Goal: Task Accomplishment & Management: Use online tool/utility

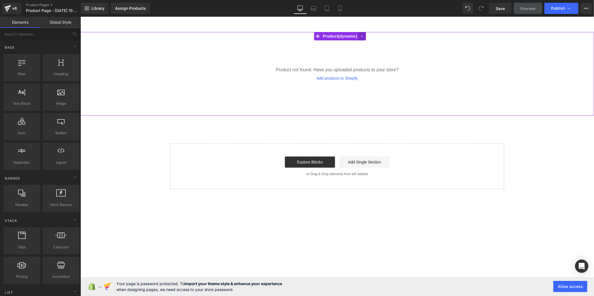
click at [364, 37] on icon at bounding box center [362, 36] width 4 height 4
click at [369, 37] on link at bounding box center [365, 36] width 7 height 8
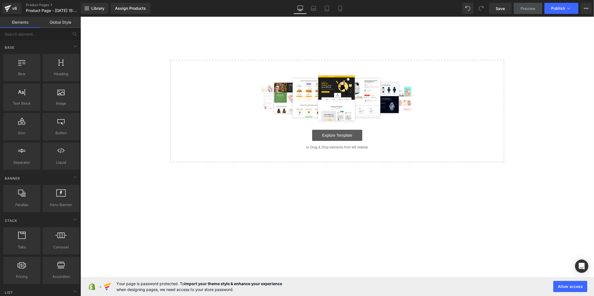
click at [340, 137] on link "Explore Template" at bounding box center [337, 135] width 50 height 11
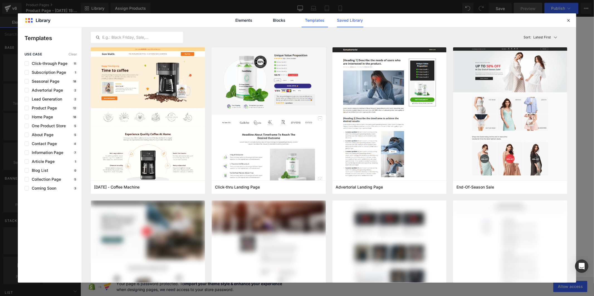
click at [355, 18] on link "Saved Library" at bounding box center [350, 20] width 26 height 14
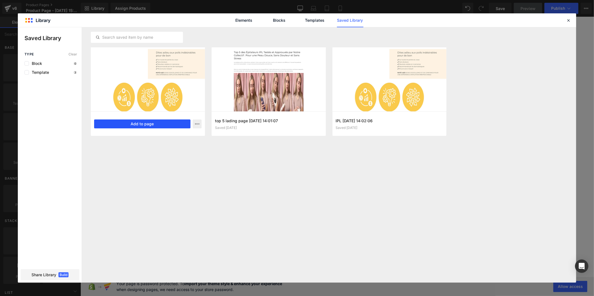
click at [145, 125] on button "Add to page" at bounding box center [142, 124] width 96 height 9
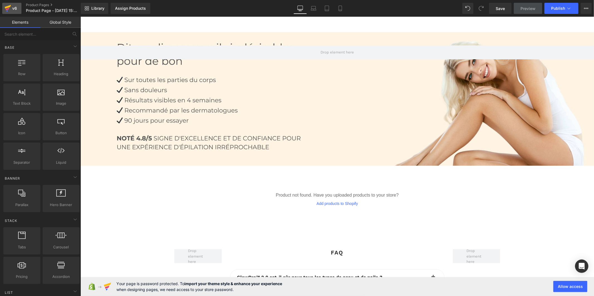
click at [6, 8] on icon at bounding box center [8, 7] width 6 height 4
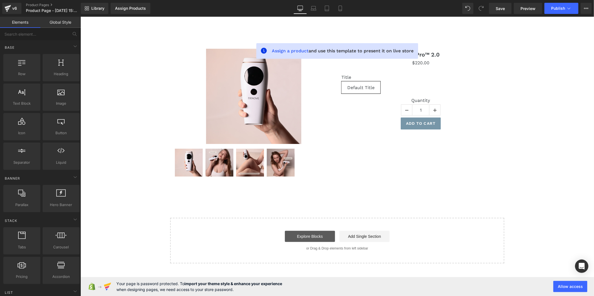
click at [315, 235] on link "Explore Blocks" at bounding box center [310, 236] width 50 height 11
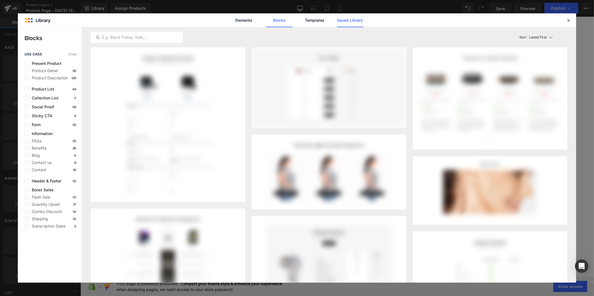
click at [343, 23] on link "Saved Library" at bounding box center [350, 20] width 26 height 14
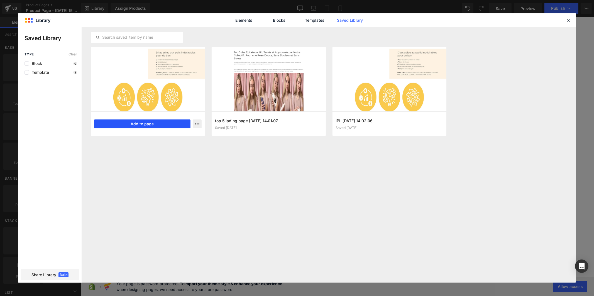
click at [173, 121] on button "Add to page" at bounding box center [142, 124] width 96 height 9
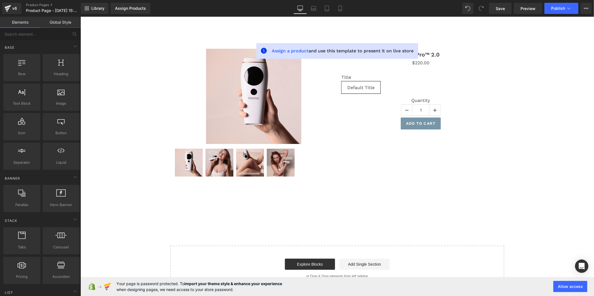
scroll to position [3, 0]
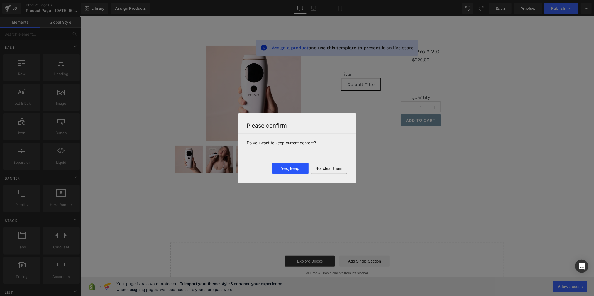
click at [289, 167] on button "Yes, keep" at bounding box center [290, 168] width 36 height 11
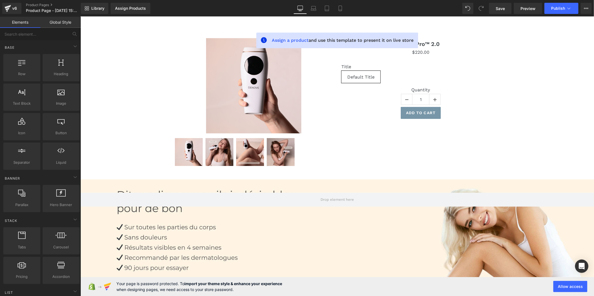
scroll to position [0, 0]
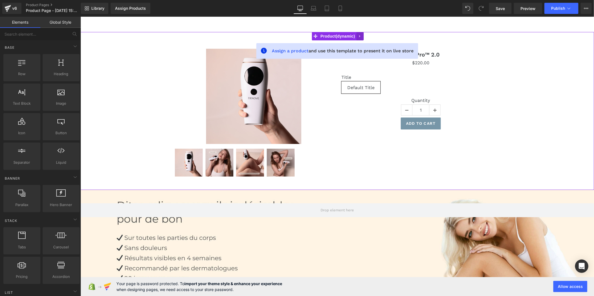
click at [357, 35] on link at bounding box center [359, 36] width 7 height 8
click at [360, 35] on link at bounding box center [363, 36] width 7 height 8
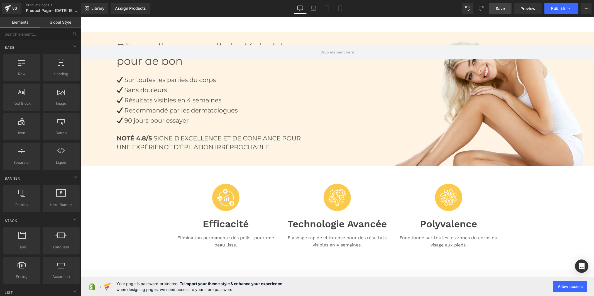
drag, startPoint x: 499, startPoint y: 4, endPoint x: 392, endPoint y: 95, distance: 140.0
click at [499, 4] on link "Save" at bounding box center [500, 8] width 23 height 11
click at [65, 20] on link "Global Style" at bounding box center [60, 22] width 40 height 11
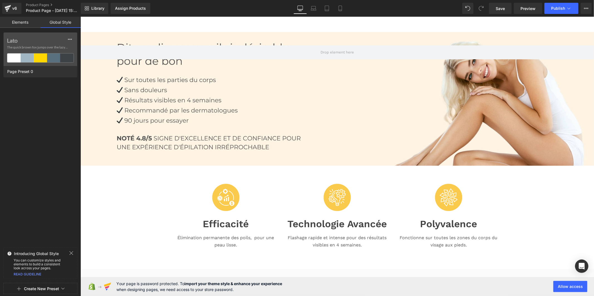
click at [38, 285] on button "Create New Preset" at bounding box center [41, 289] width 35 height 12
click at [34, 263] on div "From This Page" at bounding box center [40, 265] width 46 height 9
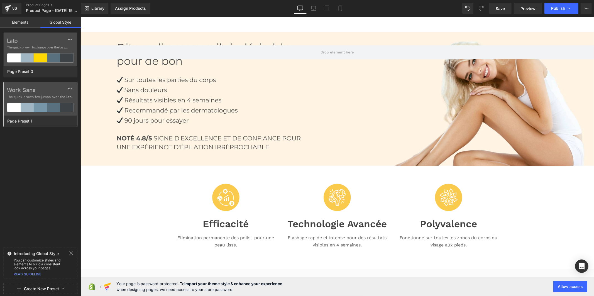
click at [20, 95] on span "The quick brown fox jumps over the lazy..." at bounding box center [40, 96] width 67 height 5
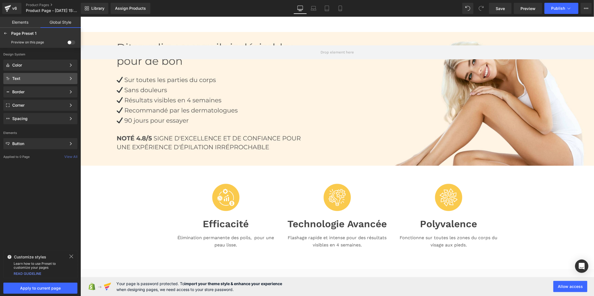
click at [43, 86] on div "Text Color Style Define a color palette and apply it to your pages 1 of 3 Next" at bounding box center [40, 91] width 74 height 11
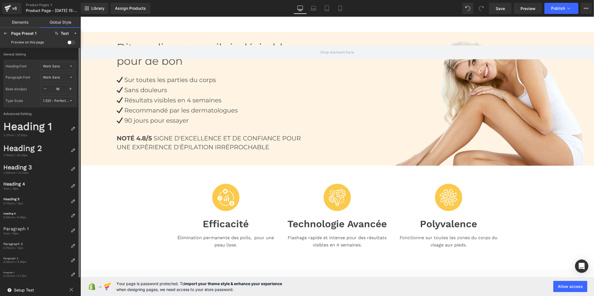
click at [59, 67] on div "Work Sans" at bounding box center [51, 66] width 17 height 4
click at [51, 103] on div "Manage Fonts" at bounding box center [52, 104] width 41 height 8
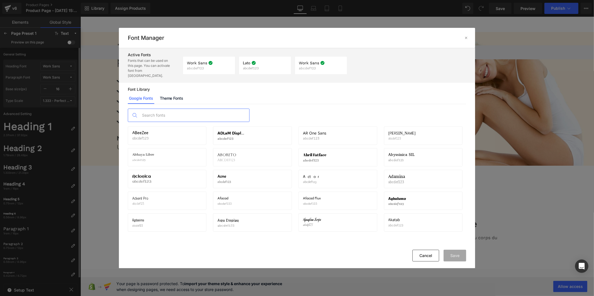
click at [160, 111] on input "text" at bounding box center [194, 115] width 110 height 13
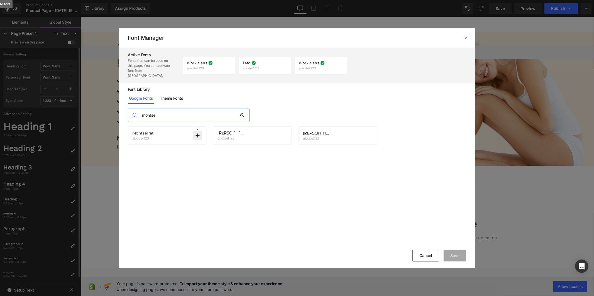
type input "montse"
click at [198, 133] on icon at bounding box center [197, 135] width 4 height 4
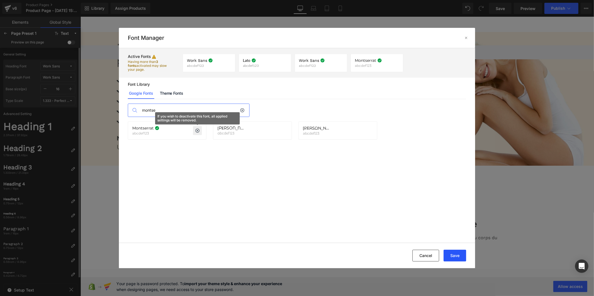
click at [456, 259] on button "Save" at bounding box center [455, 256] width 23 height 12
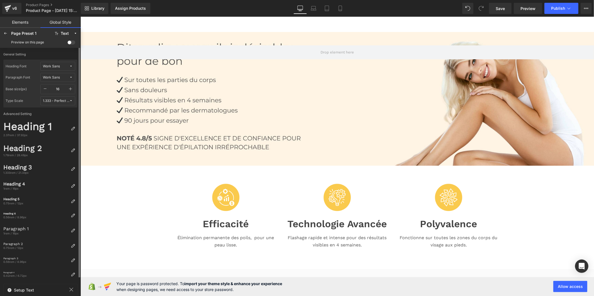
click at [54, 64] on button "Work Sans" at bounding box center [57, 66] width 35 height 9
click at [51, 101] on div "Montserrat" at bounding box center [52, 104] width 41 height 9
click at [56, 74] on button "Work Sans" at bounding box center [57, 77] width 35 height 9
click at [56, 113] on div "Montserrat" at bounding box center [52, 115] width 39 height 4
click at [70, 87] on icon "button" at bounding box center [70, 89] width 4 height 4
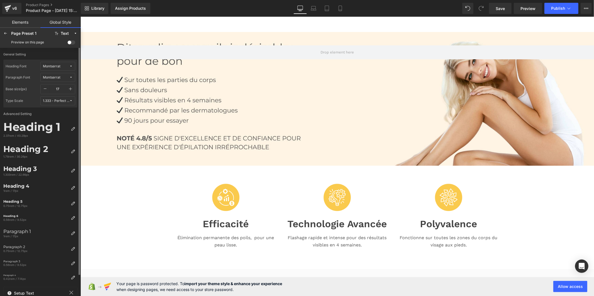
click at [70, 87] on icon "button" at bounding box center [70, 89] width 4 height 4
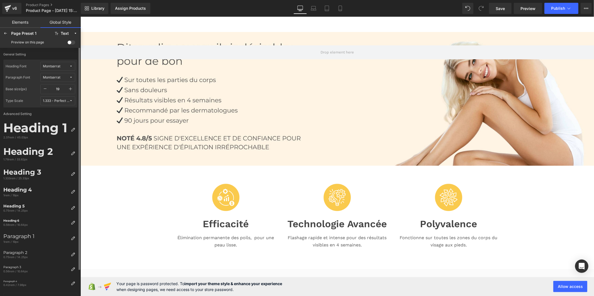
click at [70, 87] on icon "button" at bounding box center [70, 89] width 4 height 4
type input "20"
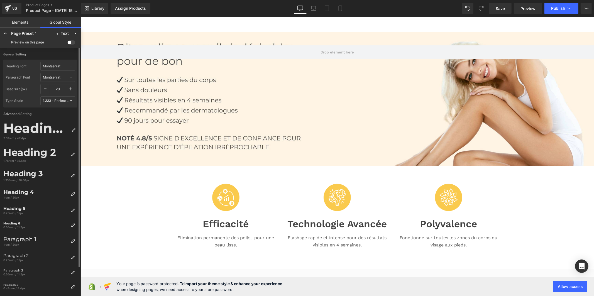
scroll to position [31, 0]
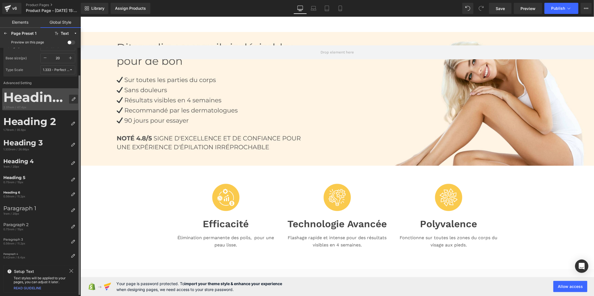
click at [72, 101] on icon at bounding box center [73, 99] width 4 height 4
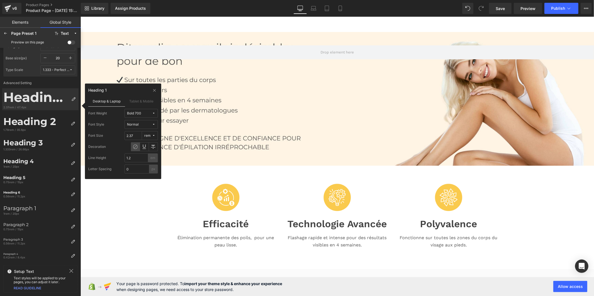
click at [136, 113] on div "Bold 700" at bounding box center [134, 113] width 14 height 4
click at [135, 165] on div "Medium 500" at bounding box center [138, 169] width 35 height 9
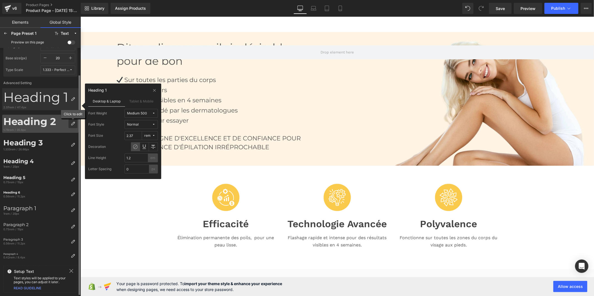
click at [70, 125] on div at bounding box center [73, 123] width 9 height 9
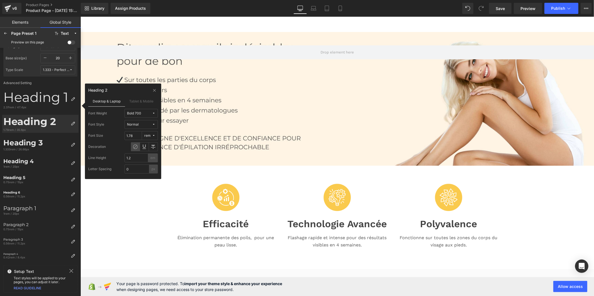
click at [133, 115] on div "Bold 700" at bounding box center [134, 113] width 14 height 4
click at [138, 158] on label "Medium 500" at bounding box center [140, 160] width 20 height 4
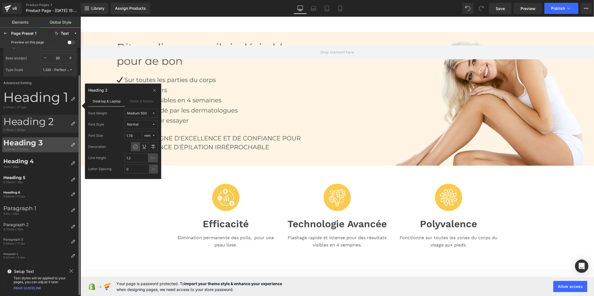
click at [49, 140] on div "Heading 3" at bounding box center [35, 142] width 65 height 9
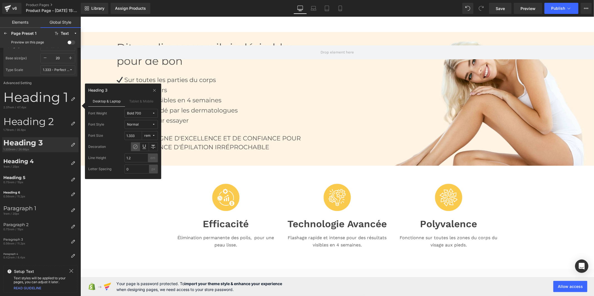
click at [136, 109] on button "Bold 700" at bounding box center [141, 113] width 33 height 9
click at [142, 159] on label "Medium 500" at bounding box center [140, 160] width 20 height 4
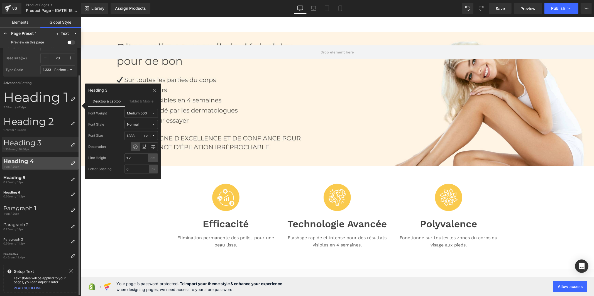
click at [45, 163] on div "Heading 4" at bounding box center [35, 161] width 65 height 7
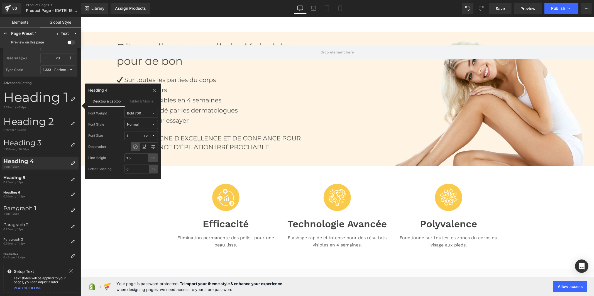
click at [139, 113] on div "Bold 700" at bounding box center [134, 113] width 14 height 4
click at [143, 160] on label "Medium 500" at bounding box center [140, 160] width 20 height 4
click at [55, 183] on div "0.75rem / 15px" at bounding box center [35, 182] width 65 height 4
click at [134, 115] on div "Bold 700" at bounding box center [134, 113] width 14 height 4
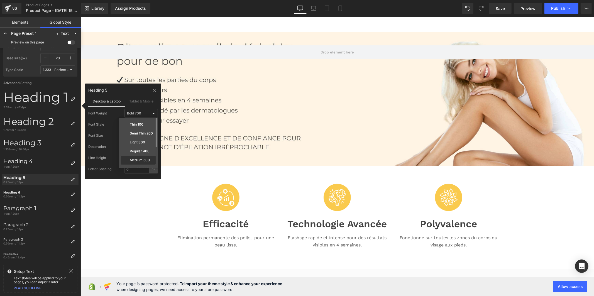
click at [136, 161] on label "Medium 500" at bounding box center [140, 160] width 20 height 4
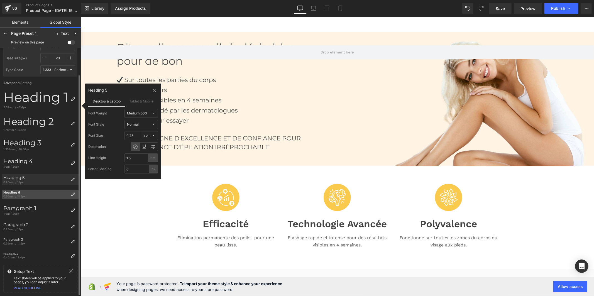
click at [57, 193] on div "Heading 6" at bounding box center [35, 193] width 65 height 4
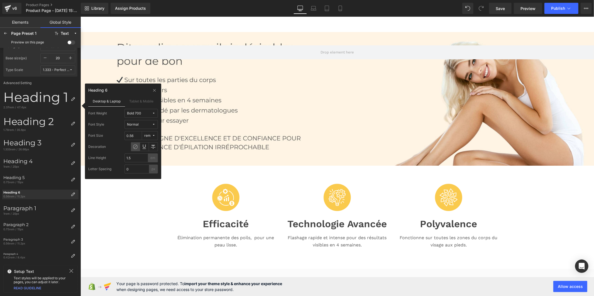
click at [136, 113] on div "Bold 700" at bounding box center [134, 113] width 14 height 4
click at [131, 160] on label "Medium 500" at bounding box center [140, 160] width 20 height 4
click at [4, 32] on icon at bounding box center [5, 33] width 4 height 4
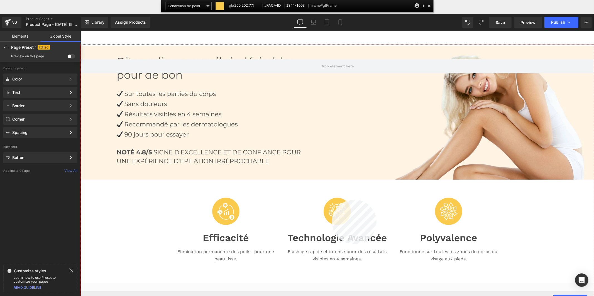
click at [332, 200] on div at bounding box center [338, 184] width 514 height 279
click at [20, 79] on div "Color" at bounding box center [39, 79] width 54 height 4
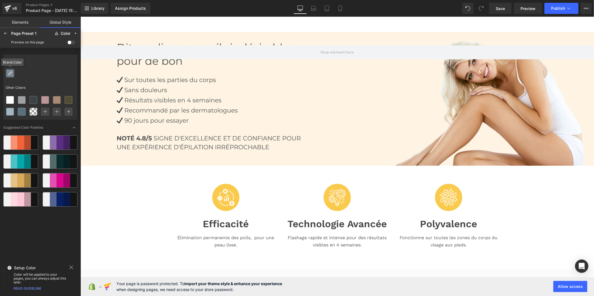
click at [8, 73] on icon at bounding box center [10, 73] width 4 height 4
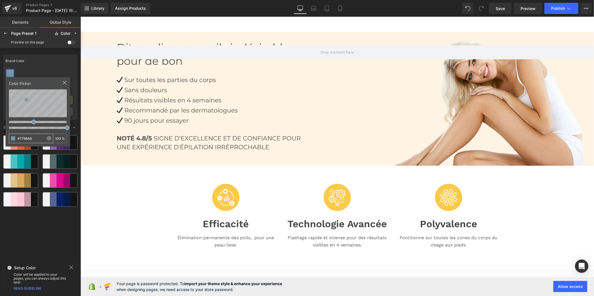
click at [25, 140] on input "#7796A8" at bounding box center [26, 138] width 35 height 9
type input "#FACA4D"
click at [39, 64] on div "Brand Color" at bounding box center [40, 61] width 74 height 13
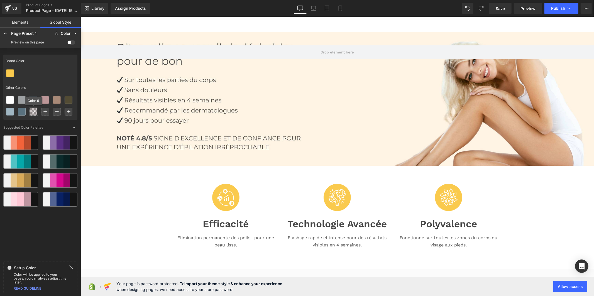
click at [30, 112] on div at bounding box center [33, 111] width 7 height 7
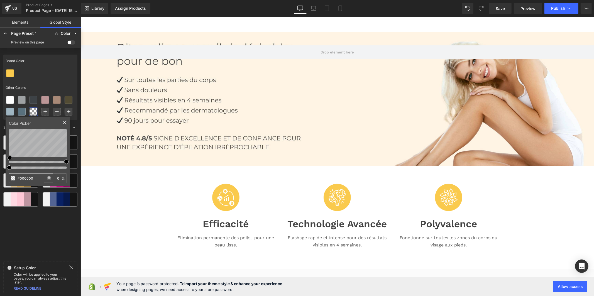
click at [36, 182] on input "#000000" at bounding box center [26, 178] width 35 height 9
type input "#0BC179"
type input "100"
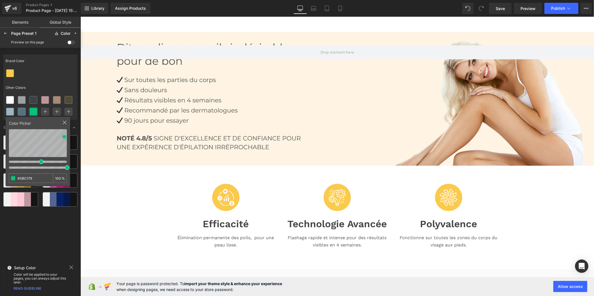
click at [48, 80] on div "Brand Color Other Colors" at bounding box center [40, 87] width 74 height 65
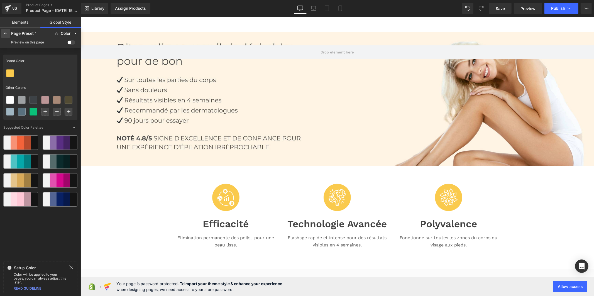
click at [2, 31] on div at bounding box center [5, 33] width 9 height 9
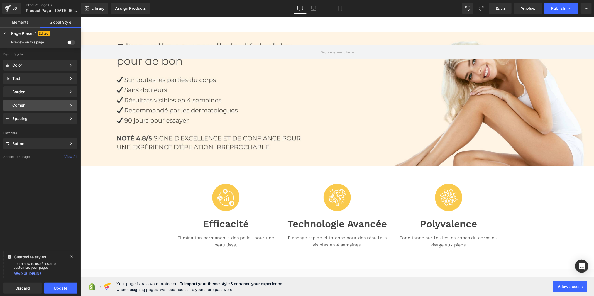
click at [23, 106] on div "Corner" at bounding box center [39, 105] width 54 height 4
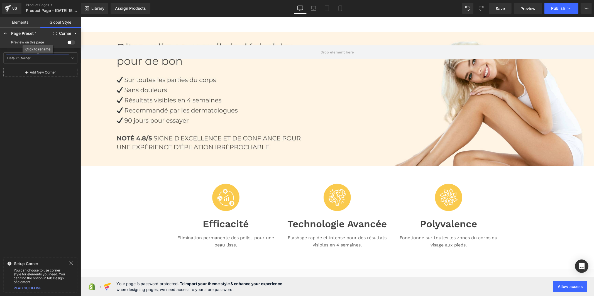
click at [26, 56] on input "Default Corner" at bounding box center [38, 58] width 64 height 7
click at [71, 57] on icon at bounding box center [72, 58] width 4 height 4
click at [12, 77] on input "0" at bounding box center [14, 77] width 17 height 9
type input "2"
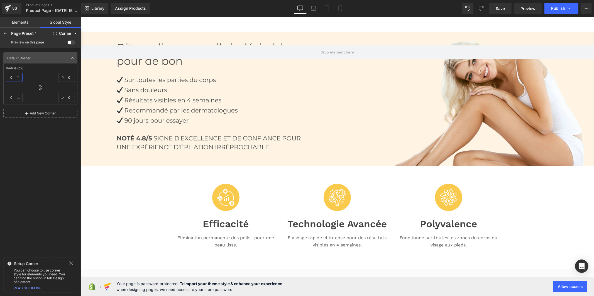
type input "2"
type input "20"
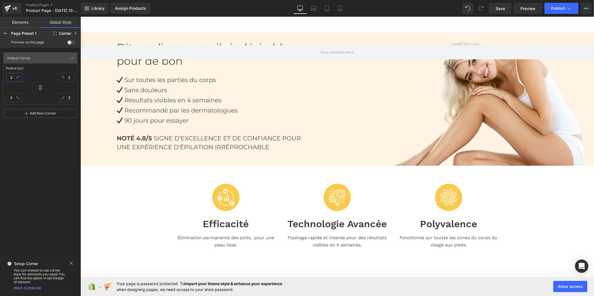
type input "20"
click at [6, 31] on icon at bounding box center [5, 33] width 4 height 4
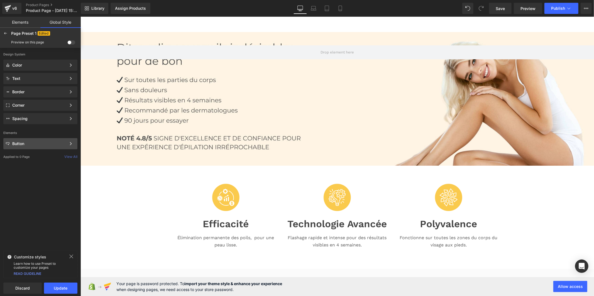
click at [25, 84] on div "Button Color Style Define a color palette and apply it to your pages 1 of 3 Next" at bounding box center [40, 78] width 74 height 11
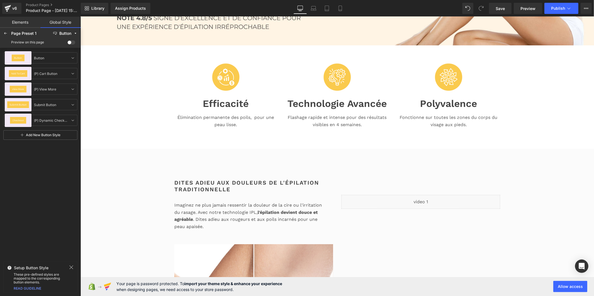
scroll to position [216, 0]
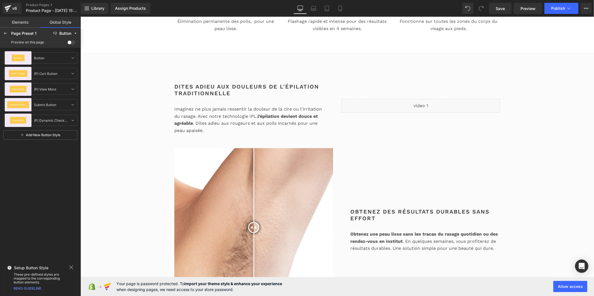
click at [72, 42] on span at bounding box center [71, 42] width 8 height 4
click at [67, 43] on input "checkbox" at bounding box center [67, 43] width 0 height 0
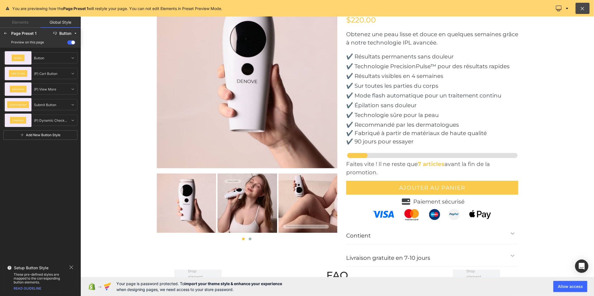
scroll to position [1888, 0]
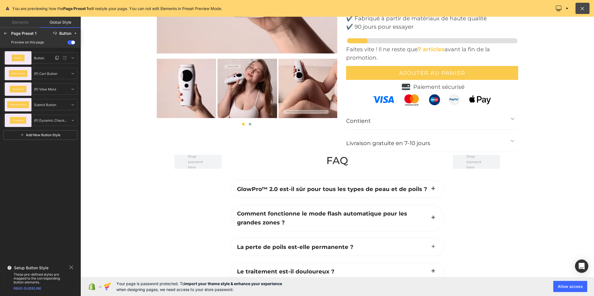
click at [25, 62] on div "Button" at bounding box center [18, 57] width 27 height 13
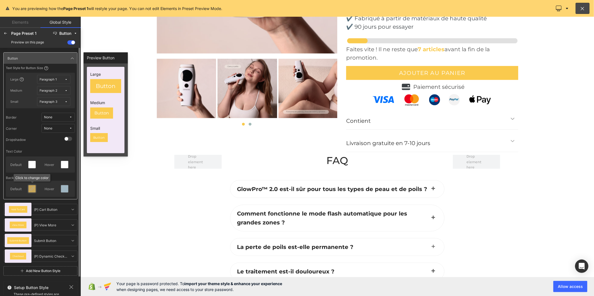
click at [31, 189] on icon at bounding box center [32, 189] width 4 height 4
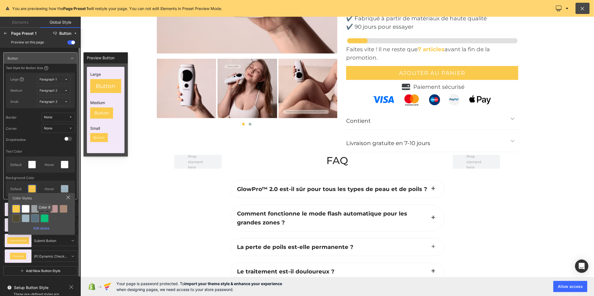
click at [44, 218] on div at bounding box center [45, 219] width 8 height 8
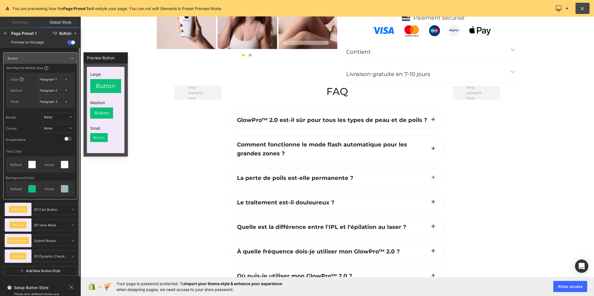
scroll to position [1950, 0]
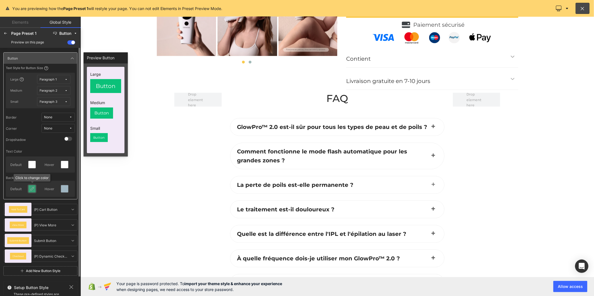
click at [29, 188] on div at bounding box center [31, 188] width 7 height 7
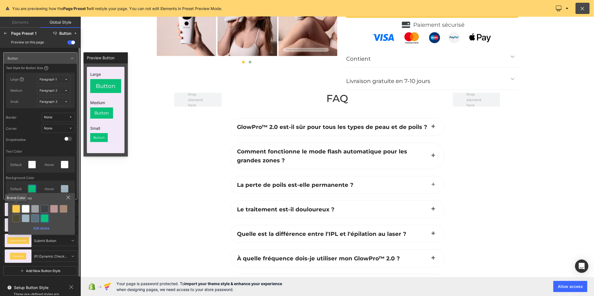
click at [17, 209] on div at bounding box center [16, 209] width 8 height 8
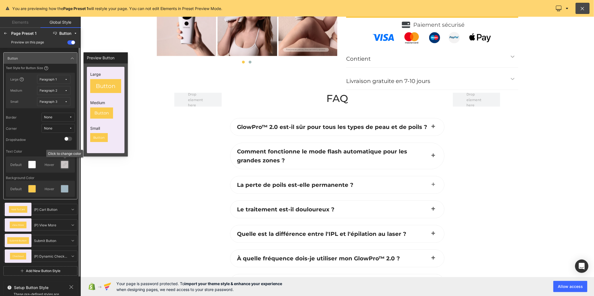
click at [63, 166] on icon at bounding box center [64, 164] width 4 height 4
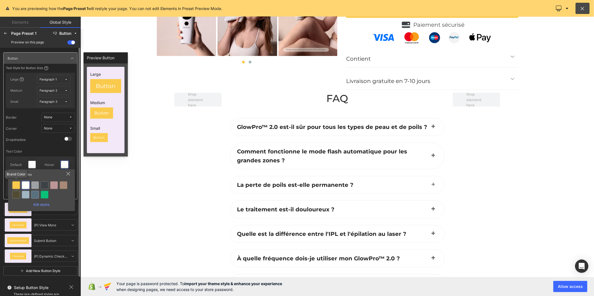
click at [17, 187] on div at bounding box center [16, 185] width 8 height 8
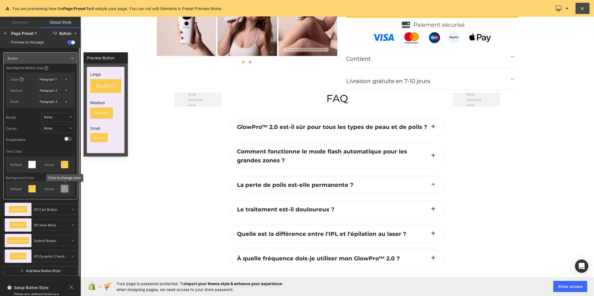
click at [65, 191] on div at bounding box center [64, 188] width 7 height 7
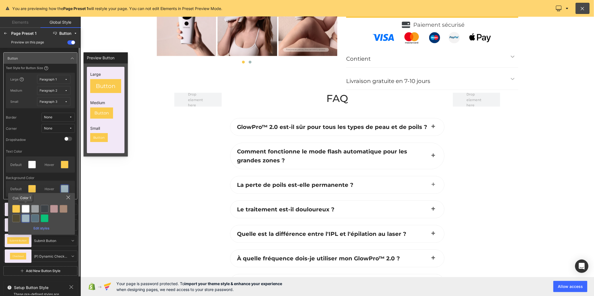
click at [23, 208] on div at bounding box center [26, 209] width 8 height 8
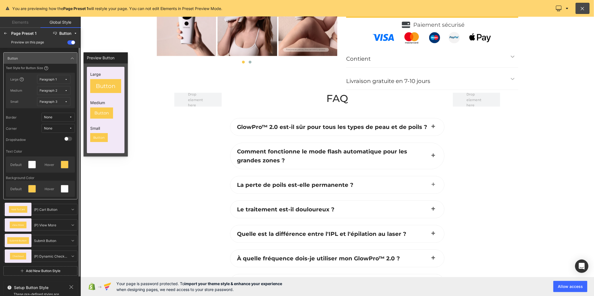
drag, startPoint x: 53, startPoint y: 126, endPoint x: 51, endPoint y: 130, distance: 4.8
click at [53, 127] on button "None" at bounding box center [58, 128] width 33 height 9
click at [50, 147] on label "Default Corner" at bounding box center [53, 149] width 24 height 4
click at [72, 56] on icon at bounding box center [72, 58] width 4 height 4
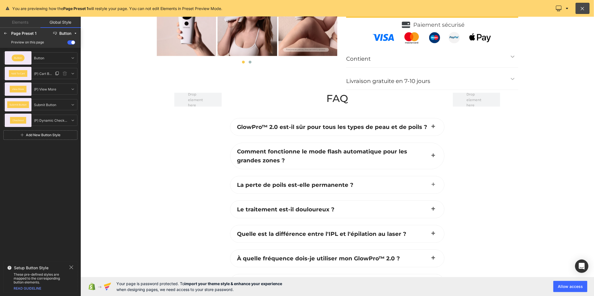
click at [29, 74] on div "Add To Cart" at bounding box center [18, 73] width 27 height 13
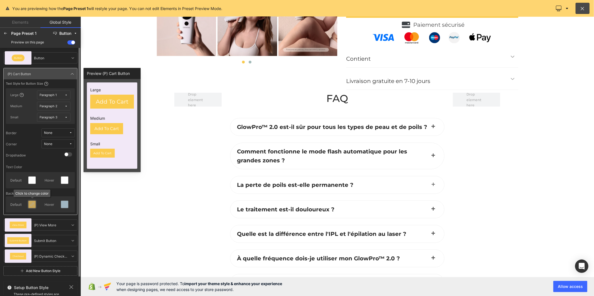
click at [31, 203] on icon at bounding box center [32, 204] width 4 height 4
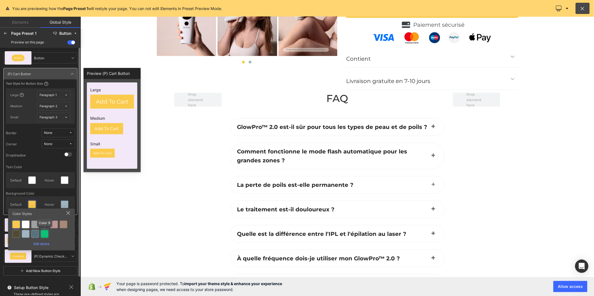
click at [46, 232] on div at bounding box center [45, 234] width 8 height 8
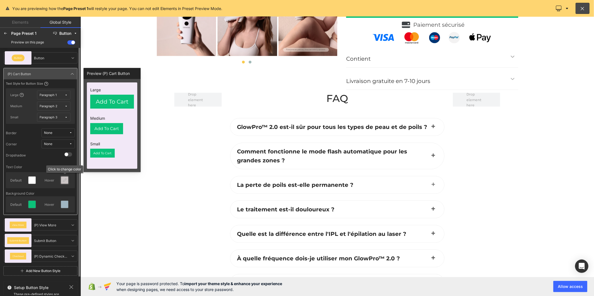
click at [63, 179] on icon at bounding box center [64, 180] width 4 height 4
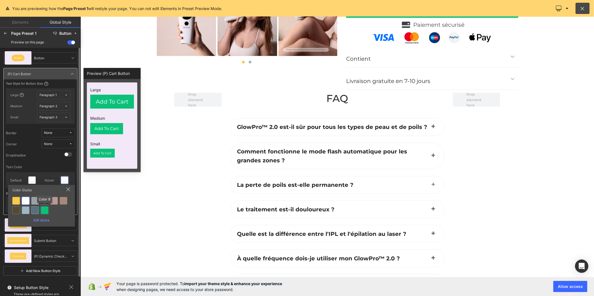
click at [46, 209] on div at bounding box center [45, 210] width 8 height 8
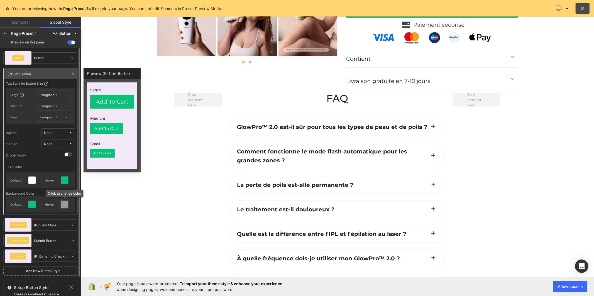
click at [63, 204] on icon at bounding box center [64, 204] width 4 height 4
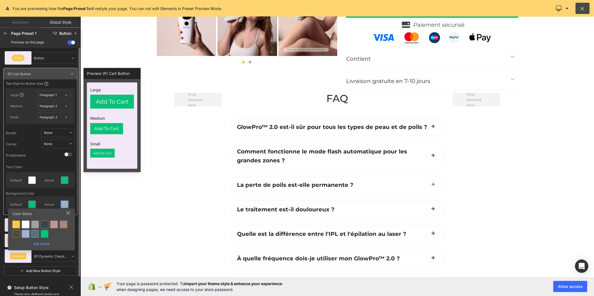
click at [24, 223] on div at bounding box center [26, 225] width 8 height 8
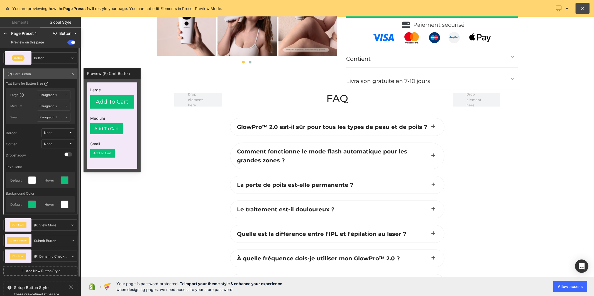
click at [56, 141] on button "None" at bounding box center [58, 144] width 33 height 9
click at [51, 163] on label "Default Corner" at bounding box center [53, 164] width 24 height 4
click at [5, 36] on div at bounding box center [5, 33] width 9 height 9
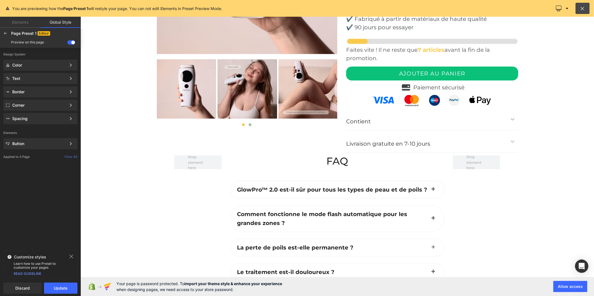
scroll to position [1826, 0]
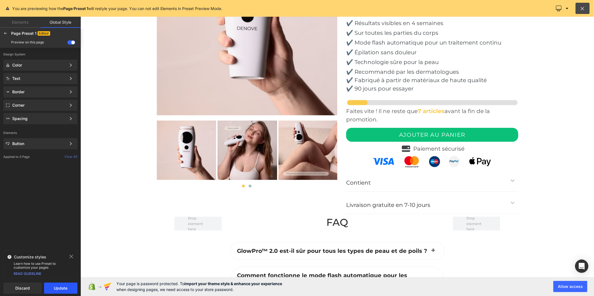
click at [58, 287] on button "Update" at bounding box center [60, 288] width 33 height 11
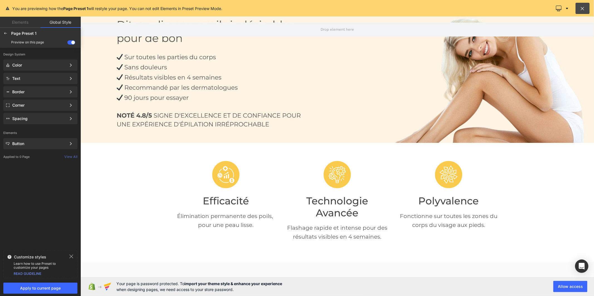
scroll to position [0, 0]
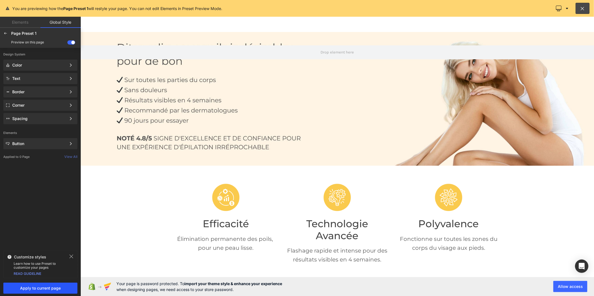
click at [43, 288] on span "Apply to current page" at bounding box center [40, 288] width 67 height 4
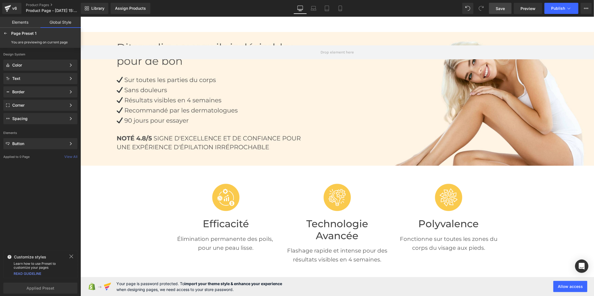
click at [502, 9] on span "Save" at bounding box center [500, 9] width 9 height 6
click at [338, 11] on link "Mobile" at bounding box center [340, 8] width 13 height 11
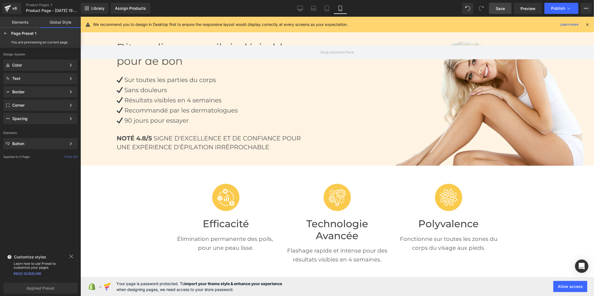
click at [340, 6] on icon at bounding box center [341, 9] width 6 height 6
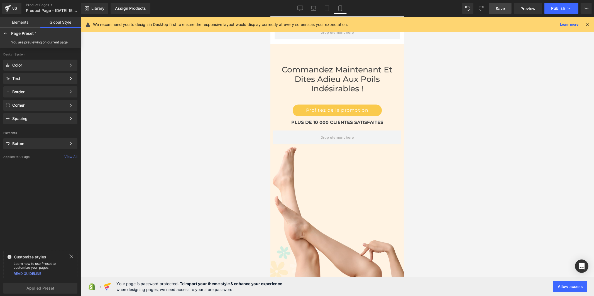
scroll to position [2711, 0]
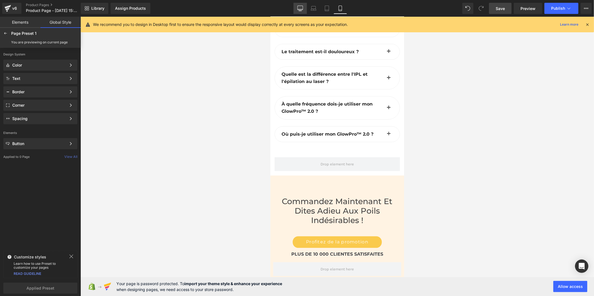
click at [300, 9] on icon at bounding box center [301, 9] width 6 height 6
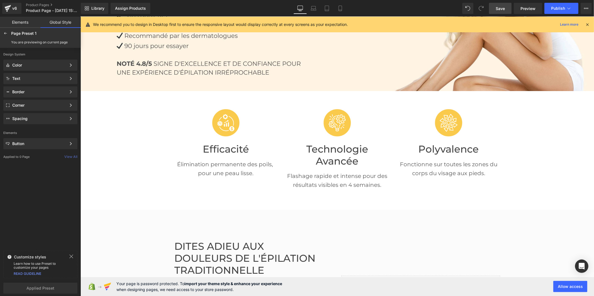
scroll to position [63, 0]
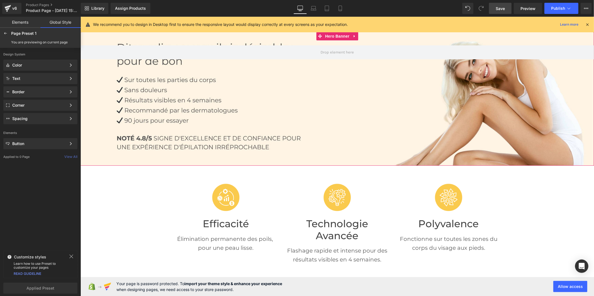
click at [262, 92] on div at bounding box center [337, 99] width 514 height 134
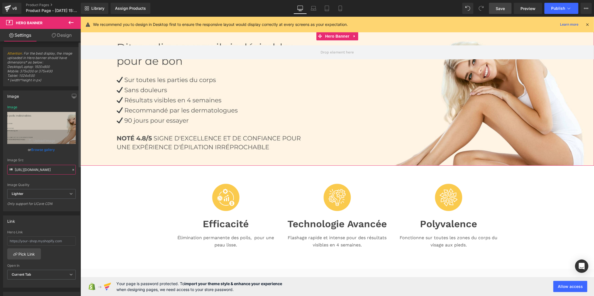
click at [38, 171] on input "[URL][DOMAIN_NAME]" at bounding box center [41, 170] width 69 height 10
paste input "[DOMAIN_NAME][URL]"
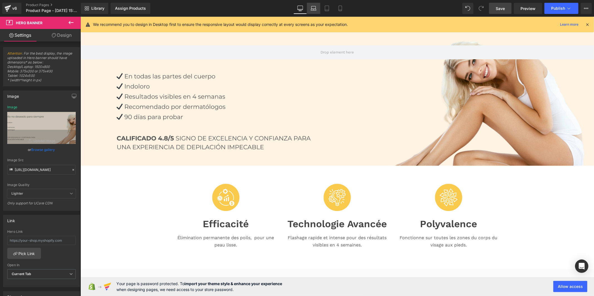
click at [313, 7] on icon at bounding box center [314, 9] width 6 height 6
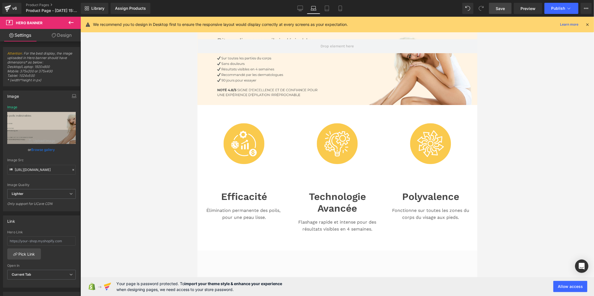
scroll to position [0, 0]
click at [255, 86] on div at bounding box center [337, 68] width 280 height 73
click at [40, 171] on input "[URL][DOMAIN_NAME]" at bounding box center [41, 170] width 69 height 10
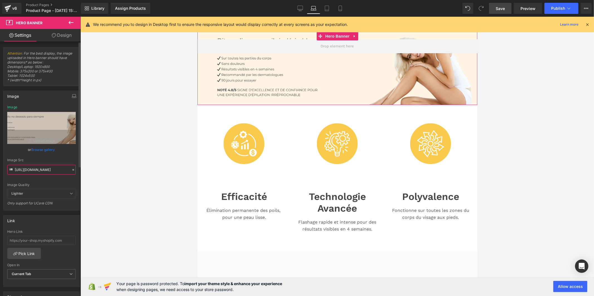
scroll to position [0, 85]
click at [303, 10] on icon at bounding box center [300, 8] width 5 height 4
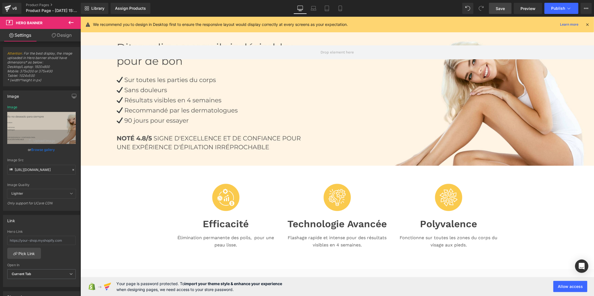
scroll to position [0, 0]
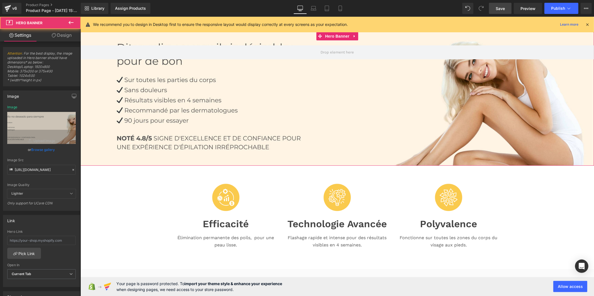
click at [221, 101] on div at bounding box center [337, 99] width 514 height 134
click at [124, 80] on div at bounding box center [337, 99] width 514 height 134
click at [116, 83] on div at bounding box center [337, 99] width 514 height 134
click at [34, 169] on input "[URL][DOMAIN_NAME]" at bounding box center [41, 170] width 69 height 10
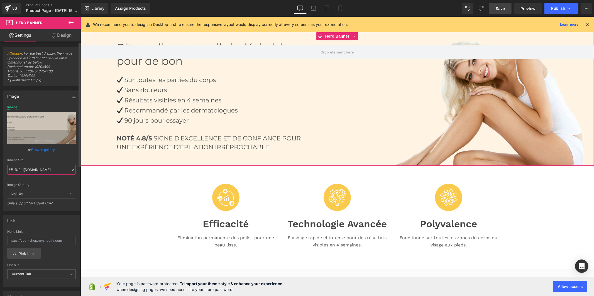
click at [34, 169] on input "[URL][DOMAIN_NAME]" at bounding box center [41, 170] width 69 height 10
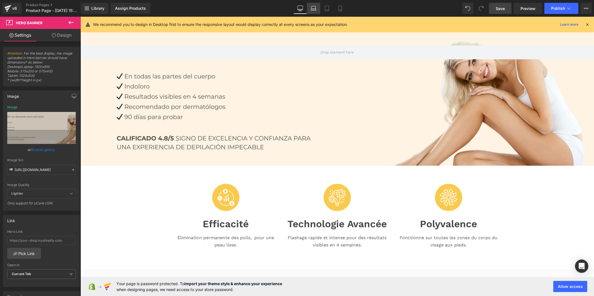
click at [314, 9] on icon at bounding box center [314, 9] width 6 height 6
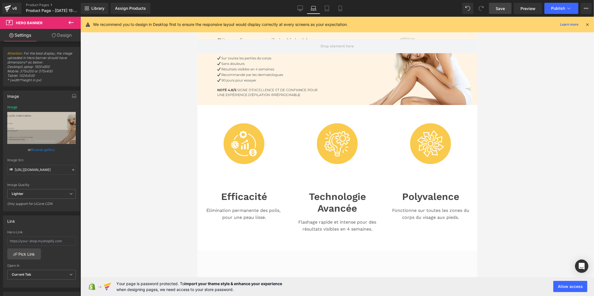
click at [221, 90] on div at bounding box center [337, 68] width 280 height 73
click at [36, 170] on input "[URL][DOMAIN_NAME]" at bounding box center [41, 170] width 69 height 10
paste input "[DOMAIN_NAME][URL]"
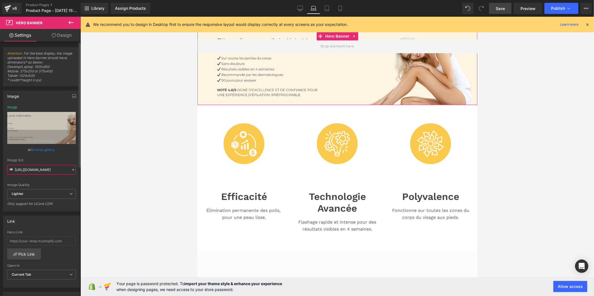
scroll to position [0, 85]
click at [323, 8] on link "Tablet" at bounding box center [326, 8] width 13 height 11
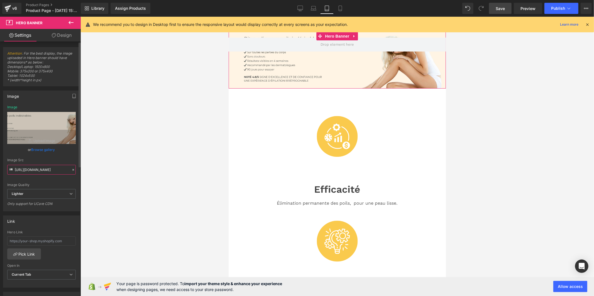
click at [45, 170] on input "[URL][DOMAIN_NAME]" at bounding box center [41, 170] width 69 height 10
paste input "[DOMAIN_NAME][URL]"
click at [339, 6] on icon at bounding box center [341, 9] width 6 height 6
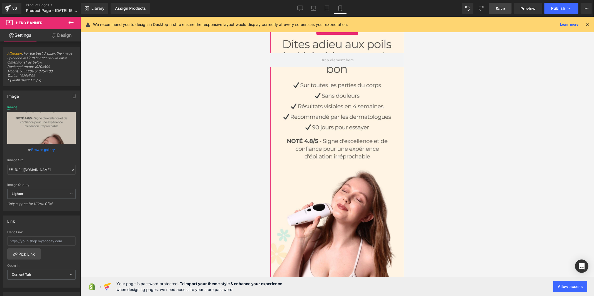
click at [312, 120] on div at bounding box center [337, 159] width 134 height 267
click at [52, 171] on input "[URL][DOMAIN_NAME]" at bounding box center [41, 170] width 69 height 10
paste input "[DOMAIN_NAME][URL]"
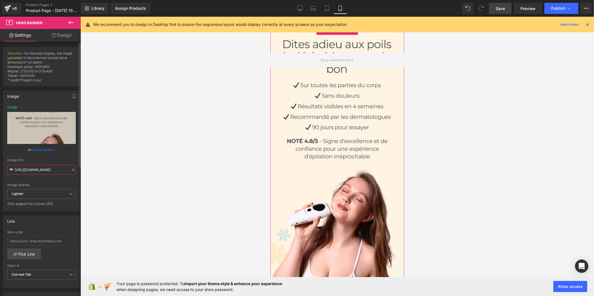
scroll to position [0, 84]
type input "[URL][DOMAIN_NAME]"
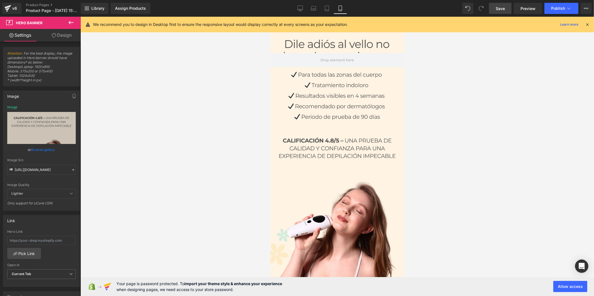
click at [501, 6] on span "Save" at bounding box center [500, 9] width 9 height 6
click at [589, 25] on icon at bounding box center [587, 24] width 5 height 5
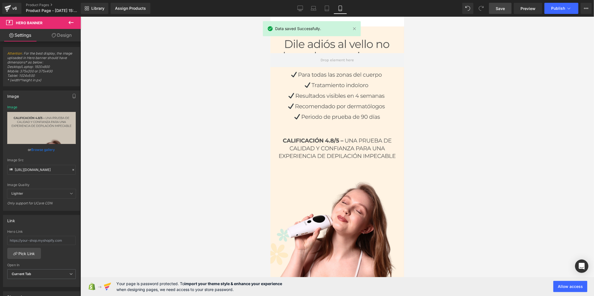
click at [564, 15] on div "Library Assign Products Product Preview No product match your search. Please tr…" at bounding box center [337, 8] width 513 height 17
click at [563, 11] on button "Publish" at bounding box center [562, 8] width 34 height 11
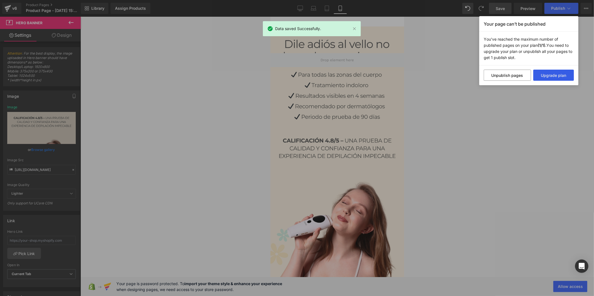
click at [542, 71] on button "Upgrade plan" at bounding box center [554, 75] width 41 height 11
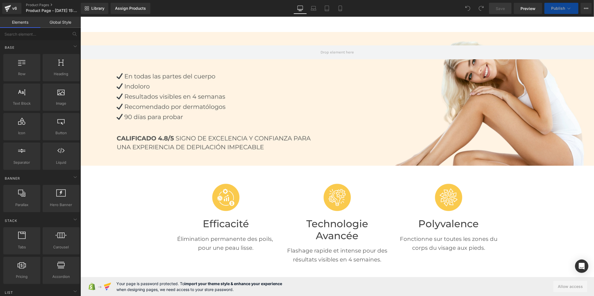
click at [558, 9] on span "Publish" at bounding box center [558, 8] width 14 height 4
click at [559, 6] on button "Publish" at bounding box center [562, 8] width 34 height 11
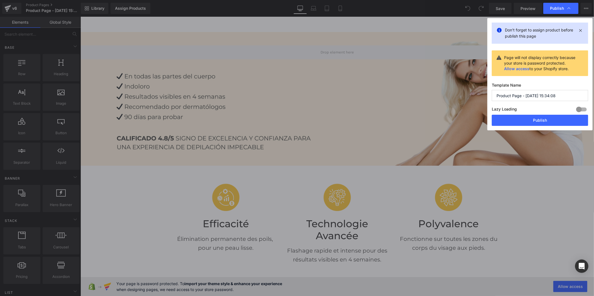
drag, startPoint x: 556, startPoint y: 94, endPoint x: 494, endPoint y: 91, distance: 61.9
click at [494, 91] on input "Product Page - [DATE] 15:34:08" at bounding box center [540, 95] width 96 height 11
type input "ipl"
click at [531, 121] on button "Publish" at bounding box center [540, 120] width 96 height 11
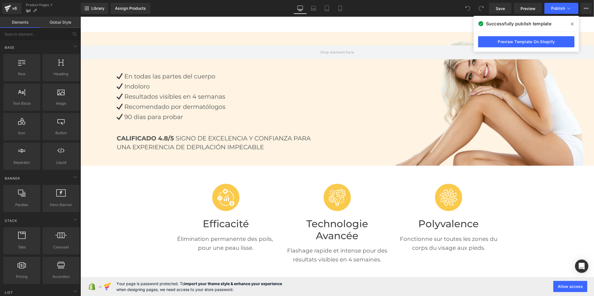
drag, startPoint x: 572, startPoint y: 23, endPoint x: 490, endPoint y: 7, distance: 83.5
click at [572, 23] on icon at bounding box center [572, 24] width 3 height 4
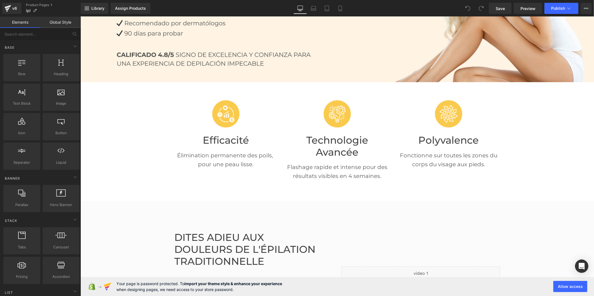
scroll to position [93, 0]
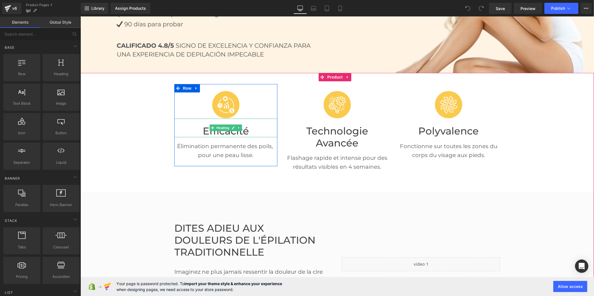
click at [213, 132] on font "Efficacité" at bounding box center [226, 131] width 46 height 12
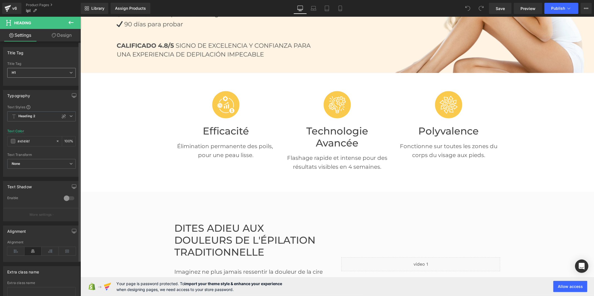
click at [48, 75] on span "H1" at bounding box center [41, 73] width 69 height 10
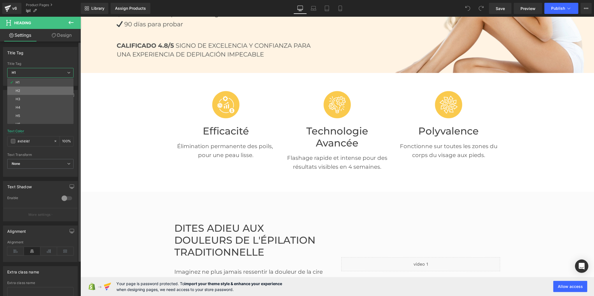
click at [43, 89] on li "H2" at bounding box center [41, 91] width 69 height 8
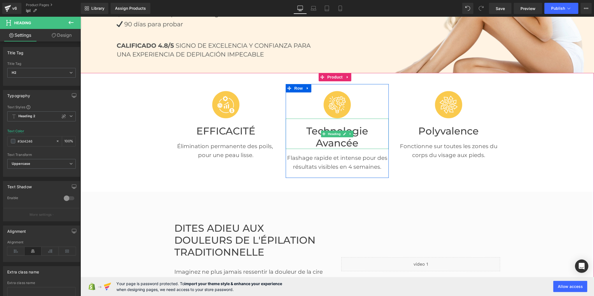
click at [332, 141] on font "Technologie Avancée" at bounding box center [337, 137] width 62 height 24
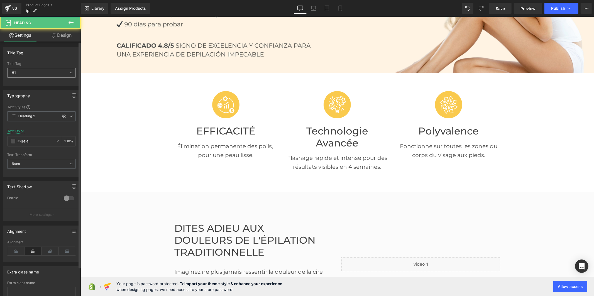
click at [54, 71] on span "H1" at bounding box center [41, 73] width 69 height 10
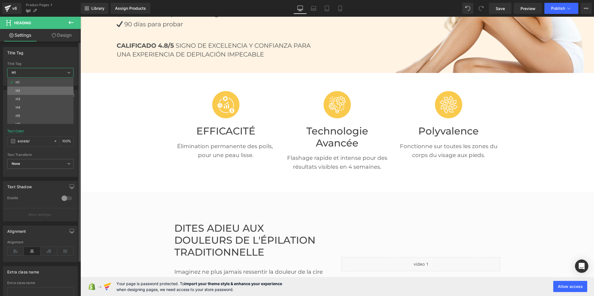
click at [47, 89] on li "H2" at bounding box center [41, 91] width 69 height 8
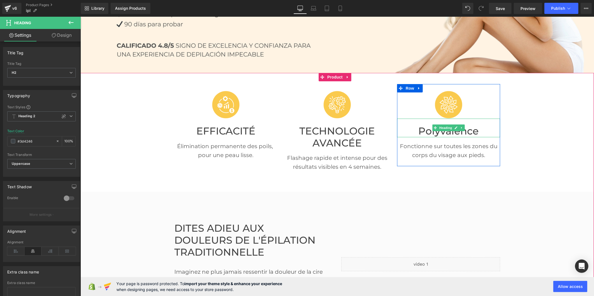
click at [428, 133] on font "Polyvalence" at bounding box center [448, 131] width 60 height 12
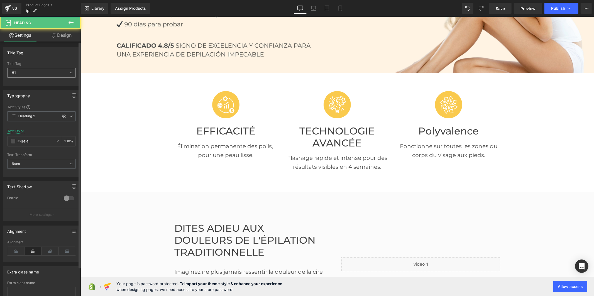
click at [32, 75] on span "H1" at bounding box center [41, 73] width 69 height 10
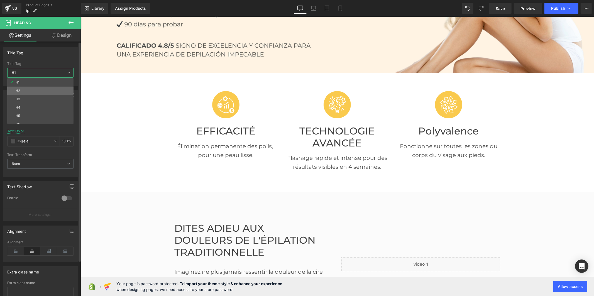
click at [31, 88] on li "H2" at bounding box center [41, 91] width 69 height 8
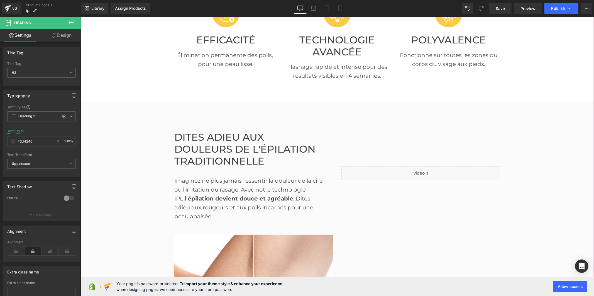
scroll to position [186, 0]
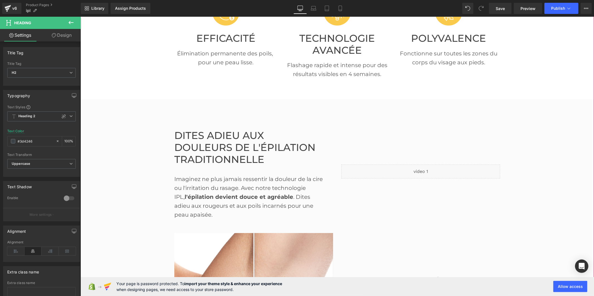
click at [195, 155] on font "Dites adieu aux douleurs de l'épilation traditionnelle" at bounding box center [244, 147] width 141 height 36
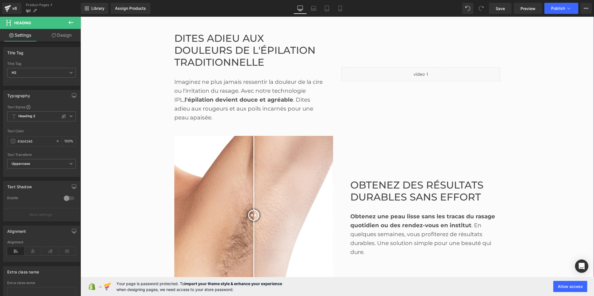
scroll to position [340, 0]
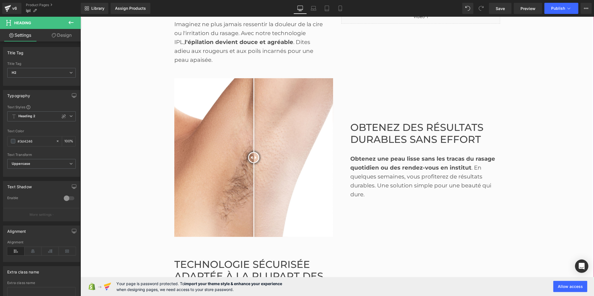
click at [365, 140] on font "Obtenez des résultats durables sans effort" at bounding box center [416, 133] width 133 height 24
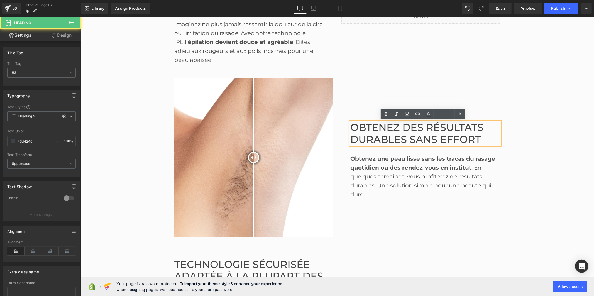
click at [255, 264] on font "Technologie sécurisée adaptée à la plupart des types de peau et de poils" at bounding box center [248, 276] width 149 height 36
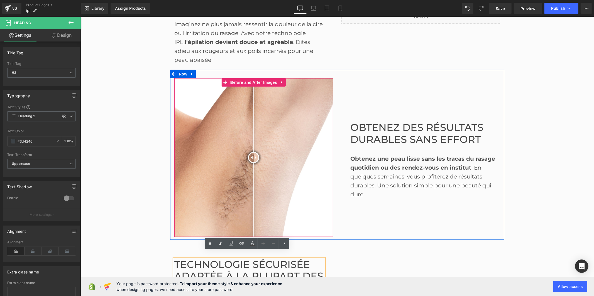
scroll to position [557, 0]
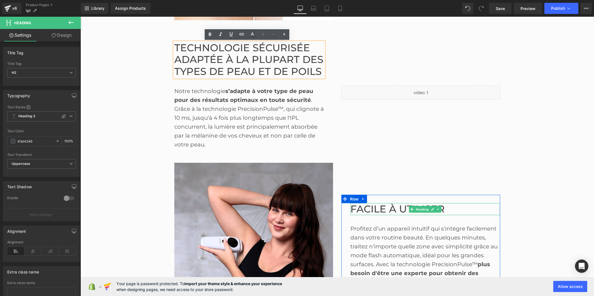
click at [373, 209] on font "Facile à utiliser" at bounding box center [397, 209] width 94 height 12
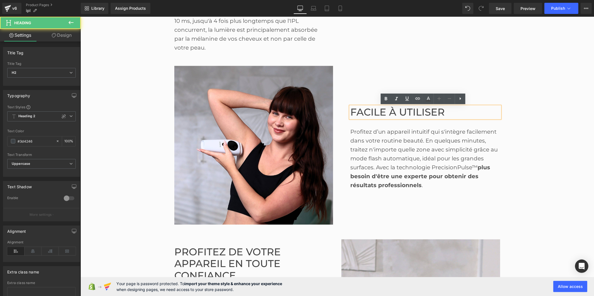
scroll to position [743, 0]
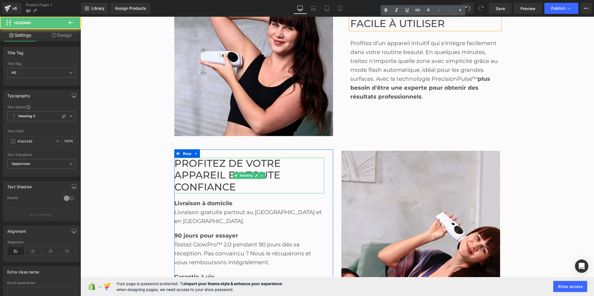
click at [226, 177] on font "Profitez de votre appareil en toute confiance" at bounding box center [227, 175] width 106 height 36
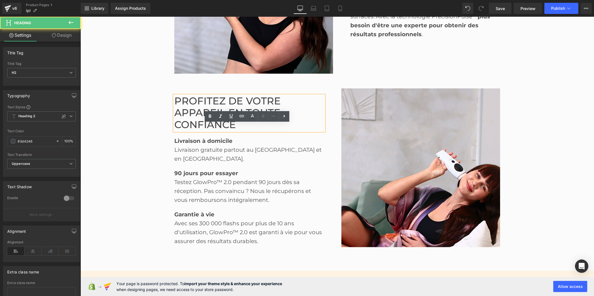
scroll to position [929, 0]
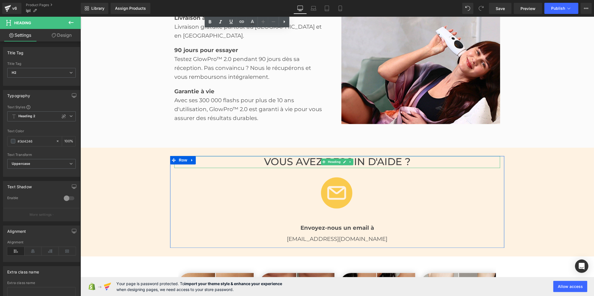
click at [298, 155] on font "Vous avez besoin d'aide ?" at bounding box center [337, 161] width 147 height 12
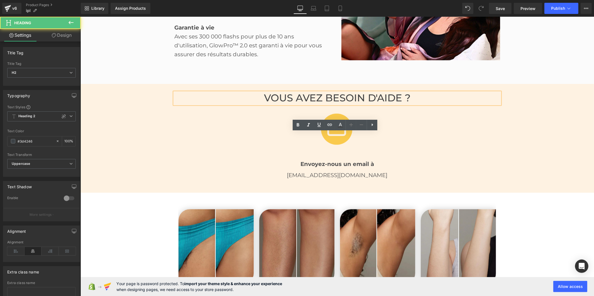
scroll to position [1114, 0]
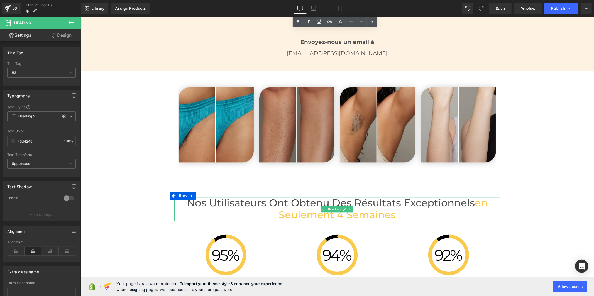
click at [297, 204] on h2 "Nos Utilisateurs Ont Obtenu des Résultats Exceptionnels en Seulement 4 Semaines" at bounding box center [337, 209] width 326 height 24
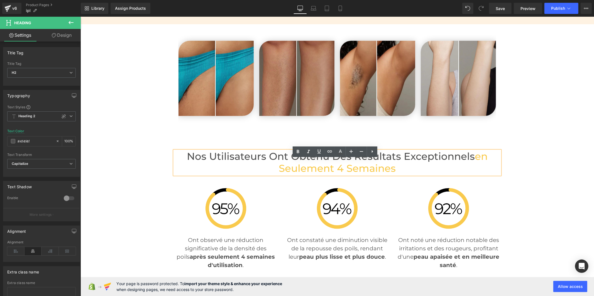
scroll to position [1331, 0]
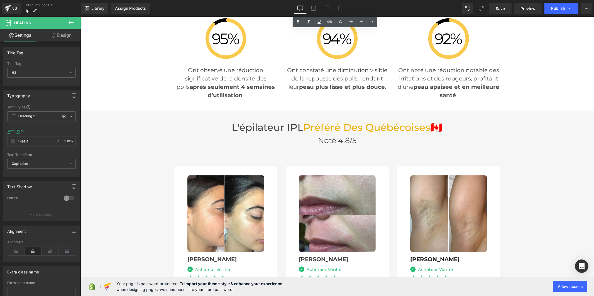
click at [288, 125] on h3 "L'épilateur IPL Préféré Des québécoises 🇨🇦" at bounding box center [337, 127] width 326 height 12
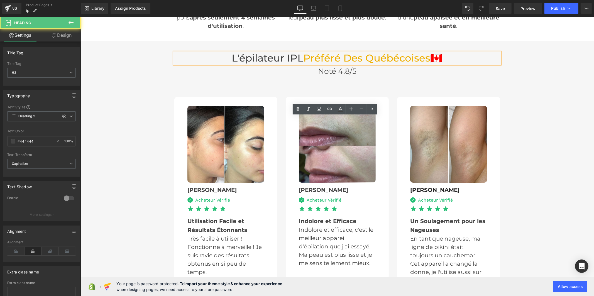
scroll to position [1517, 0]
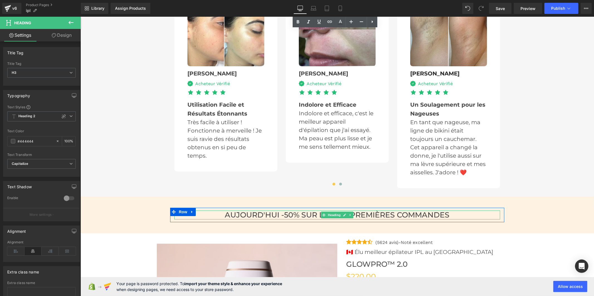
click at [298, 210] on h3 "AUJOURD'HUI -50% SUR LES 100 PREMIÈRES COMMANDES" at bounding box center [337, 214] width 326 height 9
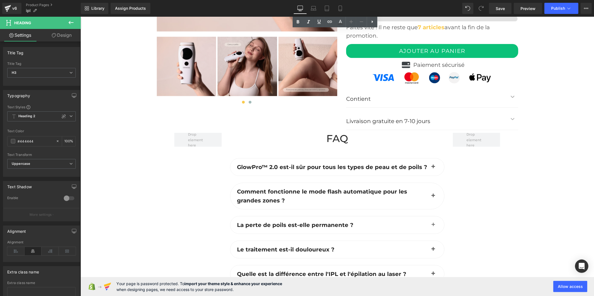
scroll to position [1919, 0]
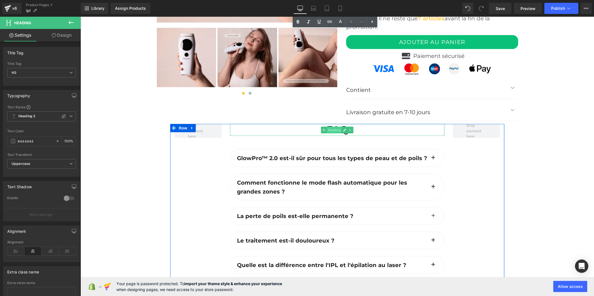
click at [329, 126] on span "Heading" at bounding box center [334, 129] width 15 height 7
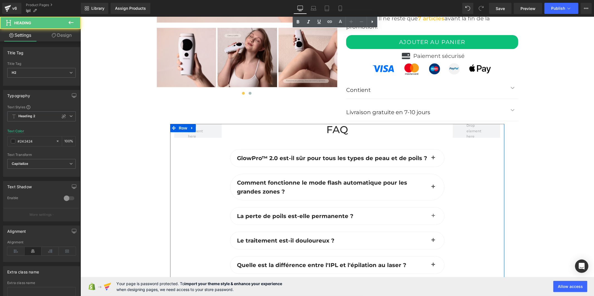
scroll to position [2074, 0]
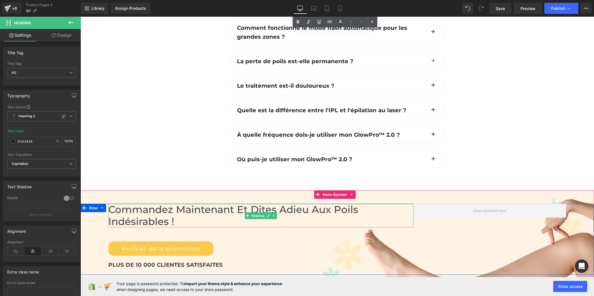
click at [137, 209] on h2 "Commandez maintenant et Dites Adieu aux poils indésirables !" at bounding box center [260, 216] width 305 height 24
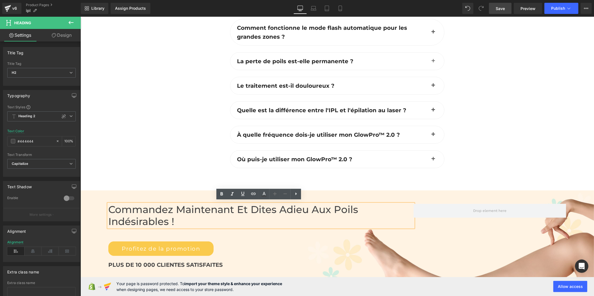
click at [494, 6] on link "Save" at bounding box center [500, 8] width 23 height 11
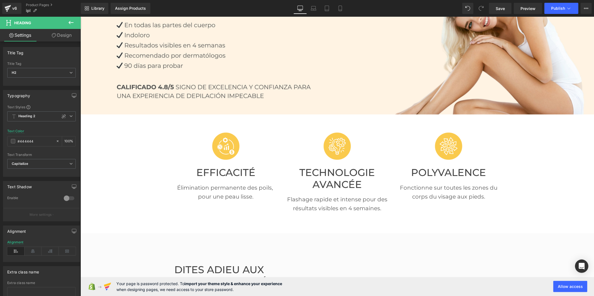
scroll to position [155, 0]
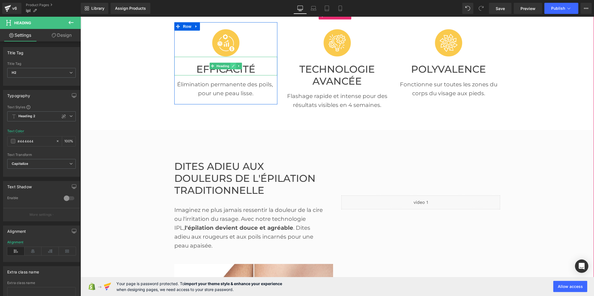
click at [233, 68] on link at bounding box center [233, 65] width 6 height 7
click at [233, 68] on font "Efficacité" at bounding box center [225, 69] width 59 height 12
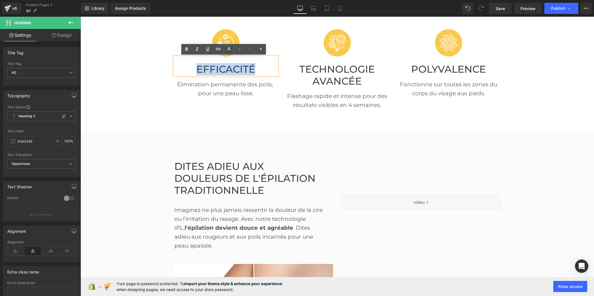
copy font "Efficacité"
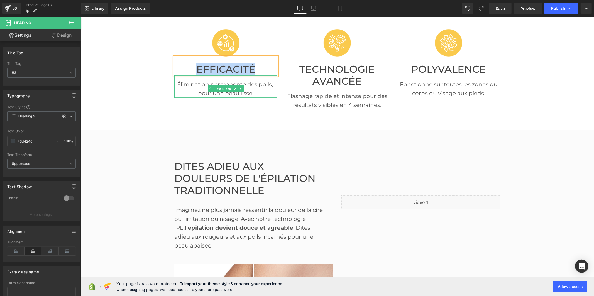
click at [196, 84] on p "Élimination permanente des poils, pour une peau lisse." at bounding box center [225, 89] width 103 height 18
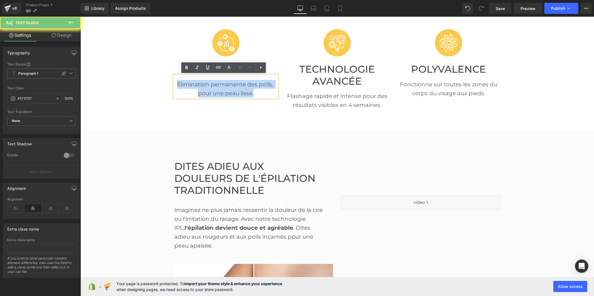
click at [196, 84] on p "Élimination permanente des poils, pour une peau lisse." at bounding box center [225, 89] width 103 height 18
copy p "Élimination permanente des poils, pour une peau lisse."
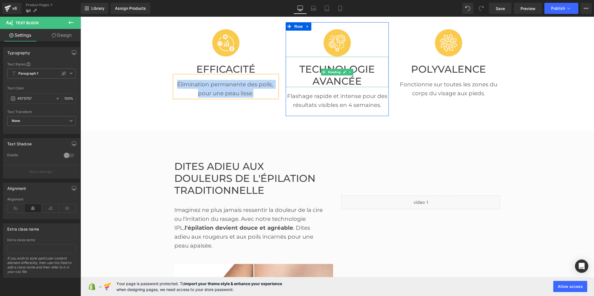
click at [306, 70] on font "Technologie Avancée" at bounding box center [336, 75] width 75 height 24
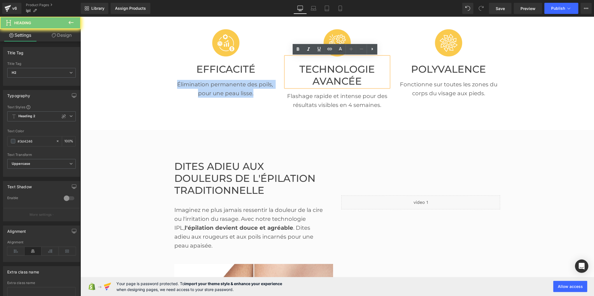
click at [306, 70] on font "Technologie Avancée" at bounding box center [336, 75] width 75 height 24
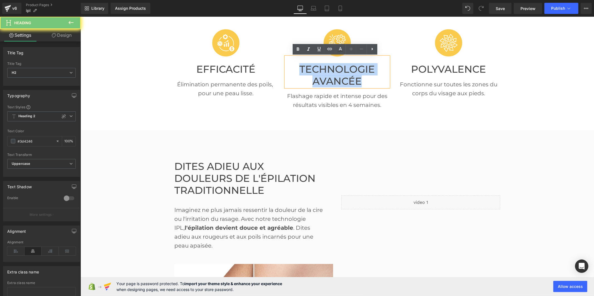
copy font "Technologie Avancée"
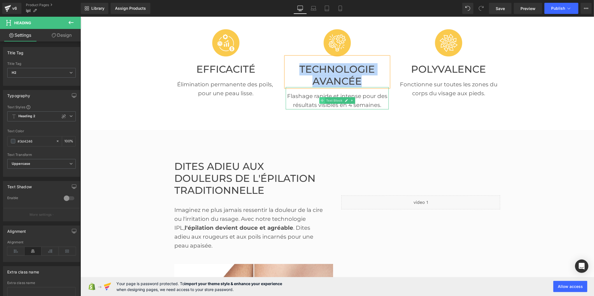
click at [322, 101] on span at bounding box center [322, 100] width 6 height 7
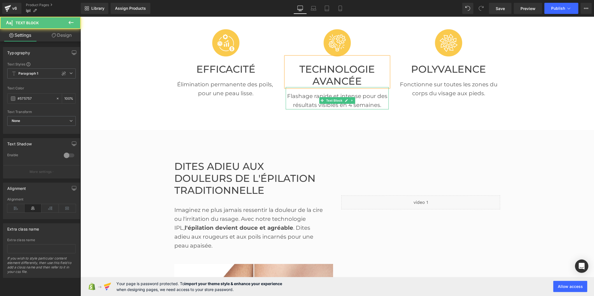
click at [312, 101] on p "Flashage rapide et intense pour des résultats visibles en 4 semaines." at bounding box center [337, 100] width 103 height 18
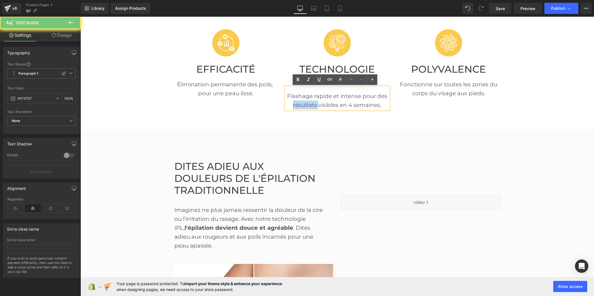
click at [312, 101] on p "Flashage rapide et intense pour des résultats visibles en 4 semaines." at bounding box center [337, 100] width 103 height 18
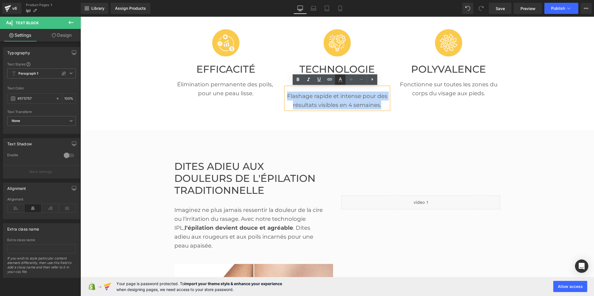
copy p "Flashage rapide et intense pour des résultats visibles en 4 semaines."
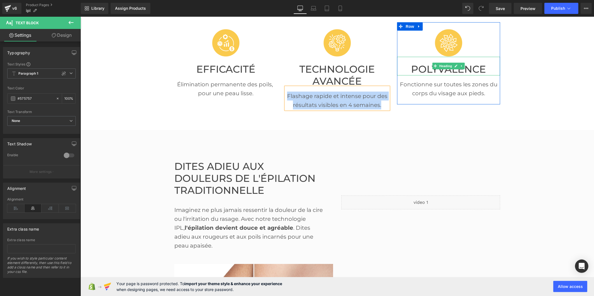
click at [416, 68] on font "Polyvalence" at bounding box center [448, 69] width 75 height 12
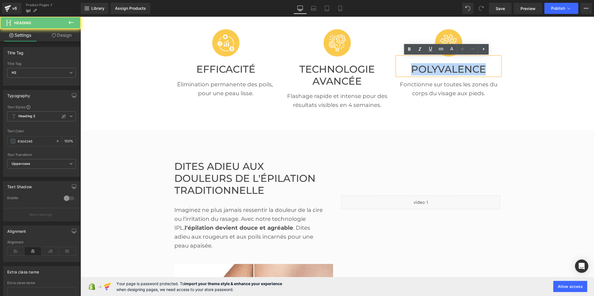
click at [416, 68] on font "Polyvalence" at bounding box center [448, 69] width 75 height 12
copy font "Polyvalence"
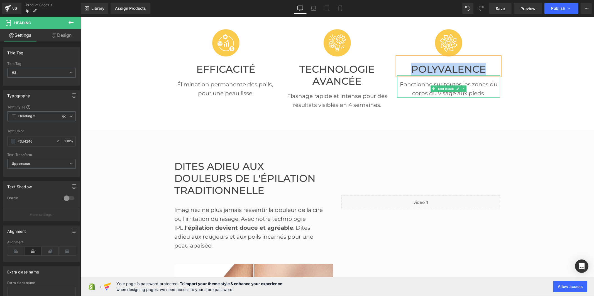
click at [426, 90] on p "Fonctionne sur toutes les zones du corps du visage aux pieds." at bounding box center [448, 89] width 103 height 18
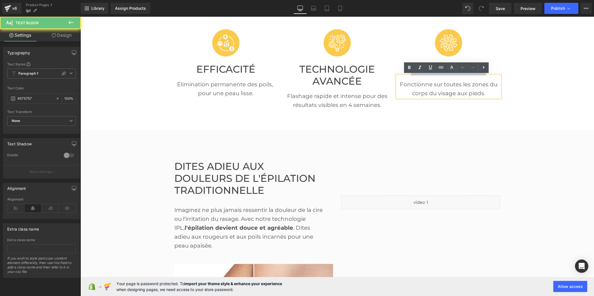
click at [426, 90] on p "Fonctionne sur toutes les zones du corps du visage aux pieds." at bounding box center [448, 89] width 103 height 18
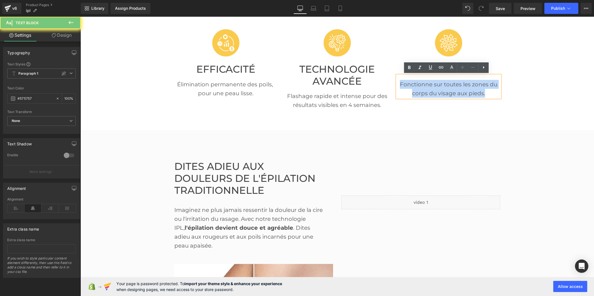
copy p "Fonctionne sur toutes les zones du corps du visage aux pieds."
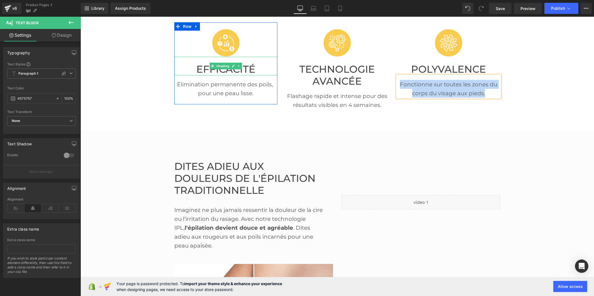
click at [203, 68] on font "Efficacité" at bounding box center [225, 69] width 59 height 12
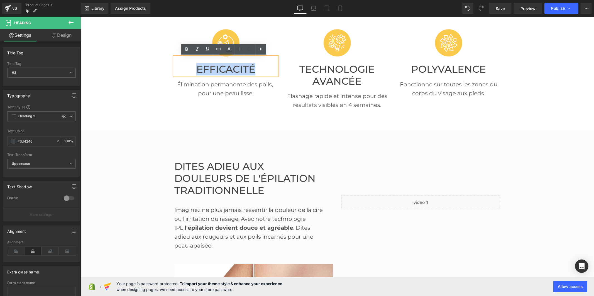
paste div
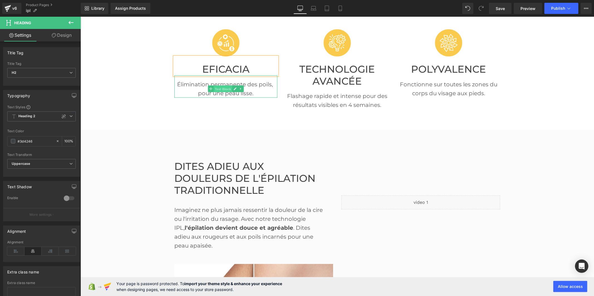
click at [218, 91] on span "Text Block" at bounding box center [222, 88] width 18 height 7
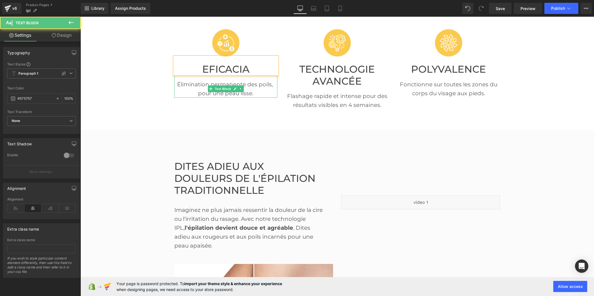
click at [197, 91] on p "Élimination permanente des poils, pour une peau lisse." at bounding box center [225, 89] width 103 height 18
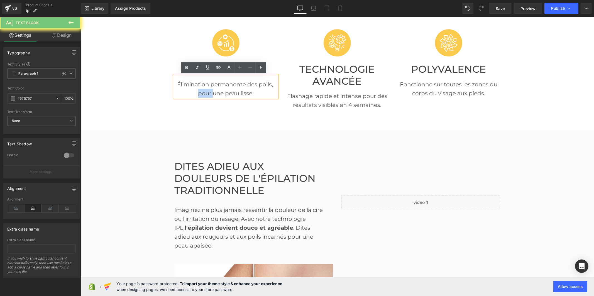
click at [197, 91] on p "Élimination permanente des poils, pour une peau lisse." at bounding box center [225, 89] width 103 height 18
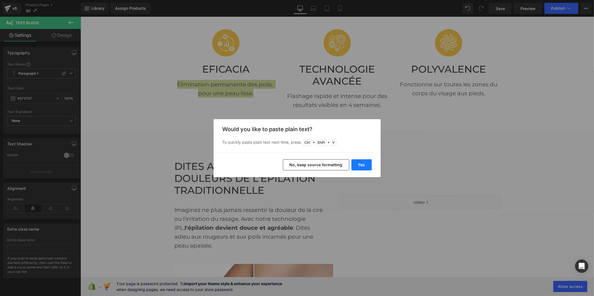
drag, startPoint x: 353, startPoint y: 162, endPoint x: 274, endPoint y: 154, distance: 79.8
click at [353, 162] on button "Yes" at bounding box center [362, 164] width 20 height 11
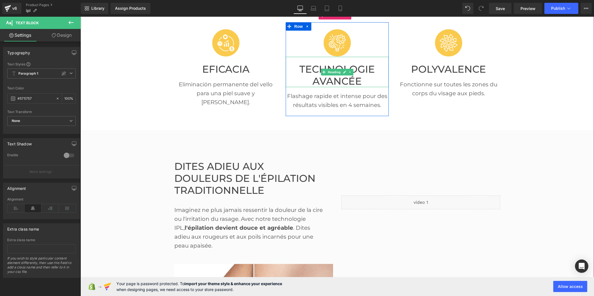
click at [313, 84] on font "Technologie Avancée" at bounding box center [336, 75] width 75 height 24
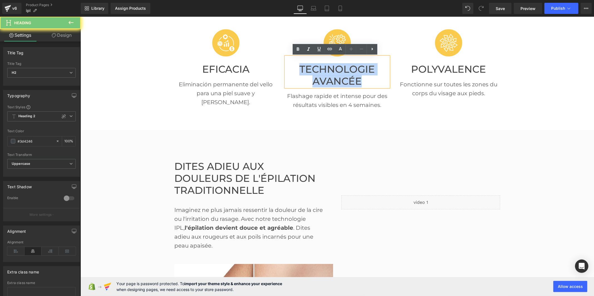
click at [313, 84] on font "Technologie Avancée" at bounding box center [336, 75] width 75 height 24
paste div
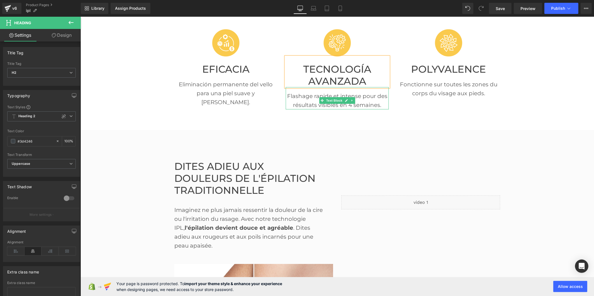
click at [299, 104] on p "Flashage rapide et intense pour des résultats visibles en 4 semaines." at bounding box center [337, 100] width 103 height 18
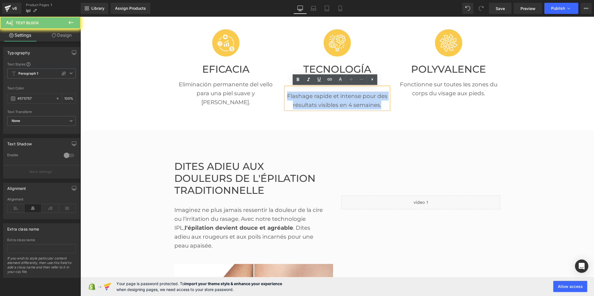
click at [299, 104] on p "Flashage rapide et intense pour des résultats visibles en 4 semaines." at bounding box center [337, 100] width 103 height 18
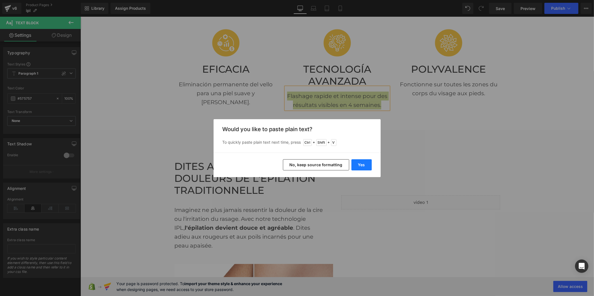
click at [366, 166] on button "Yes" at bounding box center [362, 164] width 20 height 11
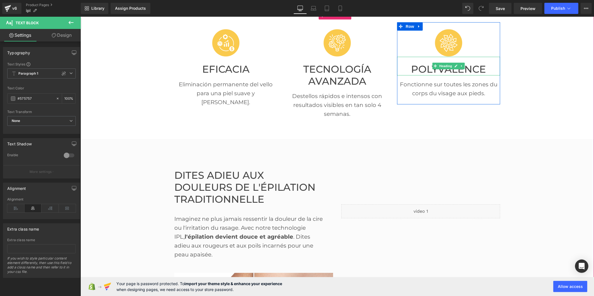
click at [418, 69] on font "Polyvalence" at bounding box center [448, 69] width 75 height 12
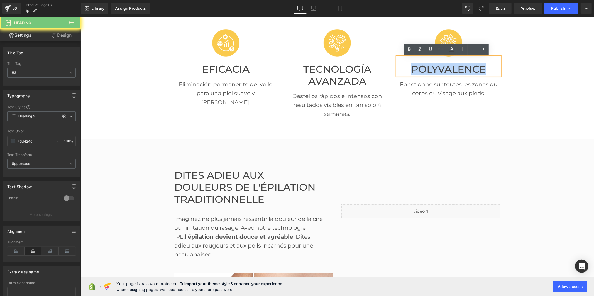
click at [418, 69] on font "Polyvalence" at bounding box center [448, 69] width 75 height 12
paste div
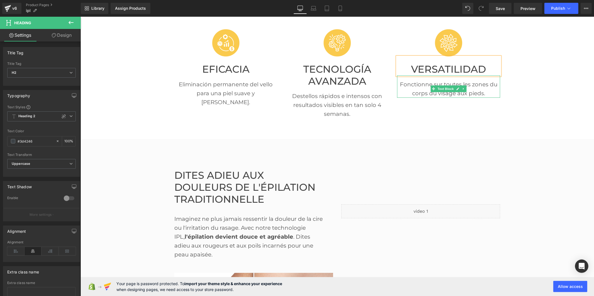
click at [420, 92] on p "Fonctionne sur toutes les zones du corps du visage aux pieds." at bounding box center [448, 89] width 103 height 18
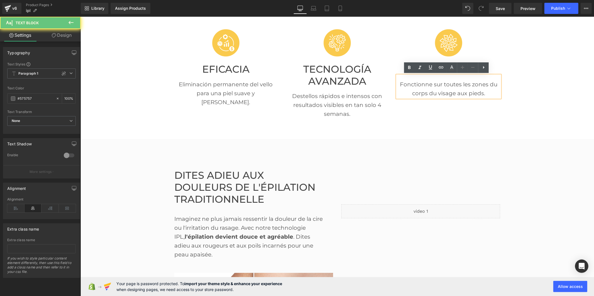
click at [420, 92] on p "Fonctionne sur toutes les zones du corps du visage aux pieds." at bounding box center [448, 89] width 103 height 18
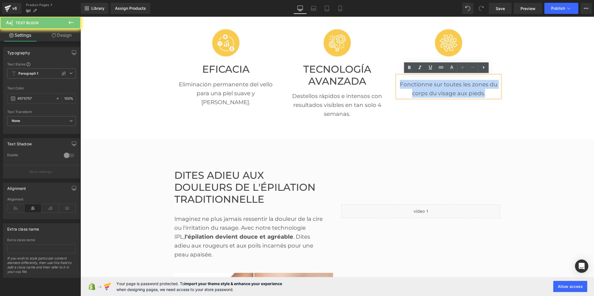
click at [420, 92] on p "Fonctionne sur toutes les zones du corps du visage aux pieds." at bounding box center [448, 89] width 103 height 18
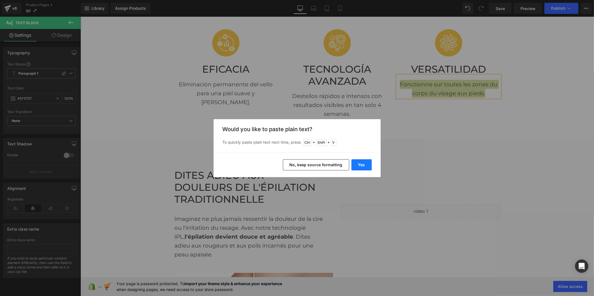
click at [365, 165] on button "Yes" at bounding box center [362, 164] width 20 height 11
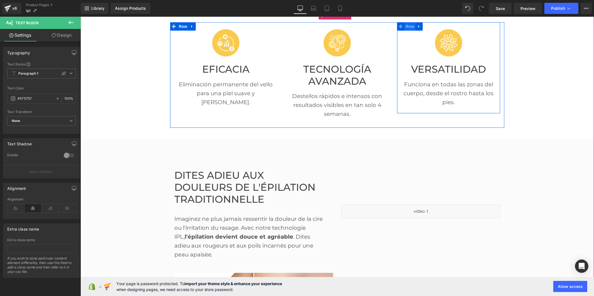
click at [410, 26] on span "Row" at bounding box center [409, 26] width 11 height 8
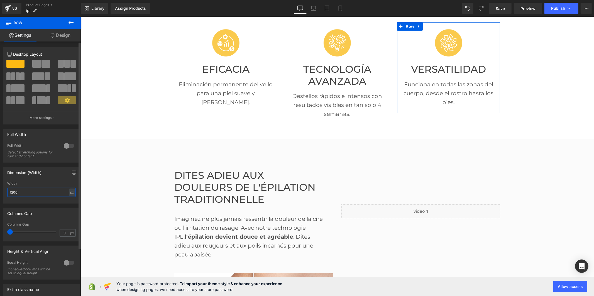
click at [30, 196] on input "1200" at bounding box center [41, 192] width 69 height 9
drag, startPoint x: 25, startPoint y: 193, endPoint x: 12, endPoint y: 193, distance: 13.4
click at [12, 193] on input "1200" at bounding box center [41, 192] width 69 height 9
drag, startPoint x: 23, startPoint y: 194, endPoint x: 4, endPoint y: 193, distance: 18.7
click at [4, 193] on div "1200px Width 1500 px % px" at bounding box center [41, 193] width 76 height 22
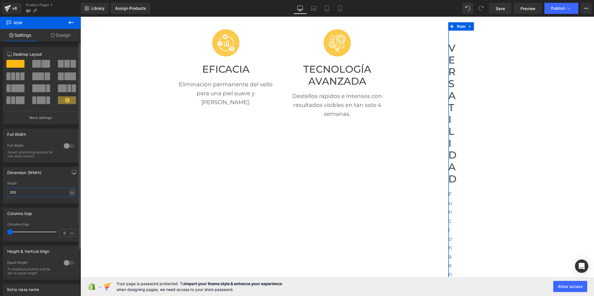
type input "2000"
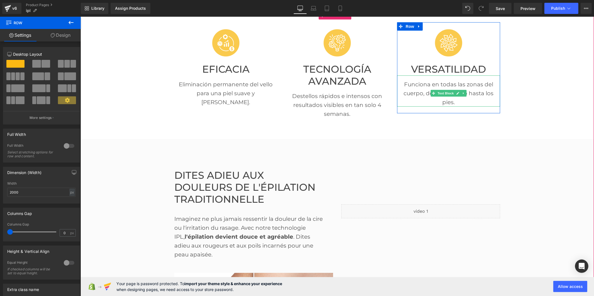
click at [420, 90] on p "Funciona en todas las zonas del cuerpo, desde el rostro hasta los pies." at bounding box center [448, 93] width 103 height 27
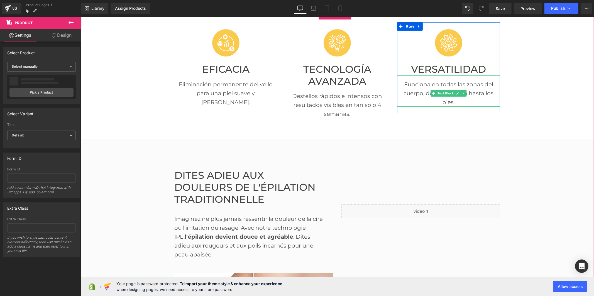
click at [484, 93] on p "Funciona en todas las zonas del cuerpo, desde el rostro hasta los pies." at bounding box center [448, 93] width 103 height 27
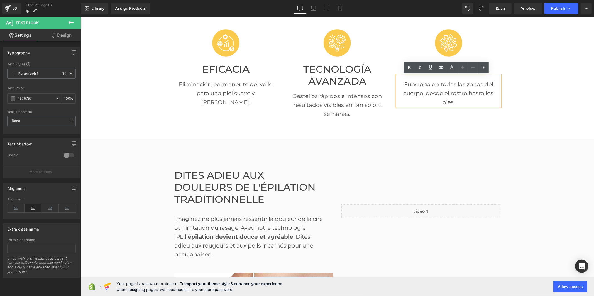
click at [483, 93] on p "Funciona en todas las zonas del cuerpo, desde el rostro hasta los pies." at bounding box center [448, 93] width 103 height 27
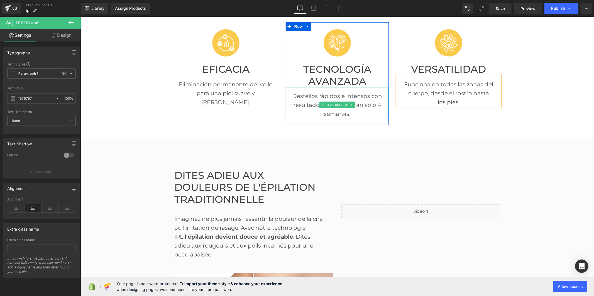
click at [375, 105] on p "Destellos rápidos e intensos con resultados visibles en tan solo 4 semanas." at bounding box center [337, 104] width 103 height 27
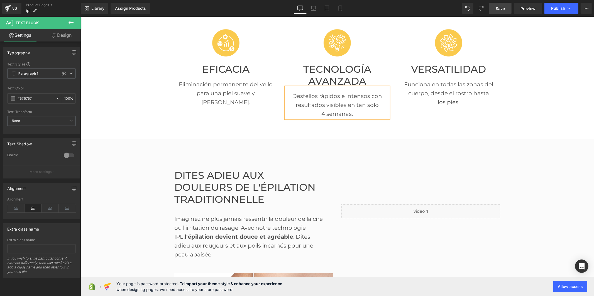
click at [505, 6] on span "Save" at bounding box center [500, 9] width 9 height 6
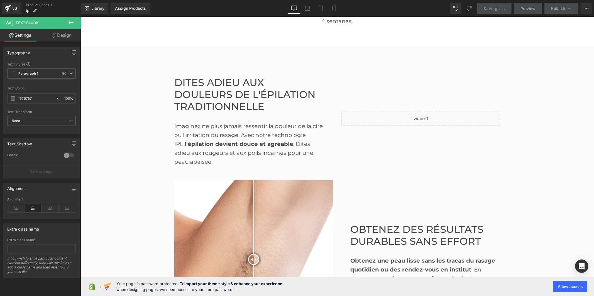
click at [203, 94] on font "Dites adieu aux douleurs de l'épilation traditionnelle" at bounding box center [244, 94] width 141 height 36
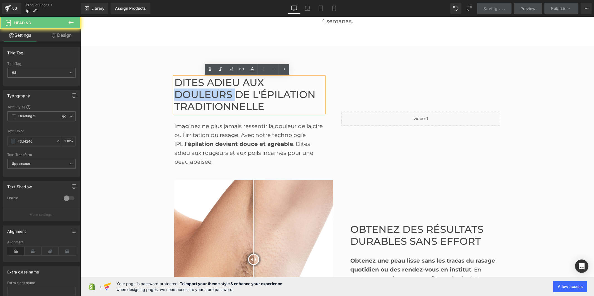
click at [203, 94] on font "Dites adieu aux douleurs de l'épilation traditionnelle" at bounding box center [244, 94] width 141 height 36
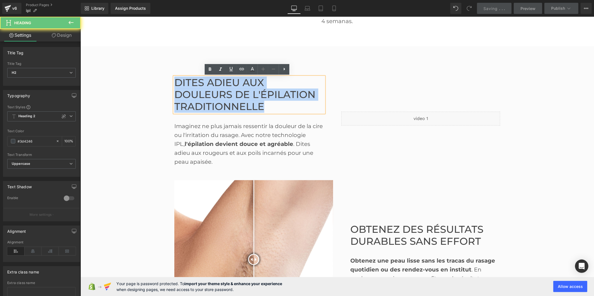
click at [203, 94] on font "Dites adieu aux douleurs de l'épilation traditionnelle" at bounding box center [244, 94] width 141 height 36
copy font "Dites adieu aux douleurs de l'épilation traditionnelle"
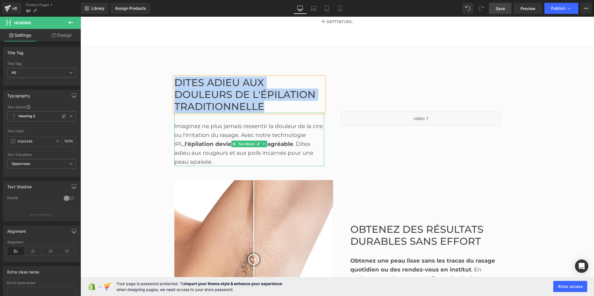
click at [208, 141] on strong "l'épilation devient douce et agréable" at bounding box center [238, 143] width 109 height 7
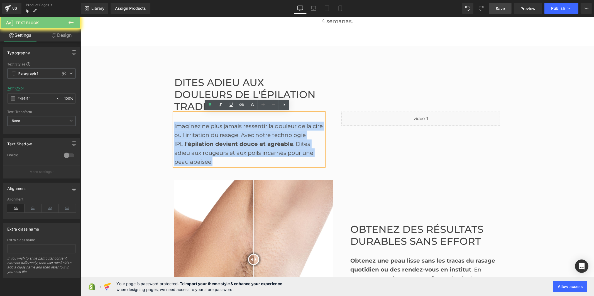
click at [208, 141] on strong "l'épilation devient douce et agréable" at bounding box center [238, 143] width 109 height 7
copy div "Imaginez ne plus jamais ressentir la douleur de la cire ou l'irritation du rasa…"
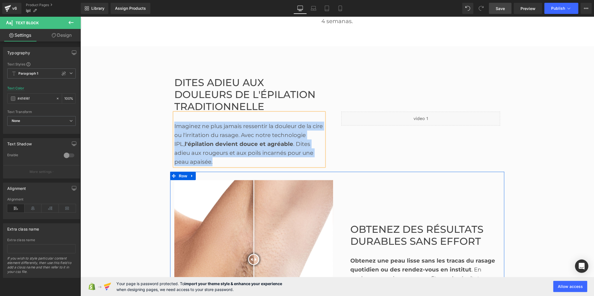
scroll to position [433, 0]
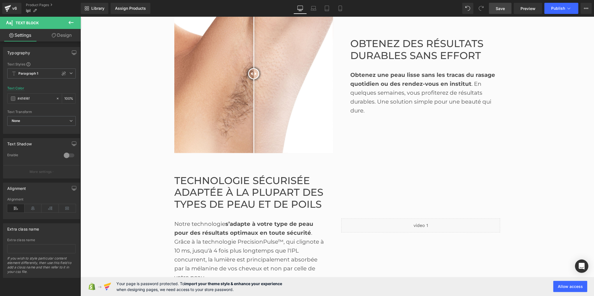
click at [362, 46] on font "Obtenez des résultats durables sans effort" at bounding box center [416, 49] width 133 height 24
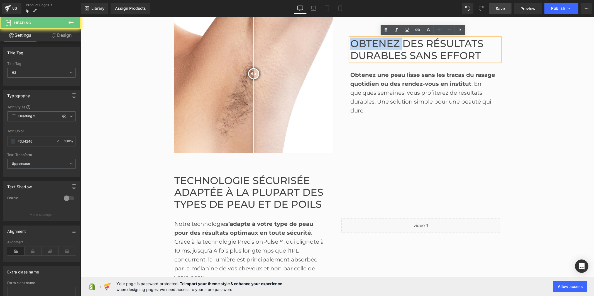
click at [362, 46] on font "Obtenez des résultats durables sans effort" at bounding box center [416, 49] width 133 height 24
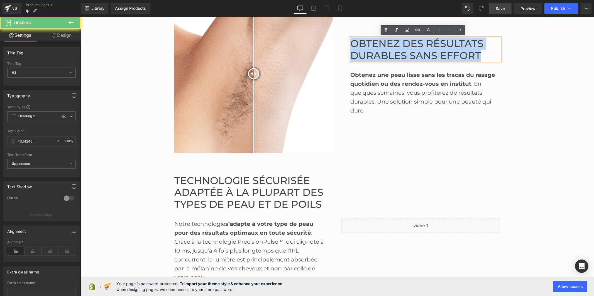
click at [362, 46] on font "Obtenez des résultats durables sans effort" at bounding box center [416, 49] width 133 height 24
copy font "Obtenez des résultats durables sans effort"
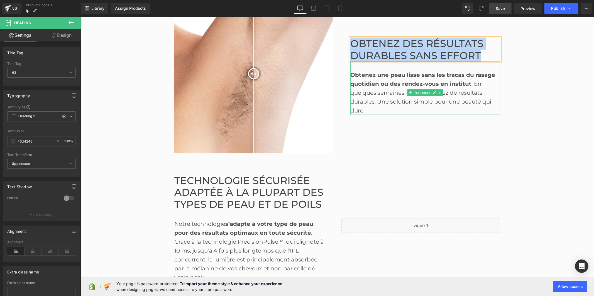
click at [360, 96] on div "Obtenez une peau lisse sans les tracas du rasage quotidien ou des rendez-vous e…" at bounding box center [425, 87] width 150 height 53
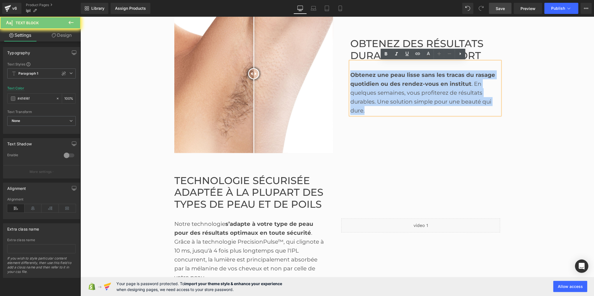
click at [360, 96] on div "Obtenez une peau lisse sans les tracas du rasage quotidien ou des rendez-vous e…" at bounding box center [425, 87] width 150 height 53
copy div "Obtenez une peau lisse sans les tracas du rasage quotidien ou des rendez-vous e…"
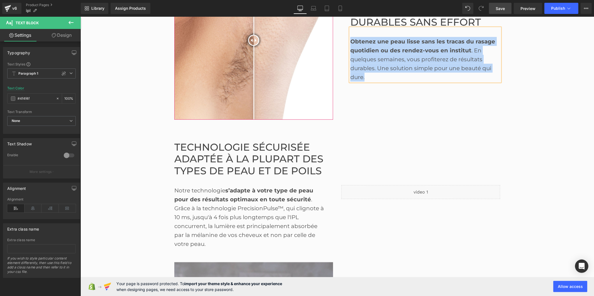
scroll to position [557, 0]
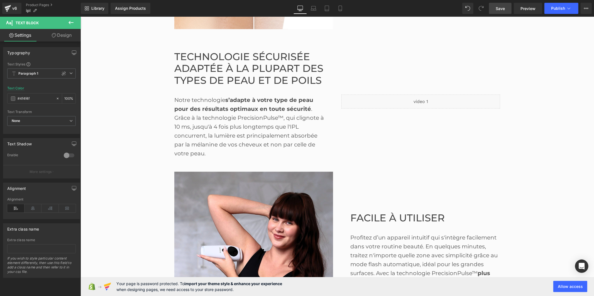
click at [235, 71] on div "Technologie sécurisée adaptée à la plupart des types de peau et de poils Heading" at bounding box center [249, 69] width 150 height 36
click at [235, 71] on font "Technologie sécurisée adaptée à la plupart des types de peau et de poils" at bounding box center [248, 68] width 149 height 36
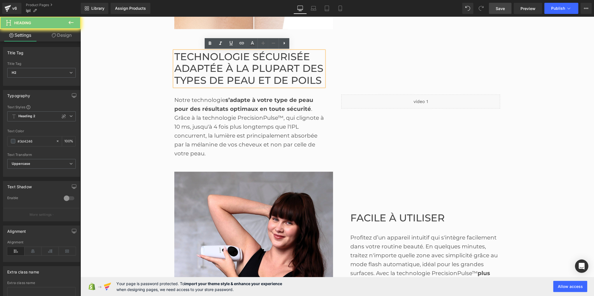
click at [235, 71] on font "Technologie sécurisée adaptée à la plupart des types de peau et de poils" at bounding box center [248, 68] width 149 height 36
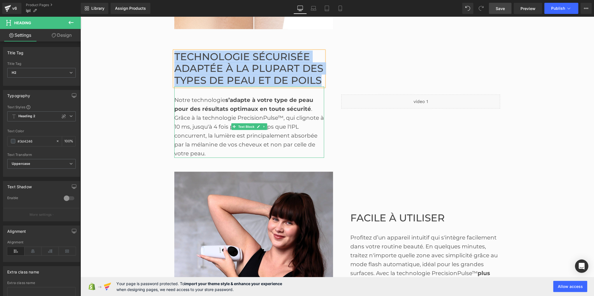
click at [230, 130] on div "Notre technologie s’adapte à votre type de peau pour des résultats optimaux en …" at bounding box center [249, 121] width 150 height 71
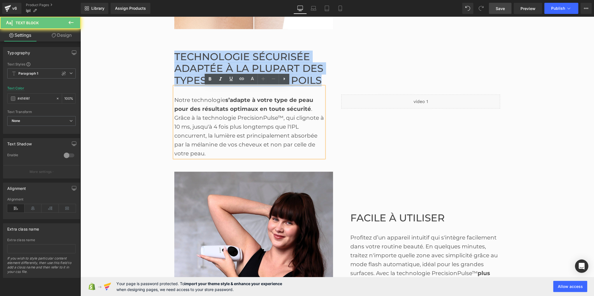
click at [230, 130] on div "Notre technologie s’adapte à votre type de peau pour des résultats optimaux en …" at bounding box center [249, 121] width 150 height 71
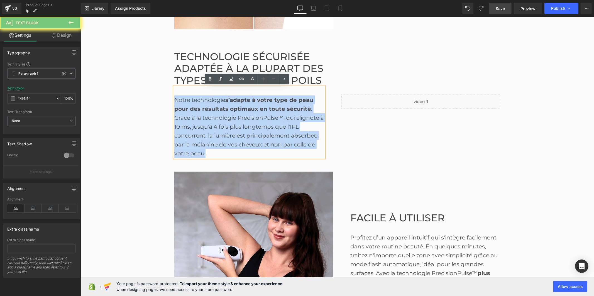
click at [230, 130] on div "Notre technologie s’adapte à votre type de peau pour des résultats optimaux en …" at bounding box center [249, 121] width 150 height 71
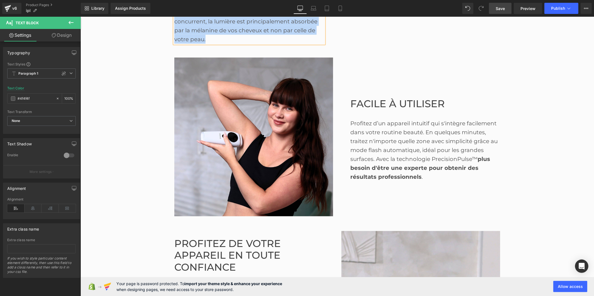
scroll to position [681, 0]
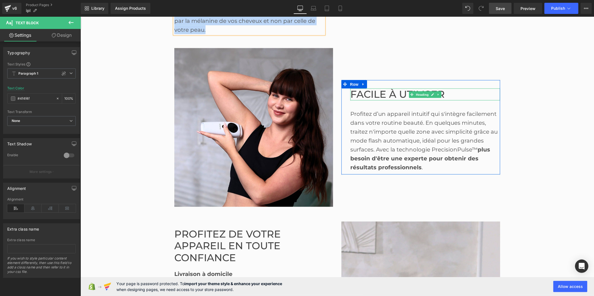
click at [373, 94] on font "Facile à utiliser" at bounding box center [397, 94] width 94 height 12
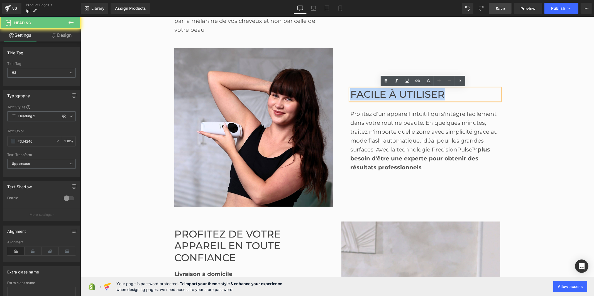
click at [373, 94] on font "Facile à utiliser" at bounding box center [397, 94] width 94 height 12
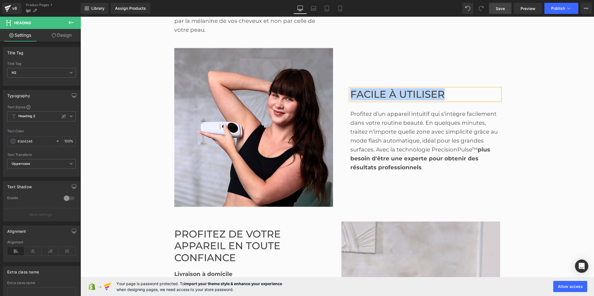
click at [373, 124] on div "Profitez d’un appareil intuitif qui s'intègre facilement dans votre routine bea…" at bounding box center [425, 140] width 150 height 62
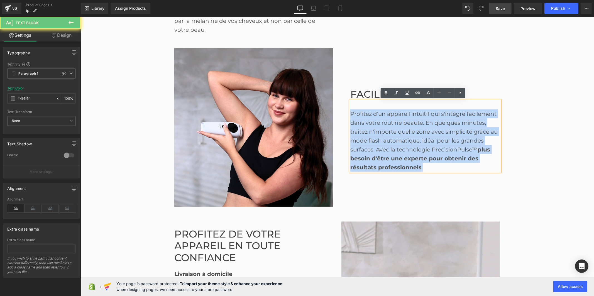
click at [373, 124] on div "Profitez d’un appareil intuitif qui s'intègre facilement dans votre routine bea…" at bounding box center [425, 140] width 150 height 62
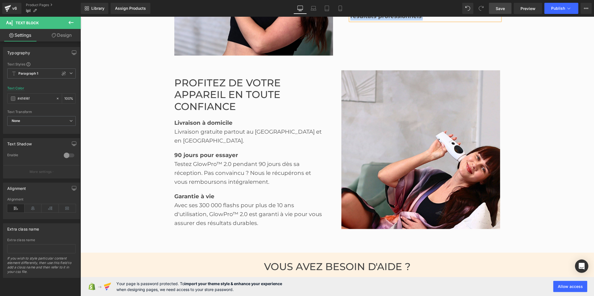
scroll to position [836, 0]
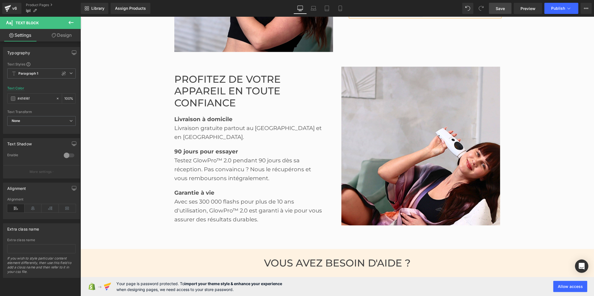
click at [186, 85] on font "Profitez de votre appareil en toute confiance" at bounding box center [227, 91] width 106 height 36
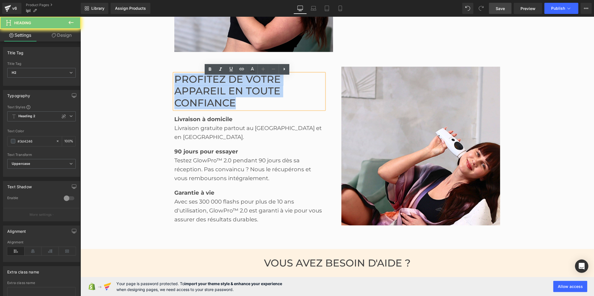
click at [186, 85] on font "Profitez de votre appareil en toute confiance" at bounding box center [227, 91] width 106 height 36
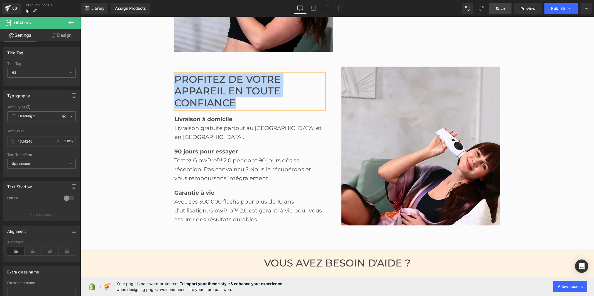
click at [185, 123] on strong "Livraison à domicile" at bounding box center [203, 119] width 58 height 7
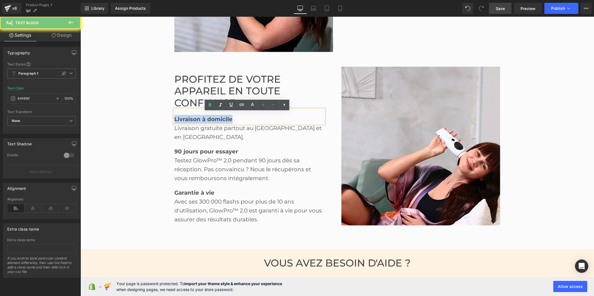
click at [185, 123] on strong "Livraison à domicile" at bounding box center [203, 119] width 58 height 7
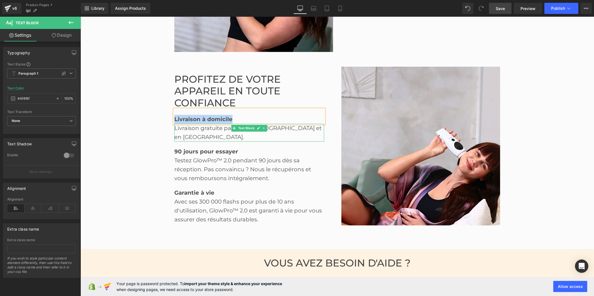
click at [186, 131] on div "Livraison gratuite partout au [GEOGRAPHIC_DATA] et en [GEOGRAPHIC_DATA]." at bounding box center [249, 133] width 150 height 18
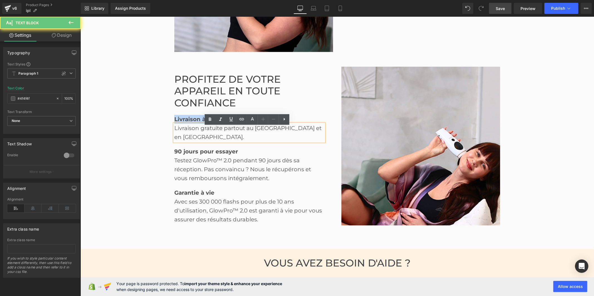
click at [186, 131] on div "Livraison gratuite partout au [GEOGRAPHIC_DATA] et en [GEOGRAPHIC_DATA]." at bounding box center [249, 133] width 150 height 18
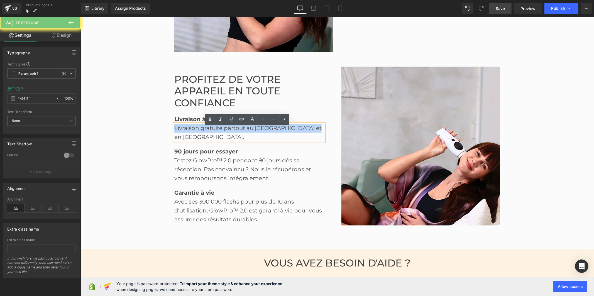
click at [186, 131] on div "Livraison gratuite partout au [GEOGRAPHIC_DATA] et en [GEOGRAPHIC_DATA]." at bounding box center [249, 133] width 150 height 18
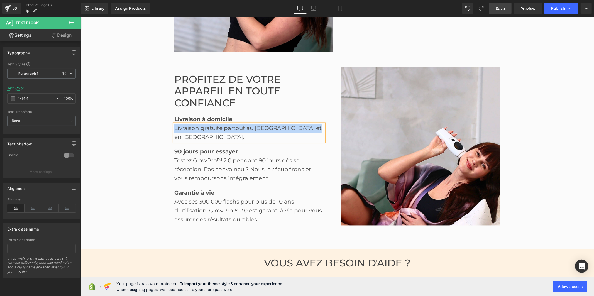
click at [279, 134] on div "Livraison gratuite partout au [GEOGRAPHIC_DATA] et en [GEOGRAPHIC_DATA]." at bounding box center [249, 133] width 150 height 18
drag, startPoint x: 243, startPoint y: 131, endPoint x: 312, endPoint y: 131, distance: 68.5
click at [312, 131] on div "Livraison gratuite partout au [GEOGRAPHIC_DATA] et en [GEOGRAPHIC_DATA]." at bounding box center [249, 133] width 150 height 18
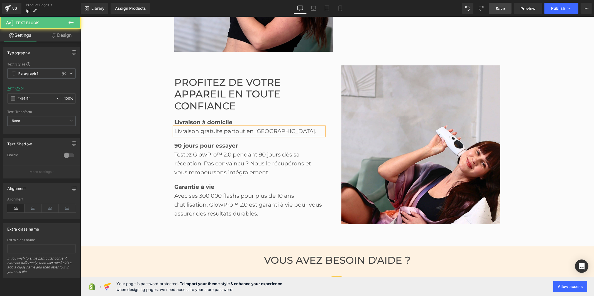
click at [215, 135] on div "Livraison gratuite partout en Amérique." at bounding box center [249, 131] width 150 height 9
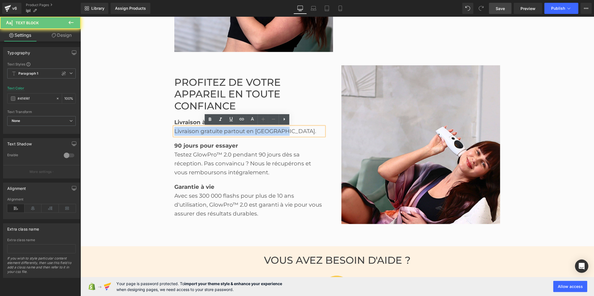
click at [215, 135] on div "Livraison gratuite partout en Amérique." at bounding box center [249, 131] width 150 height 9
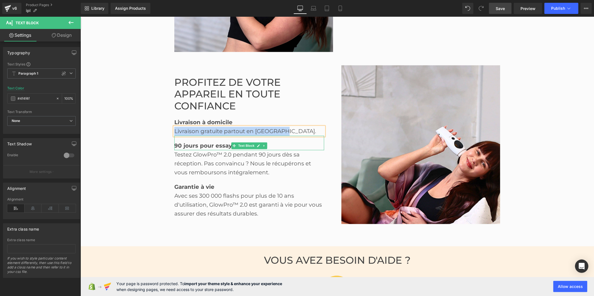
click at [181, 145] on strong "90 jours pour essayer" at bounding box center [206, 145] width 64 height 7
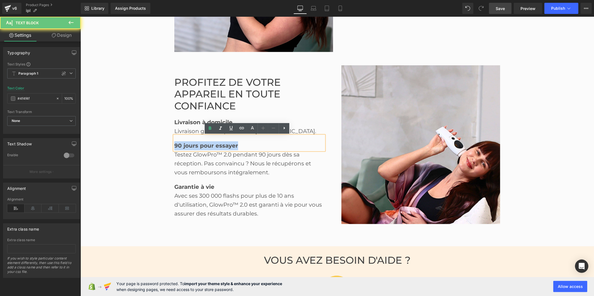
click at [181, 145] on strong "90 jours pour essayer" at bounding box center [206, 145] width 64 height 7
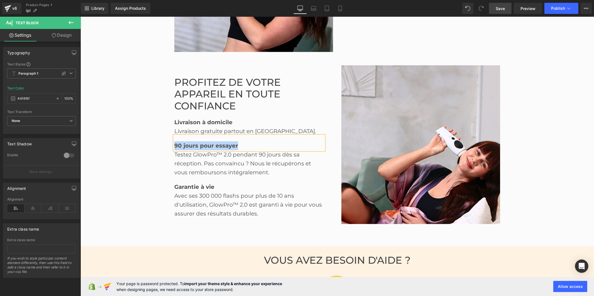
click at [206, 163] on div "Testez GlowPro™ 2.0 pendant 90 jours dès sa réception. Pas convaincu ? Nous le …" at bounding box center [249, 163] width 150 height 27
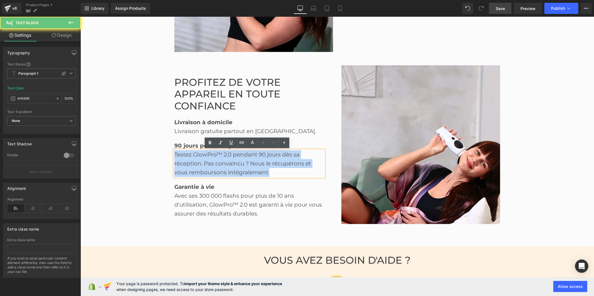
click at [206, 163] on div "Testez GlowPro™ 2.0 pendant 90 jours dès sa réception. Pas convaincu ? Nous le …" at bounding box center [249, 163] width 150 height 27
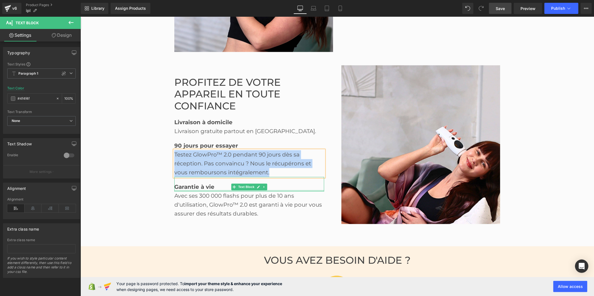
click at [193, 186] on strong "Garantie à vie" at bounding box center [194, 187] width 40 height 7
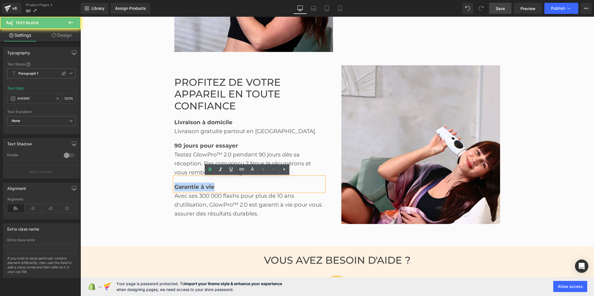
click at [193, 185] on strong "Garantie à vie" at bounding box center [194, 187] width 40 height 7
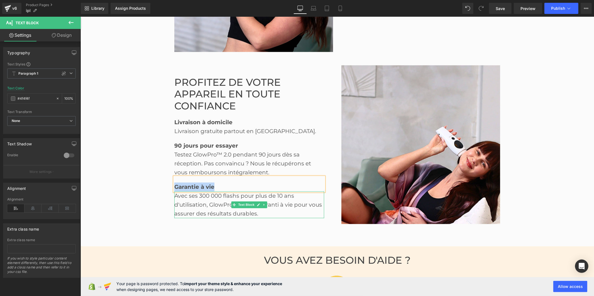
click at [177, 207] on div "Avec ses 300 000 flashs pour plus de 10 ans d'utilisation, GlowPro™ 2.0 est gar…" at bounding box center [249, 204] width 150 height 27
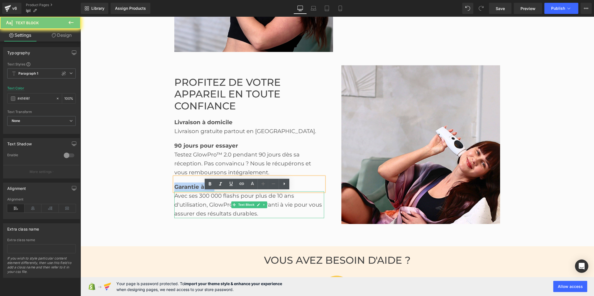
click at [177, 207] on div "Avec ses 300 000 flashs pour plus de 10 ans d'utilisation, GlowPro™ 2.0 est gar…" at bounding box center [249, 204] width 150 height 27
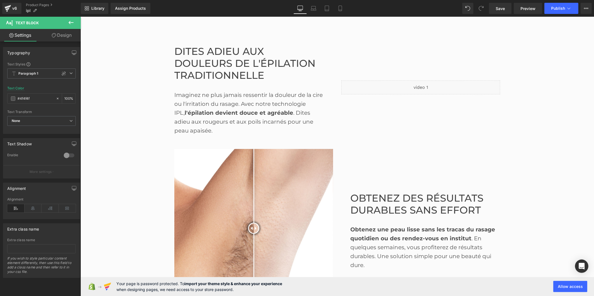
scroll to position [124, 0]
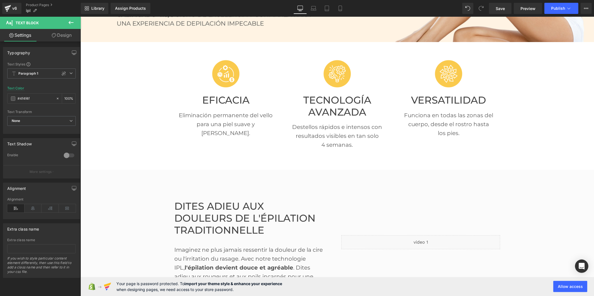
click at [204, 214] on font "Dites adieu aux douleurs de l'épilation traditionnelle" at bounding box center [244, 218] width 141 height 36
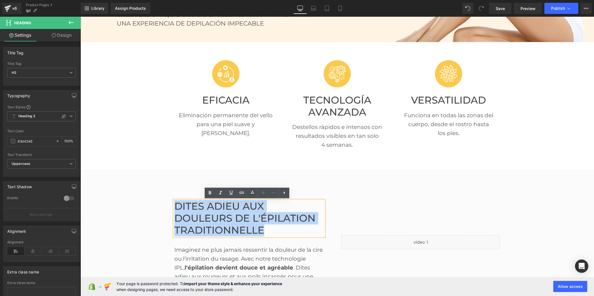
paste div
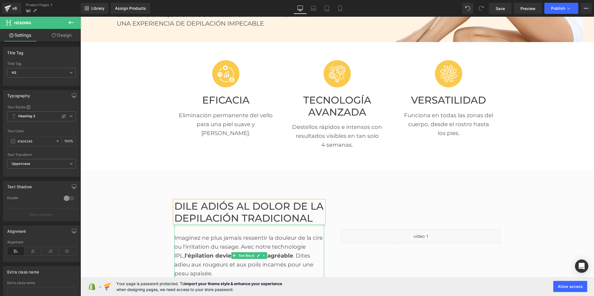
scroll to position [186, 0]
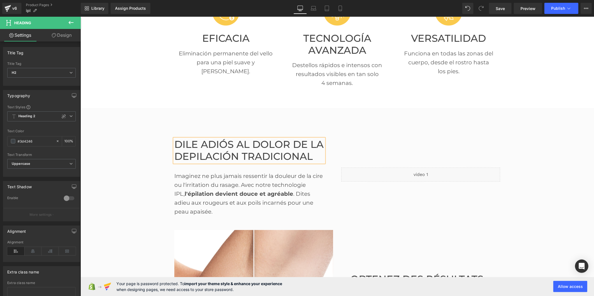
click at [217, 201] on div "Imaginez ne plus jamais ressentir la douleur de la cire ou l'irritation du rasa…" at bounding box center [249, 188] width 150 height 53
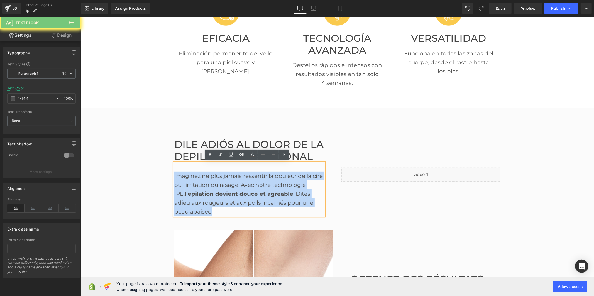
click at [217, 201] on div "Imaginez ne plus jamais ressentir la douleur de la cire ou l'irritation du rasa…" at bounding box center [249, 188] width 150 height 53
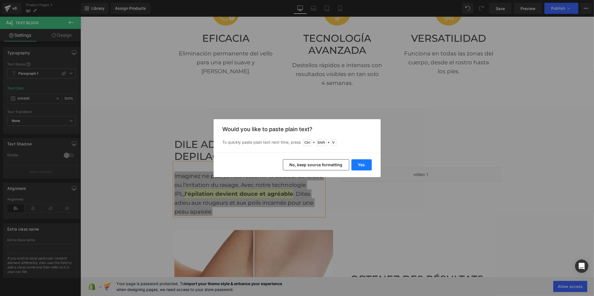
click at [360, 162] on button "Yes" at bounding box center [362, 164] width 20 height 11
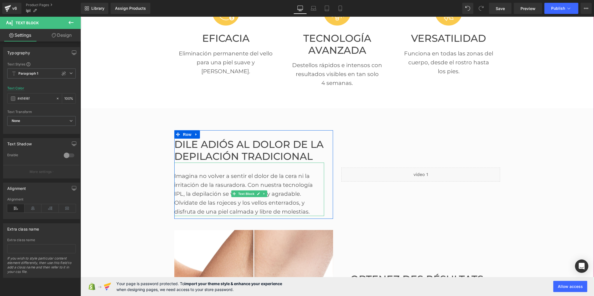
click at [284, 193] on div "Imagina no volver a sentir el dolor de la cera ni la irritación de la rasurador…" at bounding box center [249, 188] width 150 height 53
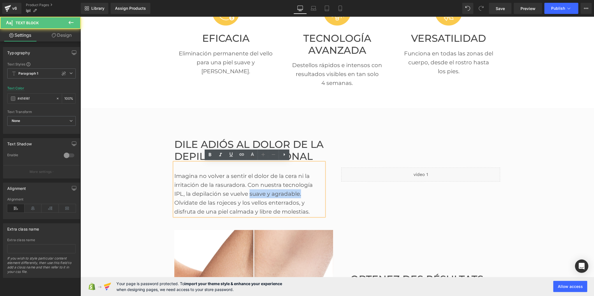
drag, startPoint x: 286, startPoint y: 193, endPoint x: 235, endPoint y: 194, distance: 51.3
click at [235, 194] on div "Imagina no volver a sentir el dolor de la cera ni la irritación de la rasurador…" at bounding box center [249, 188] width 150 height 53
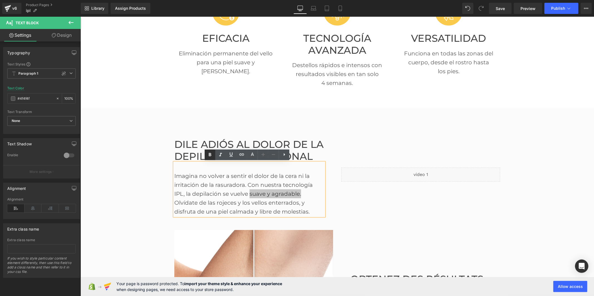
drag, startPoint x: 210, startPoint y: 154, endPoint x: 174, endPoint y: 146, distance: 36.1
click at [210, 154] on icon at bounding box center [210, 154] width 3 height 3
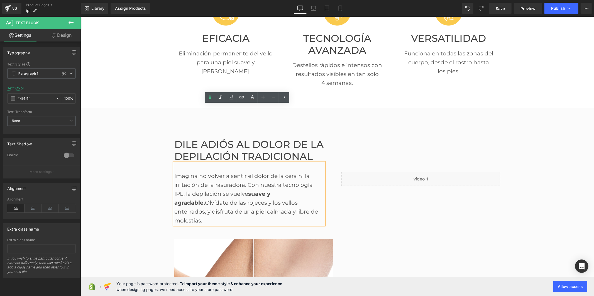
scroll to position [340, 0]
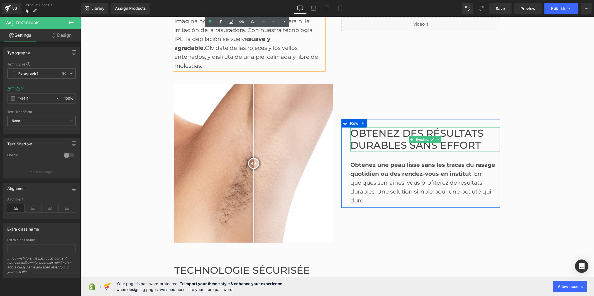
click at [373, 133] on font "Obtenez des résultats durables sans effort" at bounding box center [416, 139] width 133 height 24
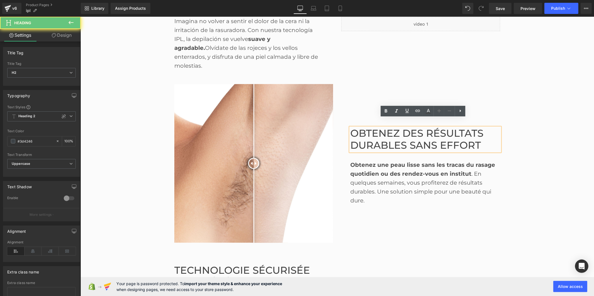
click at [373, 133] on font "Obtenez des résultats durables sans effort" at bounding box center [416, 139] width 133 height 24
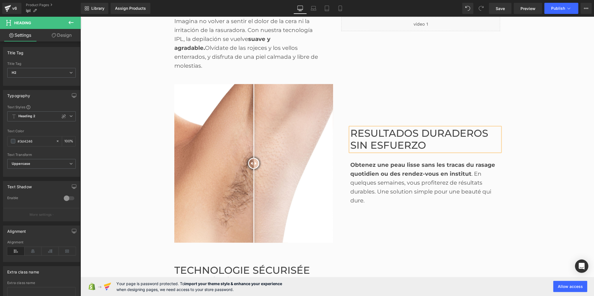
click at [365, 176] on div "Obtenez une peau lisse sans les tracas du rasage quotidien ou des rendez-vous e…" at bounding box center [425, 177] width 150 height 53
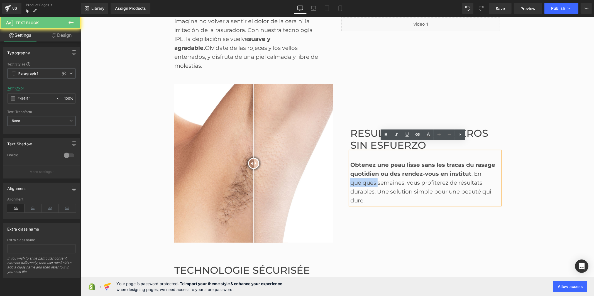
click at [365, 176] on div "Obtenez une peau lisse sans les tracas du rasage quotidien ou des rendez-vous e…" at bounding box center [425, 177] width 150 height 53
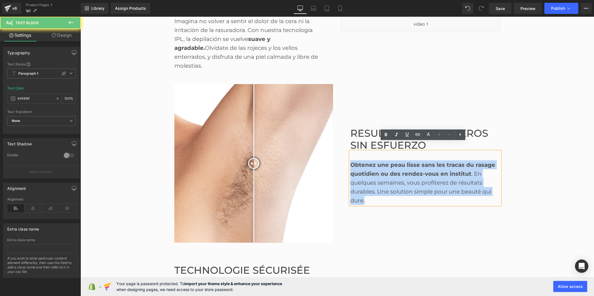
click at [365, 176] on div "Obtenez une peau lisse sans les tracas du rasage quotidien ou des rendez-vous e…" at bounding box center [425, 177] width 150 height 53
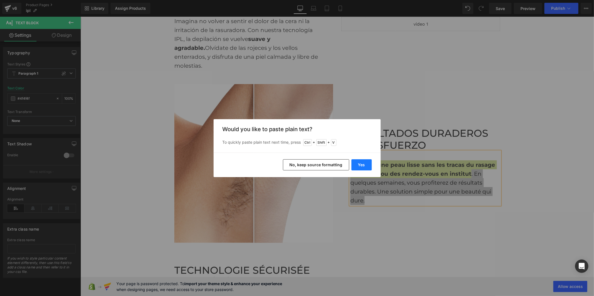
click at [360, 165] on button "Yes" at bounding box center [362, 164] width 20 height 11
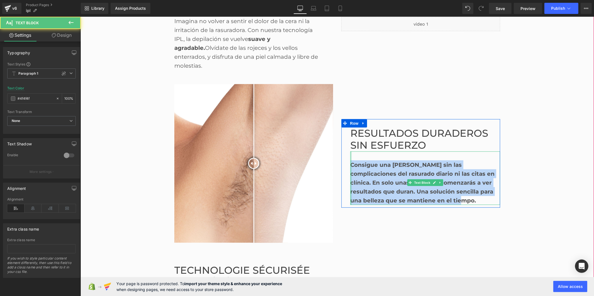
drag, startPoint x: 419, startPoint y: 191, endPoint x: 348, endPoint y: 157, distance: 78.6
click at [350, 157] on div "Consigue una piel lisa sin las complicaciones del rasurado diario ni las citas …" at bounding box center [425, 177] width 150 height 53
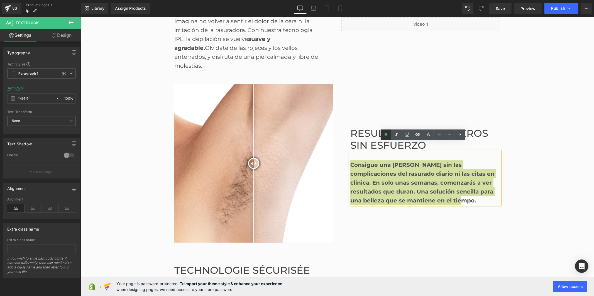
click at [383, 133] on icon at bounding box center [386, 134] width 7 height 7
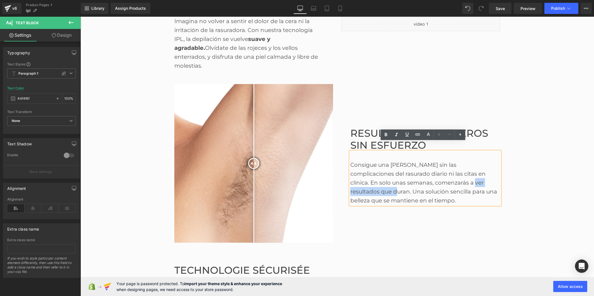
drag, startPoint x: 485, startPoint y: 173, endPoint x: 426, endPoint y: 174, distance: 59.1
click at [426, 174] on div "Consigue una piel lisa sin las complicaciones del rasurado diario ni las citas …" at bounding box center [425, 177] width 150 height 53
click at [384, 134] on icon at bounding box center [386, 134] width 7 height 7
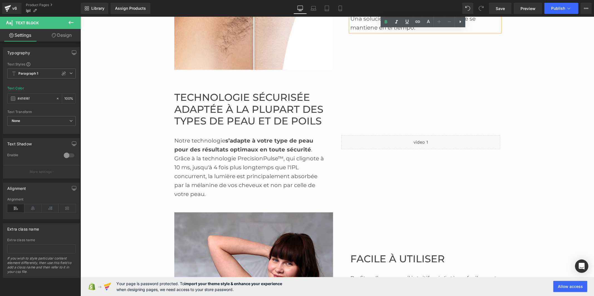
scroll to position [526, 0]
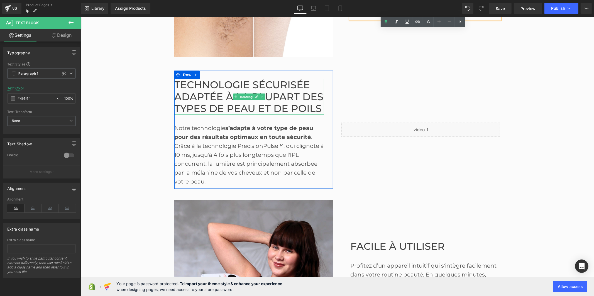
click at [209, 82] on font "Technologie sécurisée adaptée à la plupart des types de peau et de poils" at bounding box center [248, 97] width 149 height 36
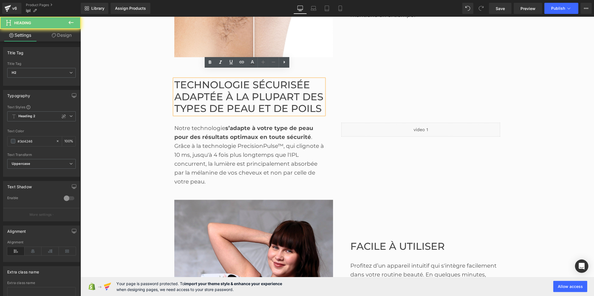
click at [209, 82] on font "Technologie sécurisée adaptée à la plupart des types de peau et de poils" at bounding box center [248, 97] width 149 height 36
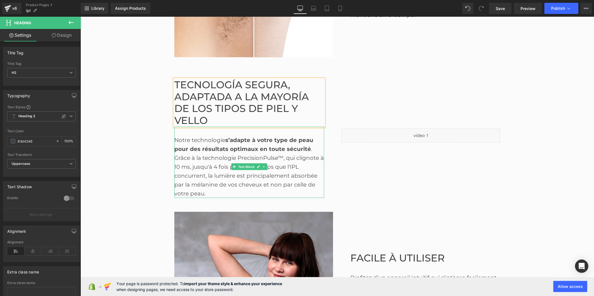
click at [203, 146] on div "Notre technologie s’adapte à votre type de peau pour des résultats optimaux en …" at bounding box center [249, 161] width 150 height 71
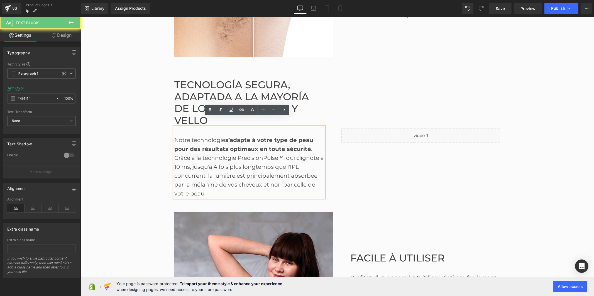
click at [203, 146] on div "Notre technologie s’adapte à votre type de peau pour des résultats optimaux en …" at bounding box center [249, 161] width 150 height 71
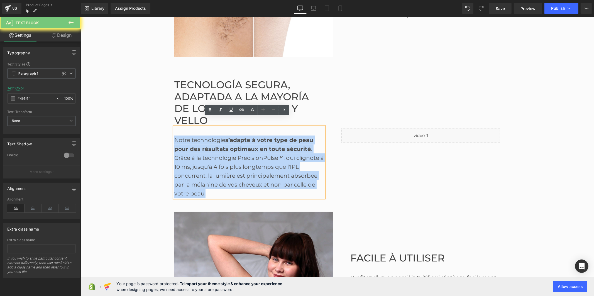
click at [203, 146] on div "Notre technologie s’adapte à votre type de peau pour des résultats optimaux en …" at bounding box center [249, 161] width 150 height 71
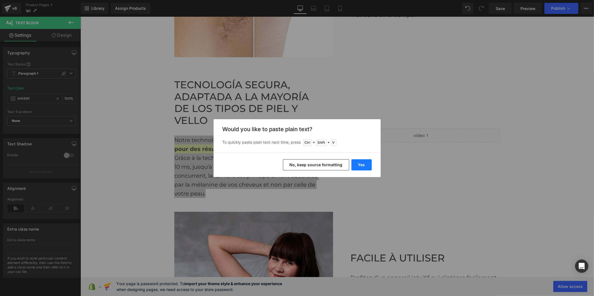
click at [360, 164] on button "Yes" at bounding box center [362, 164] width 20 height 11
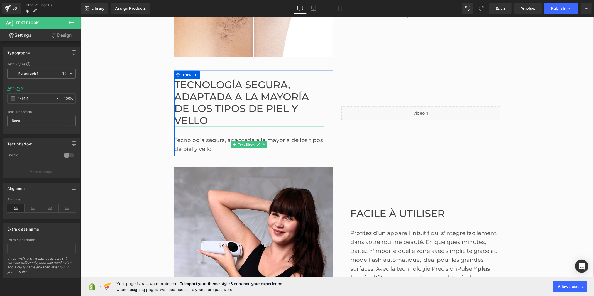
click at [194, 140] on div "Tecnología segura, adaptada a la mayoría de los tipos de piel y vello" at bounding box center [249, 139] width 150 height 27
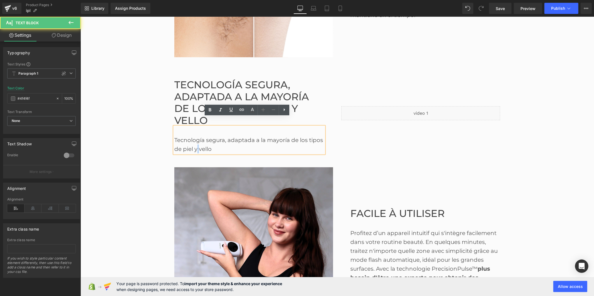
click at [194, 140] on div "Tecnología segura, adaptada a la mayoría de los tipos de piel y vello" at bounding box center [249, 139] width 150 height 27
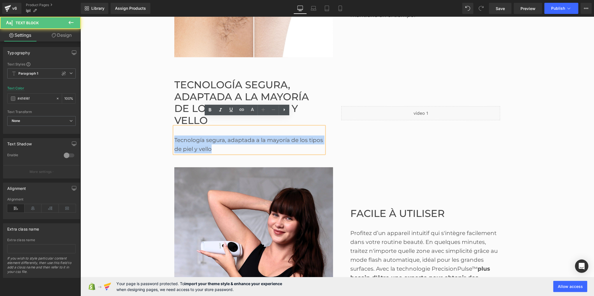
click at [194, 140] on div "Tecnología segura, adaptada a la mayoría de los tipos de piel y vello" at bounding box center [249, 139] width 150 height 27
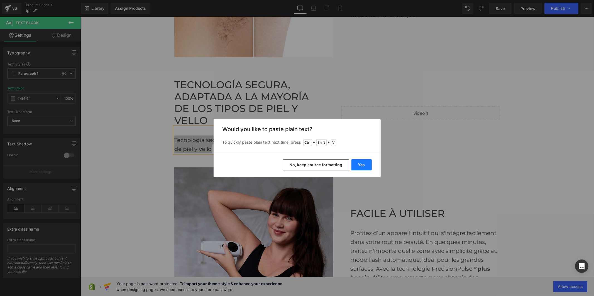
click at [369, 165] on button "Yes" at bounding box center [362, 164] width 20 height 11
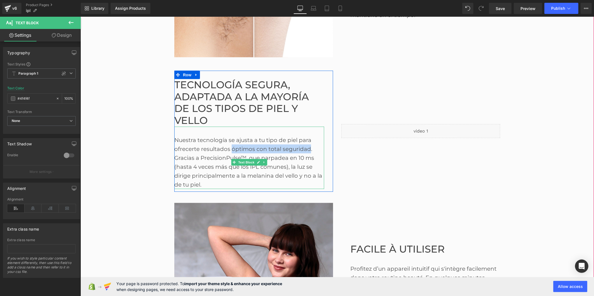
drag, startPoint x: 228, startPoint y: 139, endPoint x: 306, endPoint y: 135, distance: 77.8
click at [306, 135] on div "Nuestra tecnología se ajusta a tu tipo de piel para ofrecerte resultados óptimo…" at bounding box center [249, 157] width 150 height 62
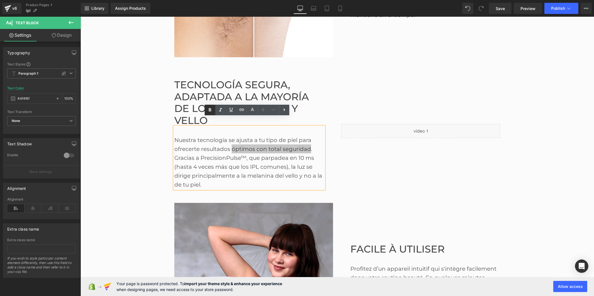
click at [210, 109] on icon at bounding box center [210, 110] width 7 height 7
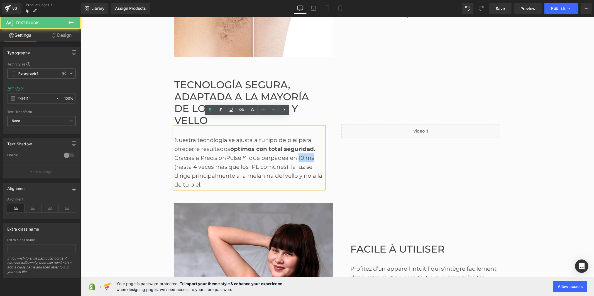
drag, startPoint x: 311, startPoint y: 149, endPoint x: 297, endPoint y: 149, distance: 14.2
click at [297, 149] on div "Nuestra tecnología se ajusta a tu tipo de piel para ofrecerte resultados óptimo…" at bounding box center [249, 157] width 150 height 62
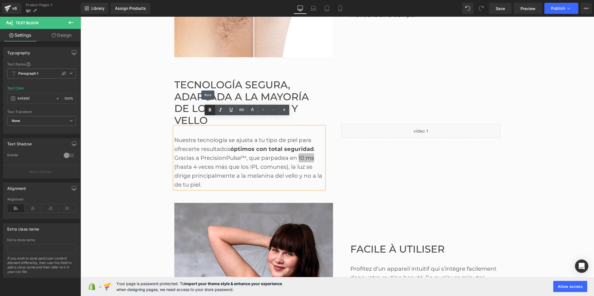
click at [211, 109] on icon at bounding box center [210, 109] width 3 height 3
drag, startPoint x: 244, startPoint y: 148, endPoint x: 197, endPoint y: 148, distance: 47.1
click at [197, 148] on div "Nuestra tecnología se ajusta a tu tipo de piel para ofrecerte resultados óptimo…" at bounding box center [249, 157] width 150 height 62
click at [201, 147] on div "Nuestra tecnología se ajusta a tu tipo de piel para ofrecerte resultados óptimo…" at bounding box center [249, 157] width 150 height 62
drag, startPoint x: 198, startPoint y: 147, endPoint x: 242, endPoint y: 145, distance: 44.9
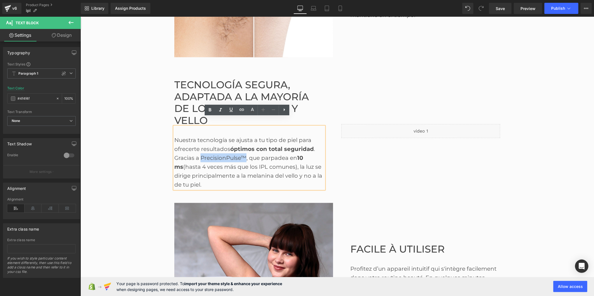
click at [242, 145] on div "Nuestra tecnología se ajusta a tu tipo de piel para ofrecerte resultados óptimo…" at bounding box center [249, 157] width 150 height 62
click at [212, 111] on icon at bounding box center [210, 110] width 7 height 7
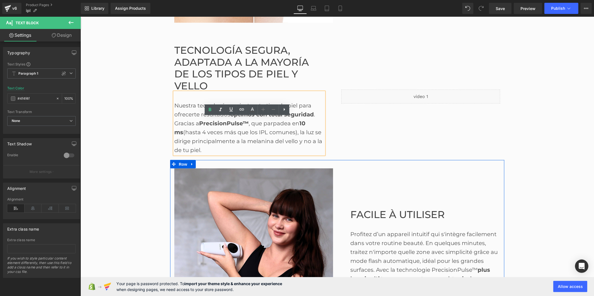
scroll to position [619, 0]
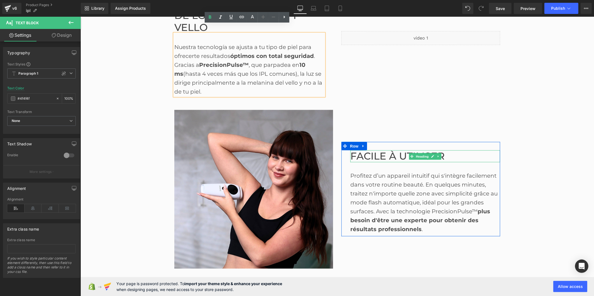
click at [367, 150] on font "Facile à utiliser" at bounding box center [397, 156] width 94 height 12
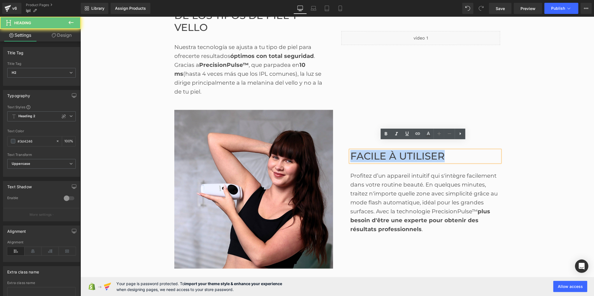
click at [367, 150] on font "Facile à utiliser" at bounding box center [397, 156] width 94 height 12
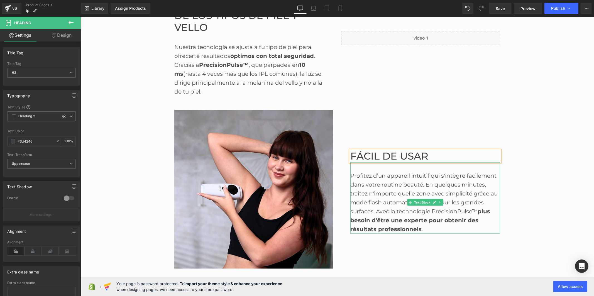
click at [365, 199] on div "Profitez d’un appareil intuitif qui s'intègre facilement dans votre routine bea…" at bounding box center [425, 202] width 150 height 62
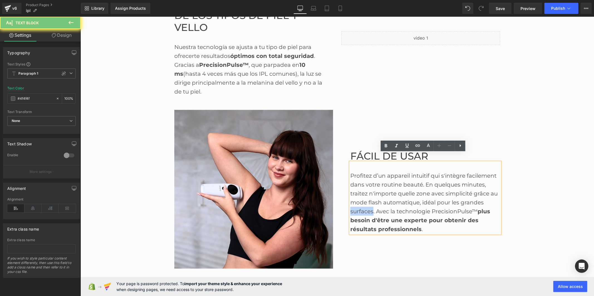
click at [365, 199] on div "Profitez d’un appareil intuitif qui s'intègre facilement dans votre routine bea…" at bounding box center [425, 202] width 150 height 62
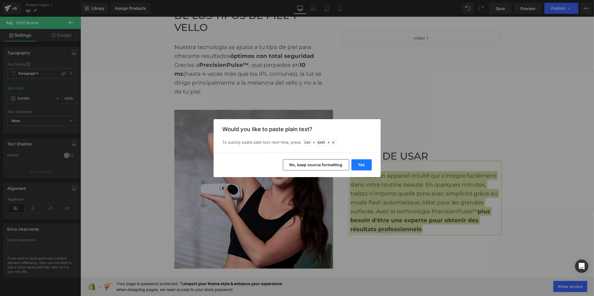
click at [362, 165] on button "Yes" at bounding box center [362, 164] width 20 height 11
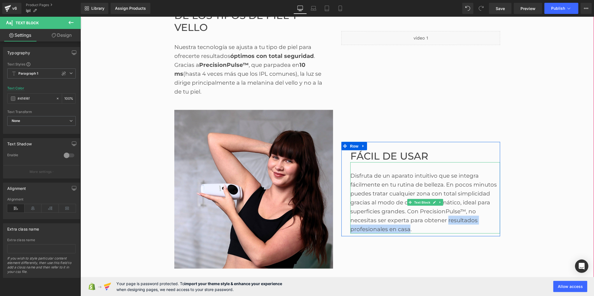
drag, startPoint x: 407, startPoint y: 220, endPoint x: 445, endPoint y: 211, distance: 39.1
click at [445, 211] on div "Disfruta de un aparato intuitivo que se integra fácilmente en tu rutina de bell…" at bounding box center [425, 202] width 150 height 62
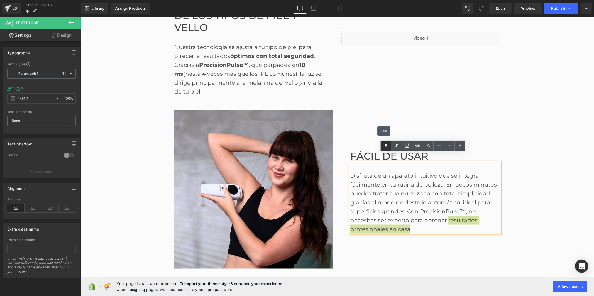
click at [384, 144] on icon at bounding box center [386, 146] width 7 height 7
drag, startPoint x: 463, startPoint y: 201, endPoint x: 418, endPoint y: 203, distance: 45.2
click at [418, 203] on div "Disfruta de un aparato intuitivo que se integra fácilmente en tu rutina de bell…" at bounding box center [425, 202] width 150 height 62
click at [386, 147] on icon at bounding box center [386, 145] width 3 height 3
click at [503, 8] on span "Save" at bounding box center [500, 9] width 9 height 6
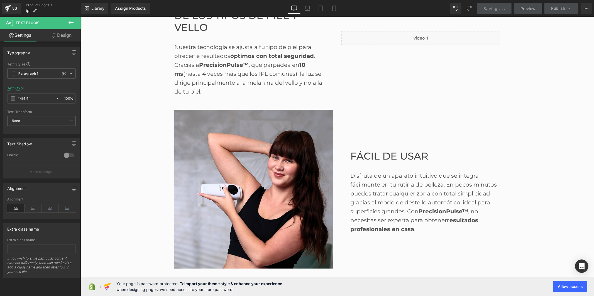
scroll to position [805, 0]
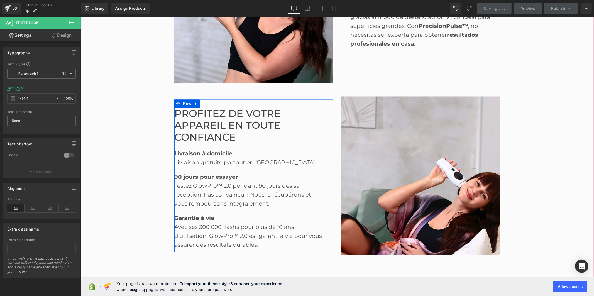
click at [189, 120] on font "Profitez de votre appareil en toute confiance" at bounding box center [227, 126] width 106 height 36
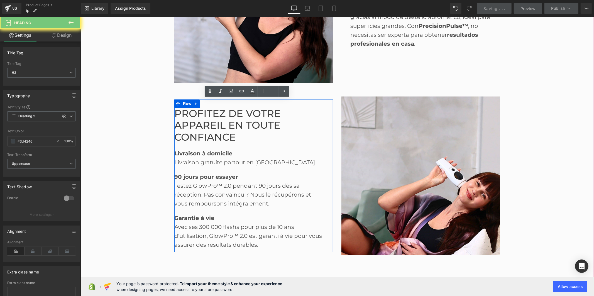
click at [189, 120] on font "Profitez de votre appareil en toute confiance" at bounding box center [227, 126] width 106 height 36
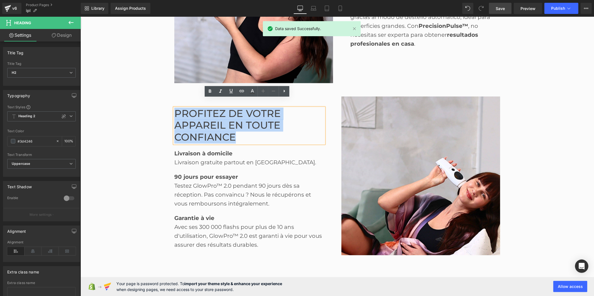
paste div
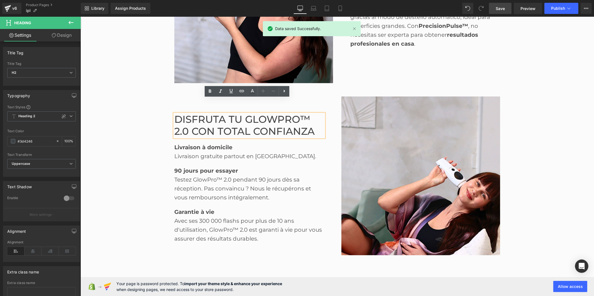
scroll to position [811, 0]
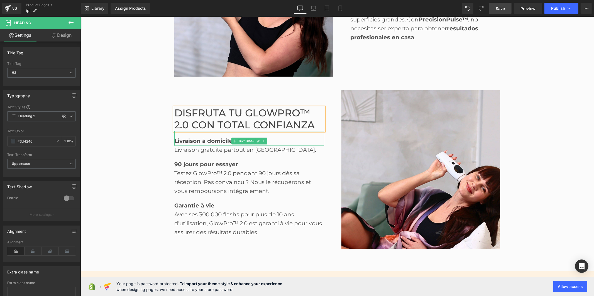
click at [190, 138] on strong "Livraison à domicile" at bounding box center [203, 141] width 58 height 7
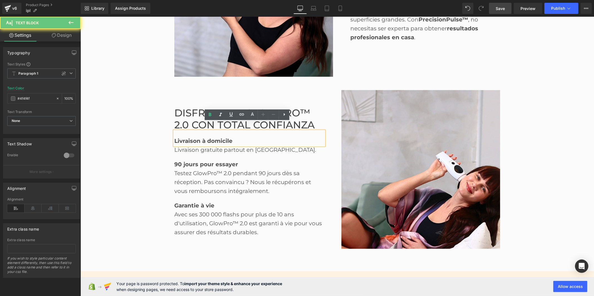
click at [190, 138] on strong "Livraison à domicile" at bounding box center [203, 141] width 58 height 7
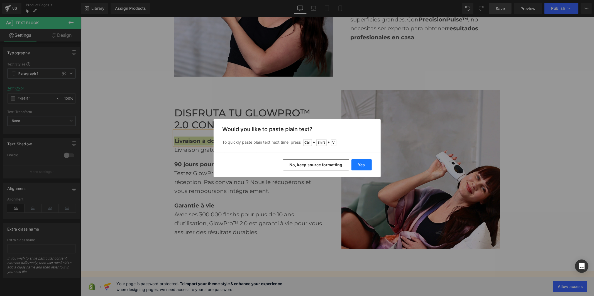
click at [360, 164] on button "Yes" at bounding box center [362, 164] width 20 height 11
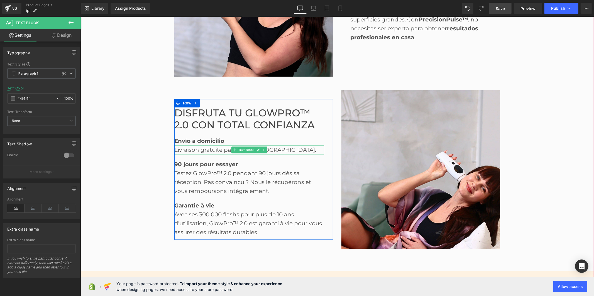
click at [210, 145] on div "Livraison gratuite partout en Amérique." at bounding box center [249, 149] width 150 height 9
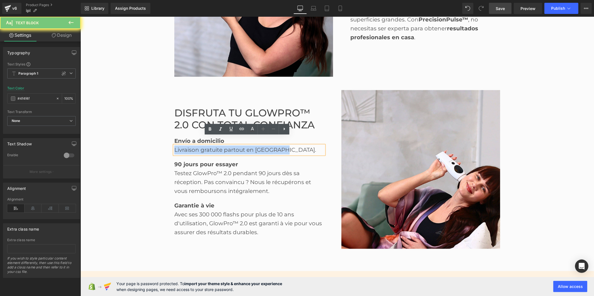
click at [210, 145] on div "Livraison gratuite partout en Amérique." at bounding box center [249, 149] width 150 height 9
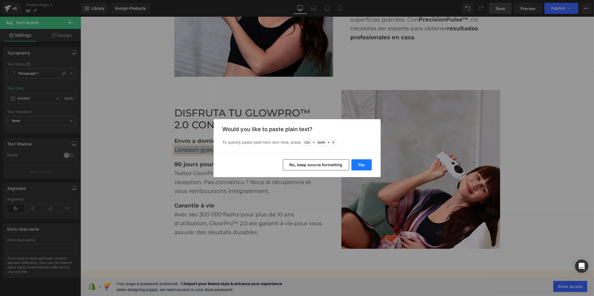
drag, startPoint x: 360, startPoint y: 167, endPoint x: 270, endPoint y: 146, distance: 92.8
click at [360, 167] on button "Yes" at bounding box center [362, 164] width 20 height 11
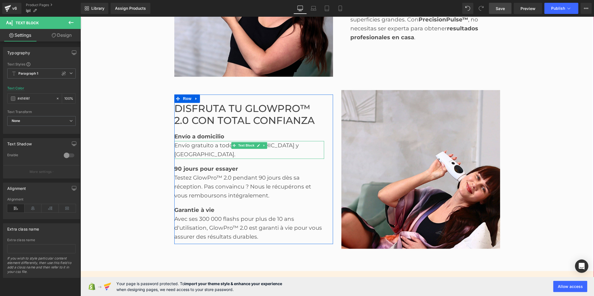
click at [208, 141] on div "Envío gratuito a todo México y América Latina." at bounding box center [249, 150] width 150 height 18
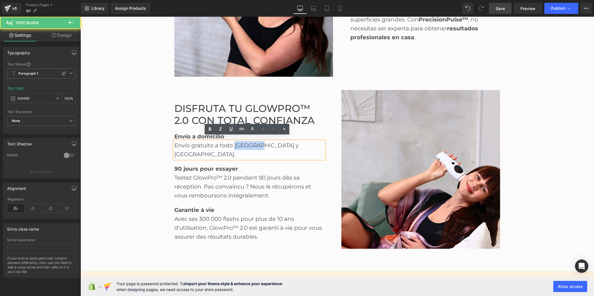
drag, startPoint x: 256, startPoint y: 140, endPoint x: 233, endPoint y: 139, distance: 23.4
click at [233, 141] on div "Envío gratuito a todo México y América Latina." at bounding box center [249, 150] width 150 height 18
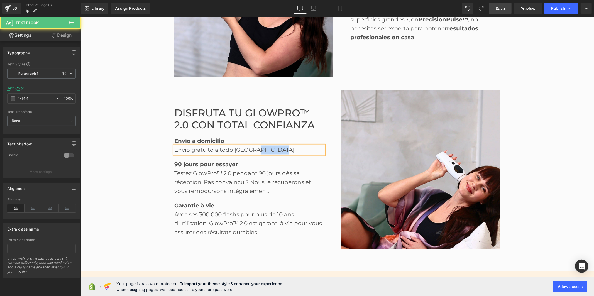
drag, startPoint x: 279, startPoint y: 141, endPoint x: 255, endPoint y: 140, distance: 24.0
click at [255, 145] on div "Envío gratuito a todo América Latina." at bounding box center [249, 149] width 150 height 9
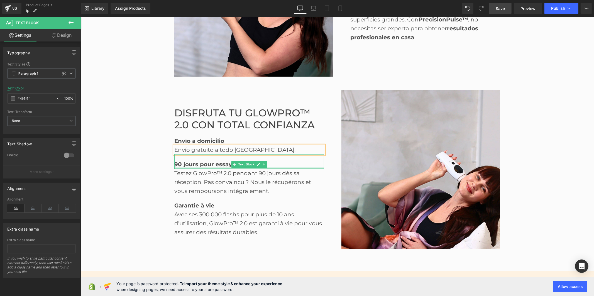
click at [181, 167] on div at bounding box center [249, 167] width 150 height 1
click at [181, 159] on div "90 jours pour essayer" at bounding box center [249, 161] width 150 height 14
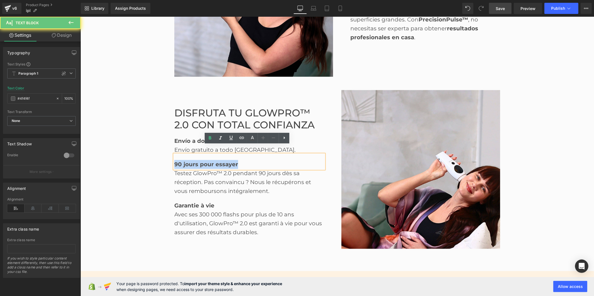
click at [181, 159] on div "90 jours pour essayer" at bounding box center [249, 161] width 150 height 14
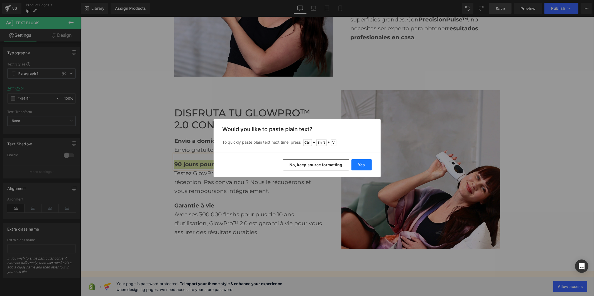
click at [364, 168] on button "Yes" at bounding box center [362, 164] width 20 height 11
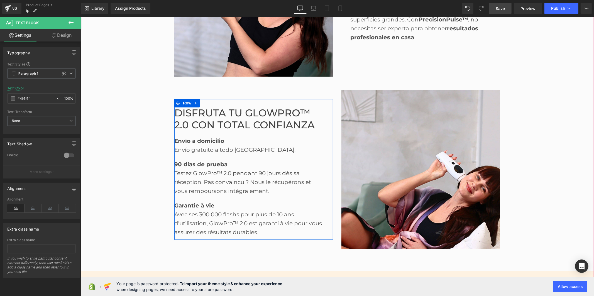
click at [219, 180] on div "Testez GlowPro™ 2.0 pendant 90 jours dès sa réception. Pas convaincu ? Nous le …" at bounding box center [249, 182] width 150 height 27
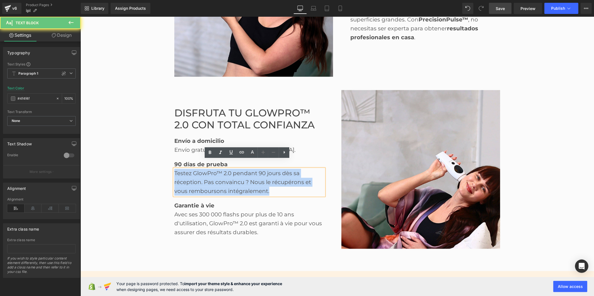
click at [219, 180] on div "Testez GlowPro™ 2.0 pendant 90 jours dès sa réception. Pas convaincu ? Nous le …" at bounding box center [249, 182] width 150 height 27
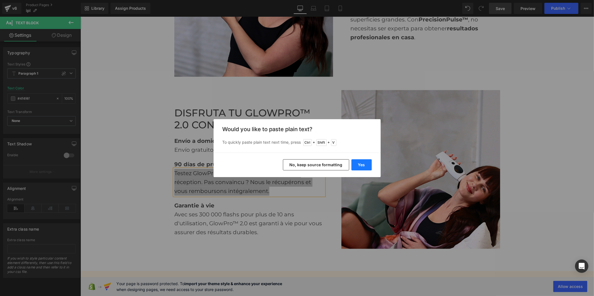
click at [364, 163] on button "Yes" at bounding box center [362, 164] width 20 height 11
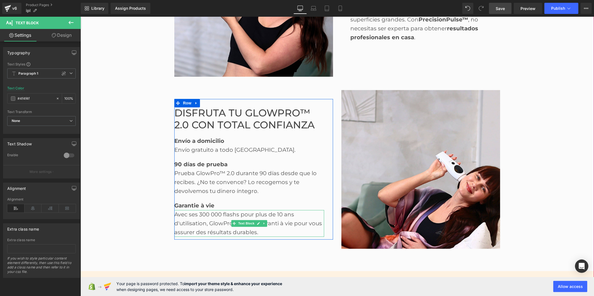
click at [208, 216] on div "Avec ses 300 000 flashs pour plus de 10 ans d'utilisation, GlowPro™ 2.0 est gar…" at bounding box center [249, 223] width 150 height 27
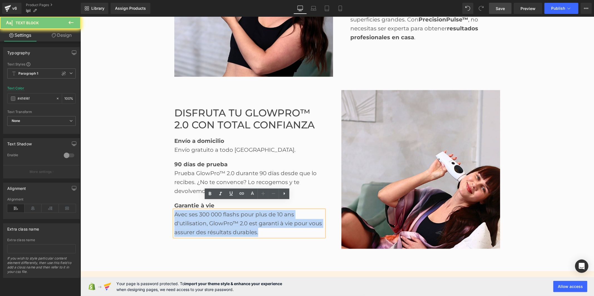
click at [208, 216] on div "Avec ses 300 000 flashs pour plus de 10 ans d'utilisation, GlowPro™ 2.0 est gar…" at bounding box center [249, 223] width 150 height 27
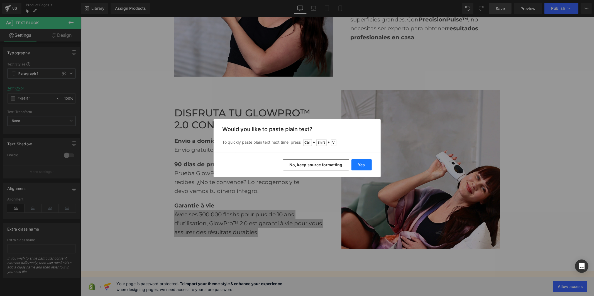
drag, startPoint x: 357, startPoint y: 164, endPoint x: 261, endPoint y: 153, distance: 96.0
click at [357, 164] on button "Yes" at bounding box center [362, 164] width 20 height 11
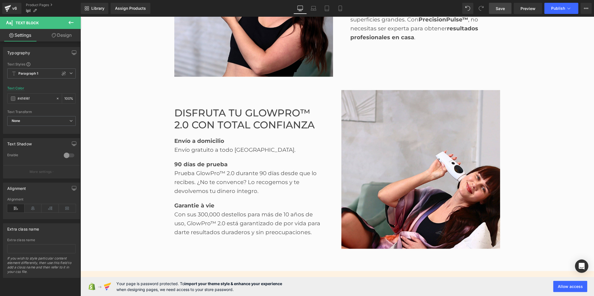
click at [501, 9] on span "Save" at bounding box center [500, 9] width 9 height 6
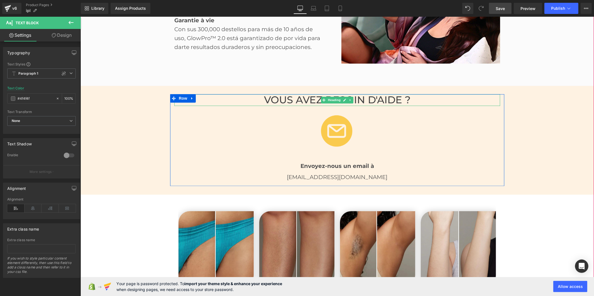
click at [278, 94] on font "Vous avez besoin d'aide ?" at bounding box center [337, 100] width 147 height 12
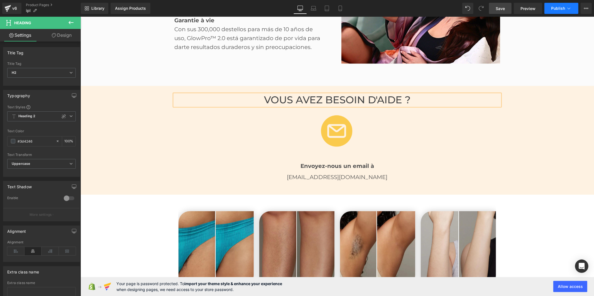
click at [551, 7] on button "Publish" at bounding box center [562, 8] width 34 height 11
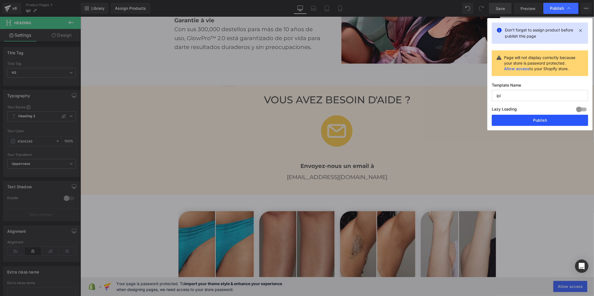
click at [521, 117] on button "Publish" at bounding box center [540, 120] width 96 height 11
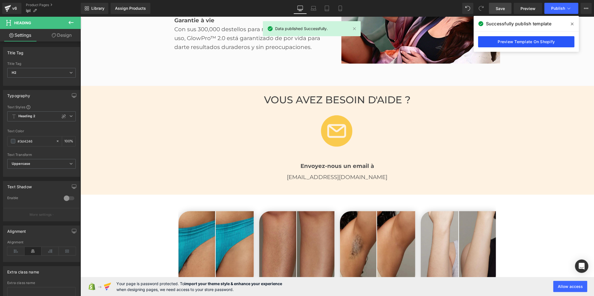
click at [540, 40] on link "Preview Template On Shopify" at bounding box center [526, 41] width 96 height 11
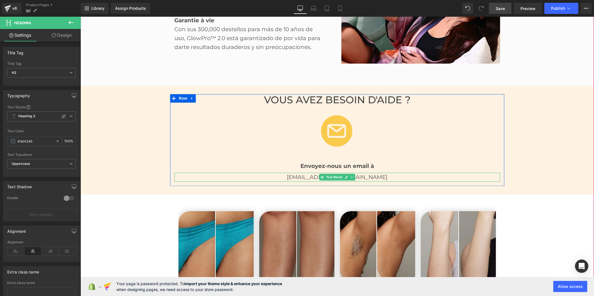
click at [355, 172] on p "[EMAIL_ADDRESS][DOMAIN_NAME]" at bounding box center [337, 176] width 326 height 9
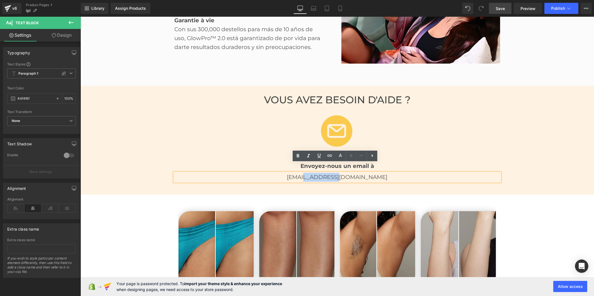
drag, startPoint x: 360, startPoint y: 167, endPoint x: 327, endPoint y: 167, distance: 33.7
click at [327, 172] on p "[EMAIL_ADDRESS][DOMAIN_NAME]" at bounding box center [337, 176] width 326 height 9
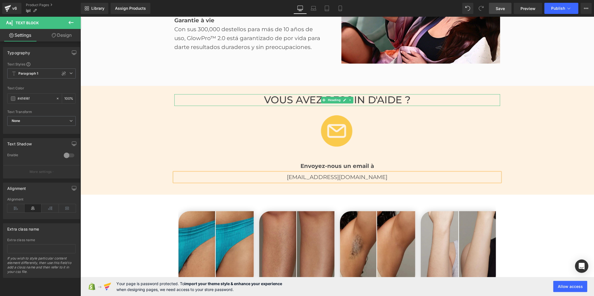
click at [297, 94] on font "Vous avez besoin d'aide ?" at bounding box center [337, 100] width 147 height 12
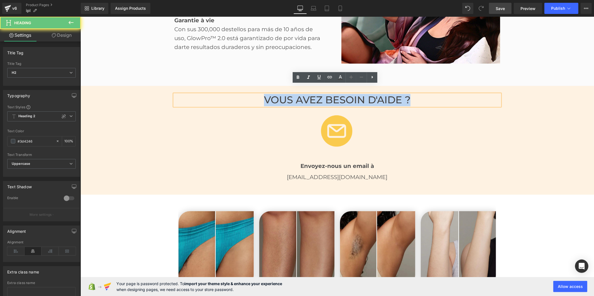
click at [297, 94] on font "Vous avez besoin d'aide ?" at bounding box center [337, 100] width 147 height 12
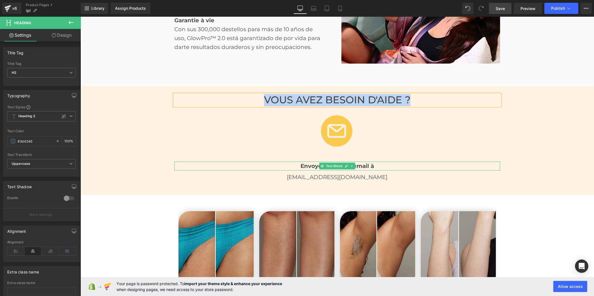
click at [357, 162] on strong "Envoyez-nous un email à" at bounding box center [337, 165] width 74 height 7
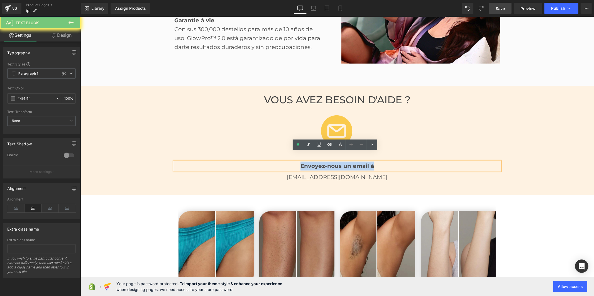
click at [357, 162] on strong "Envoyez-nous un email à" at bounding box center [337, 165] width 74 height 7
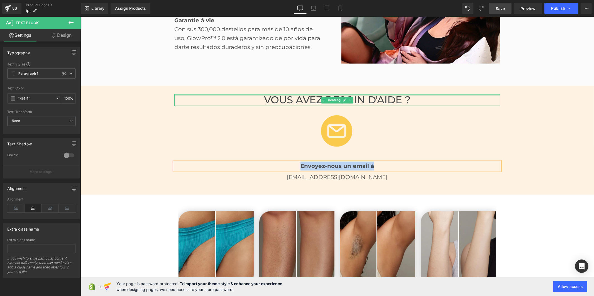
click at [273, 94] on div at bounding box center [337, 94] width 326 height 1
click at [273, 94] on font "Vous avez besoin d'aide ?" at bounding box center [337, 100] width 147 height 12
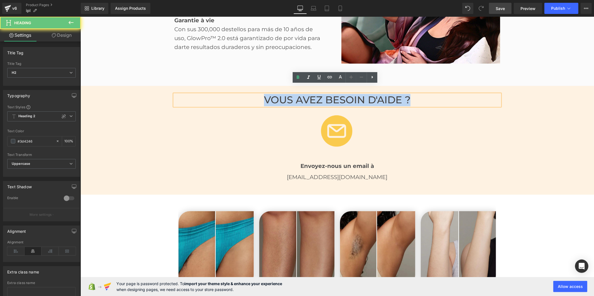
click at [273, 94] on font "Vous avez besoin d'aide ?" at bounding box center [337, 100] width 147 height 12
paste div
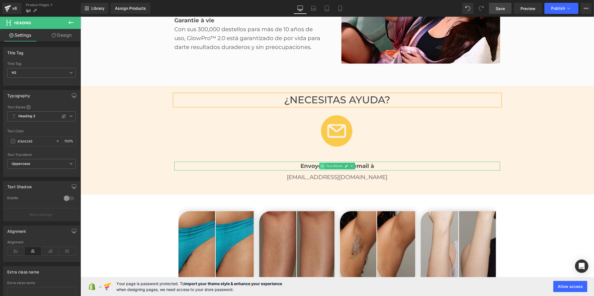
click at [322, 162] on span at bounding box center [322, 165] width 6 height 7
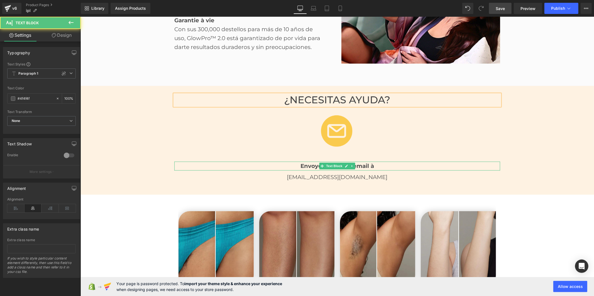
click at [314, 162] on strong "Envoyez-nous un email à" at bounding box center [337, 165] width 74 height 7
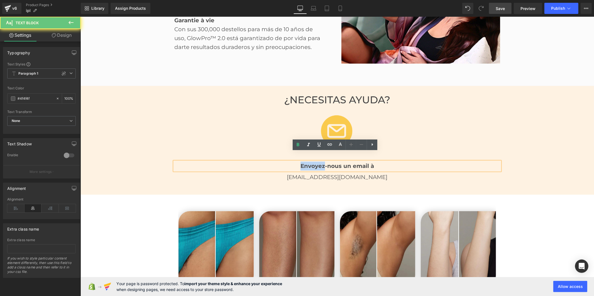
click at [314, 162] on strong "Envoyez-nous un email à" at bounding box center [337, 165] width 74 height 7
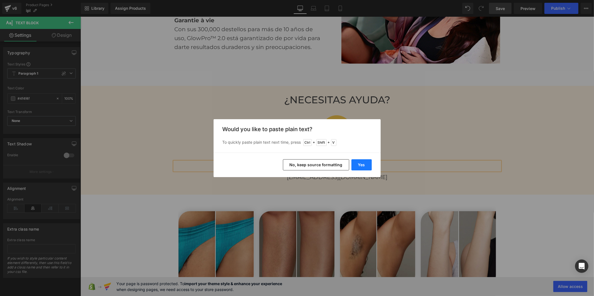
click at [355, 164] on button "Yes" at bounding box center [362, 164] width 20 height 11
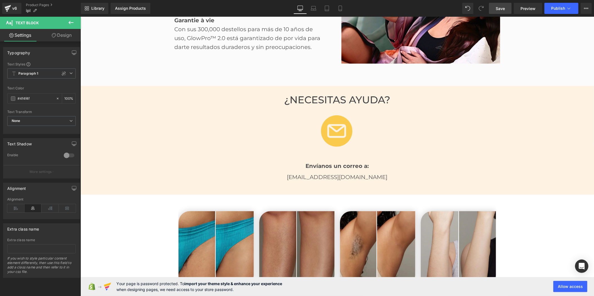
drag, startPoint x: 505, startPoint y: 6, endPoint x: 260, endPoint y: 125, distance: 272.5
click at [505, 6] on span "Save" at bounding box center [500, 9] width 9 height 6
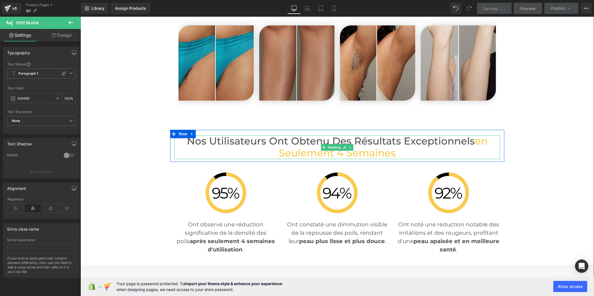
click at [273, 135] on h2 "Nos Utilisateurs Ont Obtenu des Résultats Exceptionnels en Seulement 4 Semaines" at bounding box center [337, 147] width 326 height 24
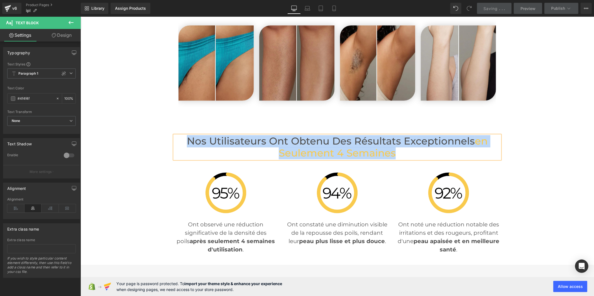
click at [273, 135] on h2 "Nos Utilisateurs Ont Obtenu des Résultats Exceptionnels en Seulement 4 Semaines" at bounding box center [337, 147] width 326 height 24
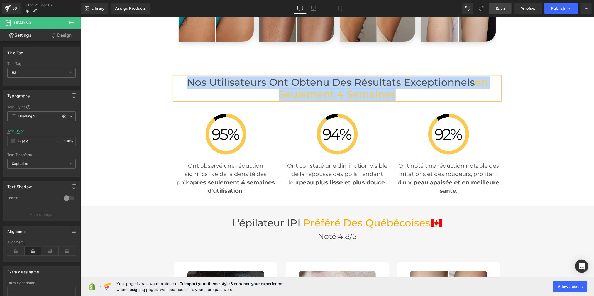
scroll to position [1306, 0]
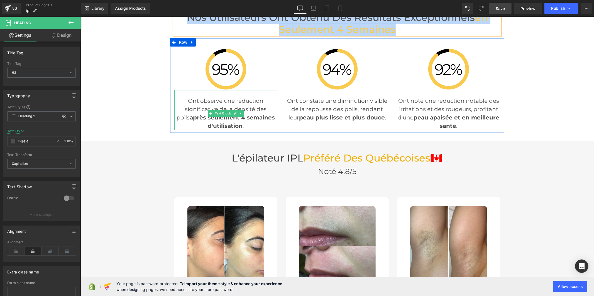
click at [202, 98] on p "Ont observé une réduction significative de la densité des poils après seulement…" at bounding box center [225, 112] width 103 height 33
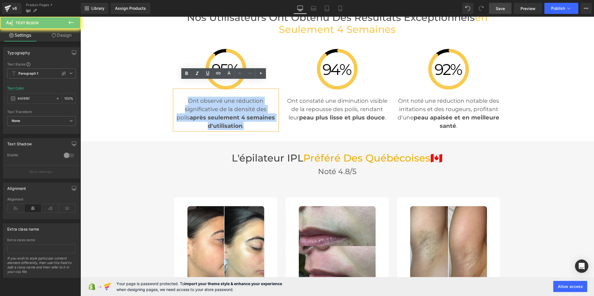
click at [202, 98] on p "Ont observé une réduction significative de la densité des poils après seulement…" at bounding box center [225, 112] width 103 height 33
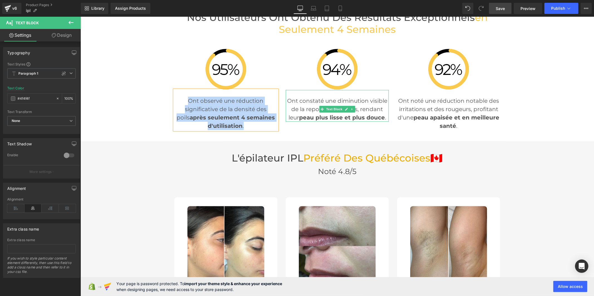
click at [296, 96] on p "Ont constaté une diminution visible de la repousse des poils, rendant leur peau…" at bounding box center [337, 108] width 103 height 25
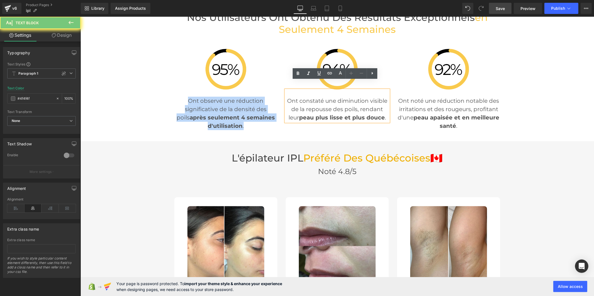
click at [296, 96] on p "Ont constaté une diminution visible de la repousse des poils, rendant leur peau…" at bounding box center [337, 108] width 103 height 25
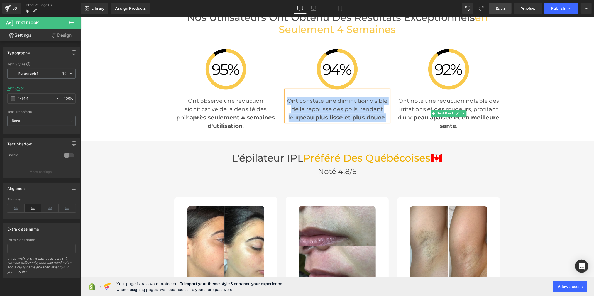
click at [414, 103] on p "Ont noté une réduction notable des irritations et des rougeurs, profitant d'une…" at bounding box center [448, 112] width 103 height 33
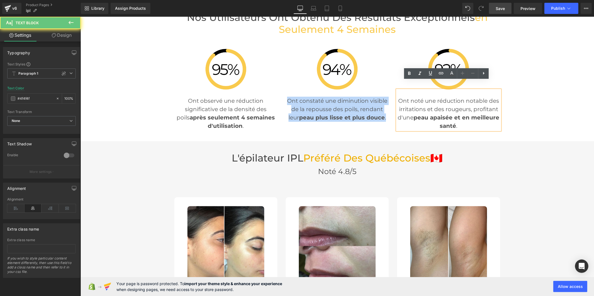
click at [414, 103] on p "Ont noté une réduction notable des irritations et des rougeurs, profitant d'une…" at bounding box center [448, 112] width 103 height 33
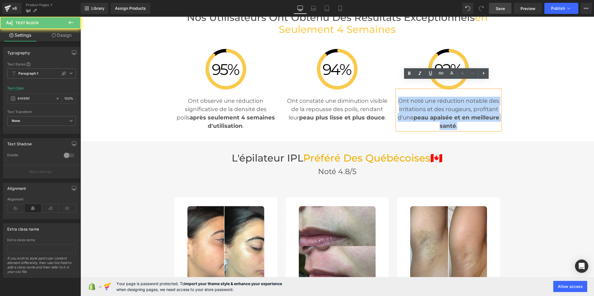
click at [414, 103] on p "Ont noté une réduction notable des irritations et des rougeurs, profitant d'une…" at bounding box center [448, 112] width 103 height 33
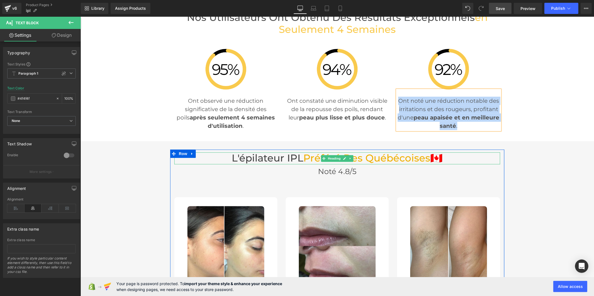
click at [289, 152] on h3 "L'épilateur IPL Préféré Des québécoises 🇨🇦" at bounding box center [337, 158] width 326 height 12
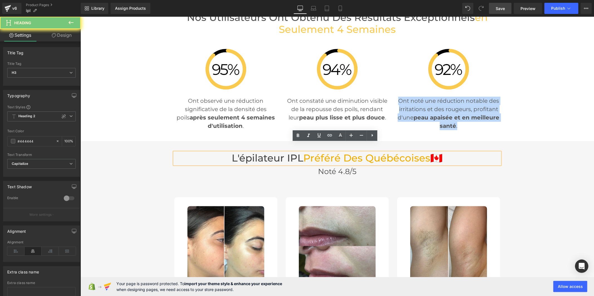
click at [289, 152] on h3 "L'épilateur IPL Préféré Des québécoises 🇨🇦" at bounding box center [337, 158] width 326 height 12
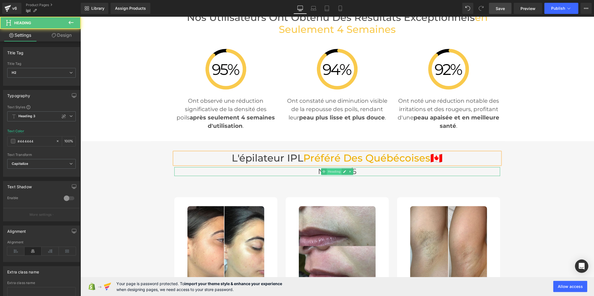
drag, startPoint x: 359, startPoint y: 162, endPoint x: 333, endPoint y: 162, distance: 25.9
click at [333, 167] on div "Noté 4.8/5 Heading" at bounding box center [337, 171] width 326 height 9
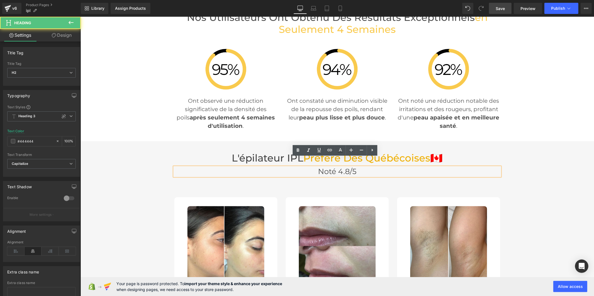
click at [322, 167] on span "Noté 4.8/5" at bounding box center [337, 171] width 38 height 9
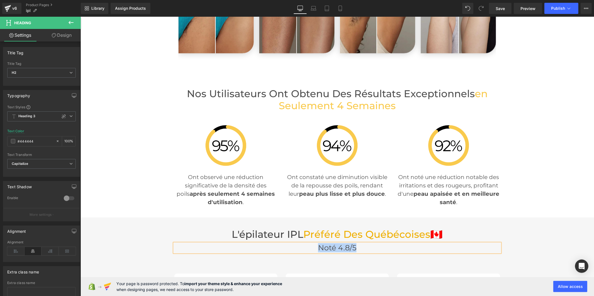
scroll to position [1182, 0]
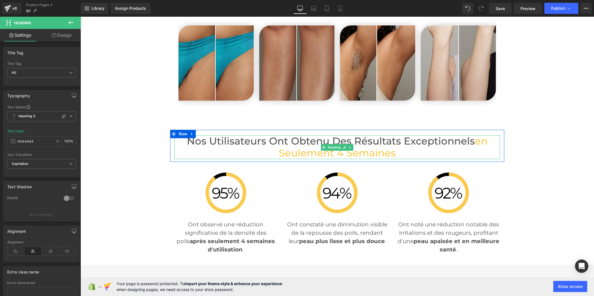
click at [332, 135] on h2 "Nos Utilisateurs Ont Obtenu des Résultats Exceptionnels en Seulement 4 Semaines" at bounding box center [337, 147] width 326 height 24
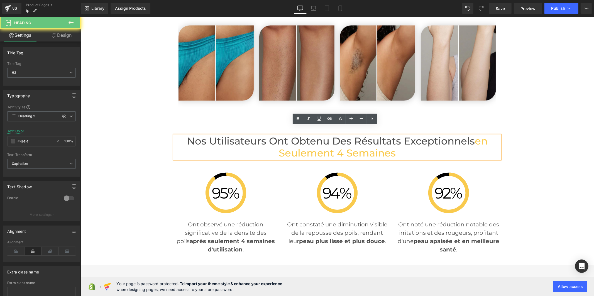
click at [347, 135] on h2 "Nos Utilisateurs Ont Obtenu des Résultats Exceptionnels en Seulement 4 Semaines" at bounding box center [337, 147] width 326 height 24
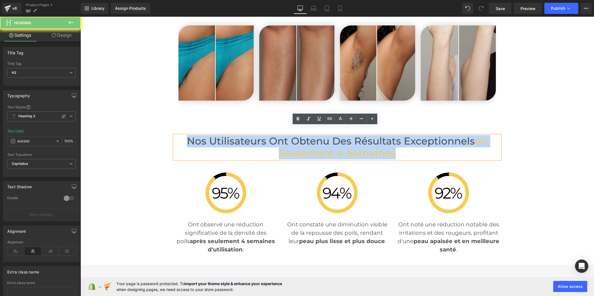
click at [347, 135] on h2 "Nos Utilisateurs Ont Obtenu des Résultats Exceptionnels en Seulement 4 Semaines" at bounding box center [337, 147] width 326 height 24
paste div
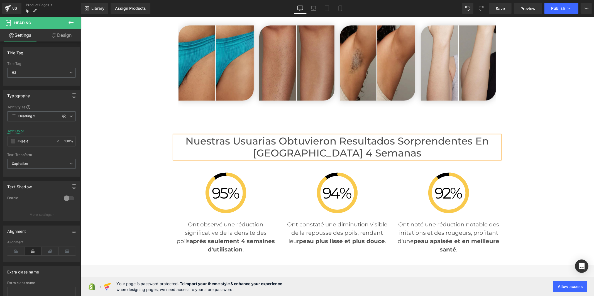
click at [459, 135] on h2 "Nuestras Usuarias Obtuvieron Resultados Sorprendentes en Solo 4 Semanas" at bounding box center [337, 147] width 326 height 24
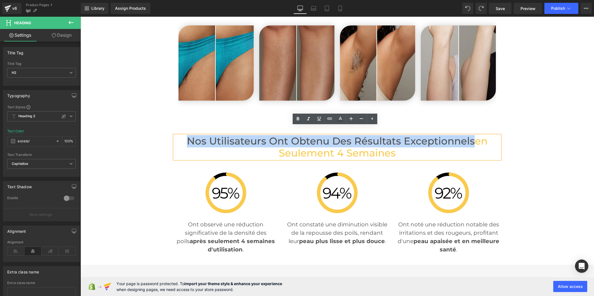
drag, startPoint x: 469, startPoint y: 132, endPoint x: 185, endPoint y: 133, distance: 283.9
click at [185, 135] on h2 "Nos Utilisateurs Ont Obtenu des Résultats Exceptionnels en Seulement 4 Semaines" at bounding box center [337, 147] width 326 height 24
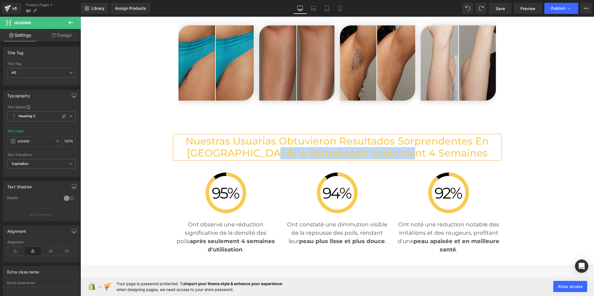
drag, startPoint x: 439, startPoint y: 147, endPoint x: 298, endPoint y: 147, distance: 140.7
click at [298, 147] on h2 "Nuestras Usuarias Obtuvieron Resultados Sorprendentes en Solo 4 Semanasen Seule…" at bounding box center [337, 147] width 326 height 24
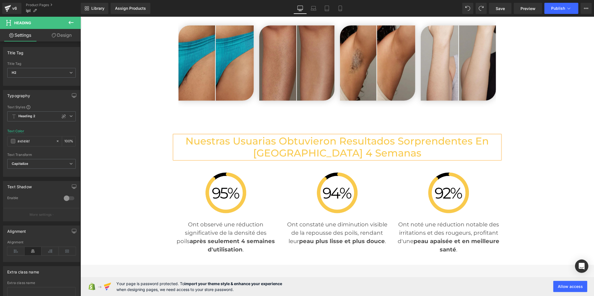
click at [462, 135] on span "Nuestras Usuarias Obtuvieron Resultados Sorprendentes en Solo 4 Semanas" at bounding box center [337, 147] width 303 height 24
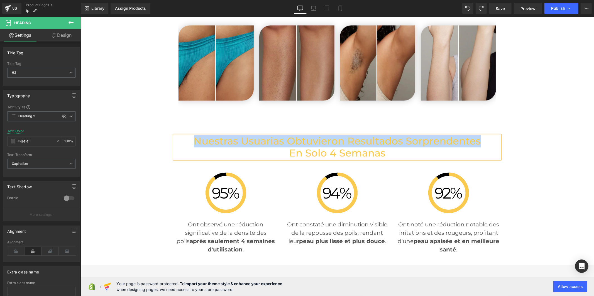
drag, startPoint x: 481, startPoint y: 131, endPoint x: 195, endPoint y: 132, distance: 285.6
click at [195, 135] on h2 "Nuestras Usuarias Obtuvieron Resultados Sorprendentes en Solo 4 Semanas" at bounding box center [337, 147] width 326 height 24
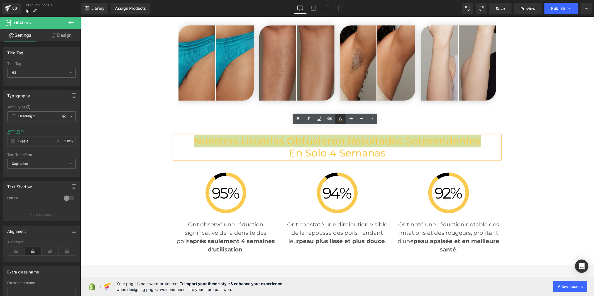
click at [342, 121] on icon at bounding box center [340, 119] width 7 height 7
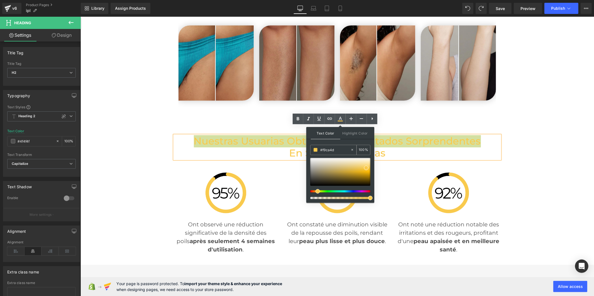
drag, startPoint x: 335, startPoint y: 149, endPoint x: 311, endPoint y: 150, distance: 24.0
click at [311, 150] on div "#f9ca4d" at bounding box center [331, 150] width 40 height 10
type input "444444"
click at [340, 118] on icon at bounding box center [340, 118] width 3 height 3
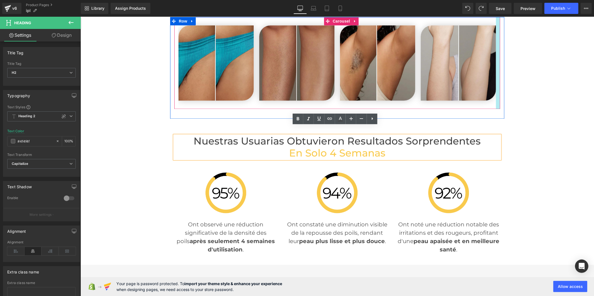
click at [497, 17] on div at bounding box center [498, 63] width 4 height 92
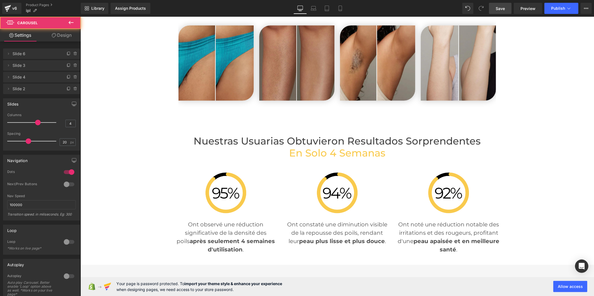
click at [498, 7] on span "Save" at bounding box center [500, 9] width 9 height 6
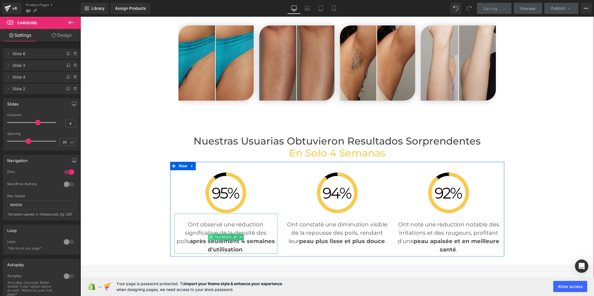
click at [209, 235] on icon at bounding box center [210, 236] width 3 height 3
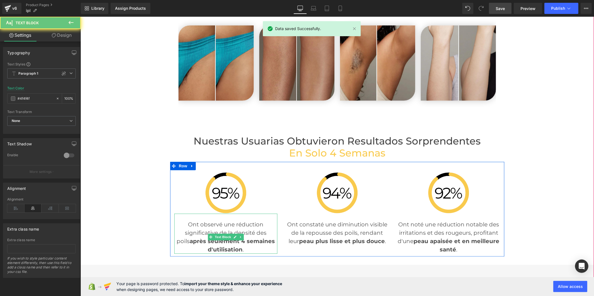
click at [199, 222] on p "Ont observé une réduction significative de la densité des poils après seulement…" at bounding box center [225, 236] width 103 height 33
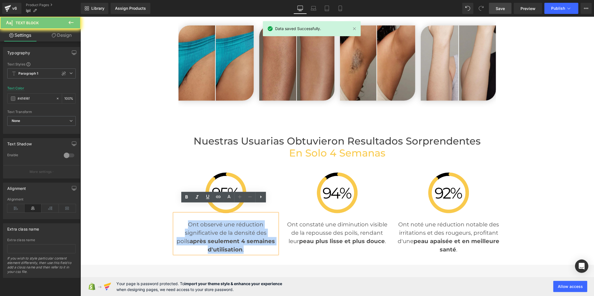
click at [199, 222] on p "Ont observé une réduction significative de la densité des poils après seulement…" at bounding box center [225, 236] width 103 height 33
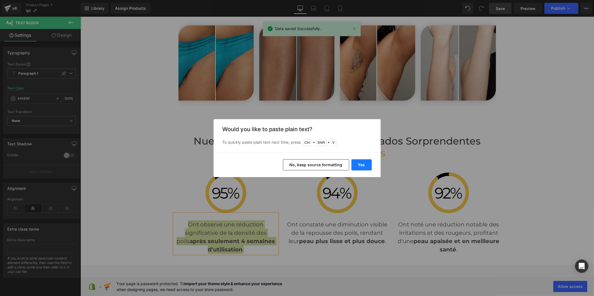
click at [369, 164] on button "Yes" at bounding box center [362, 164] width 20 height 11
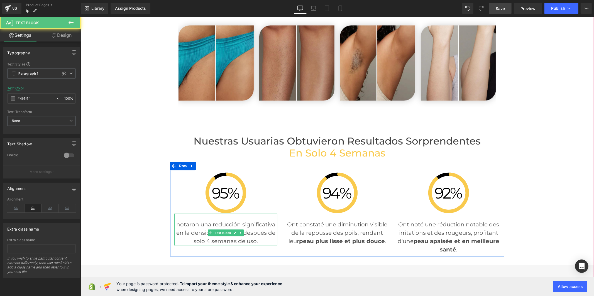
click at [177, 220] on p "notaron una reducción significativa en la densidad del vello después de solo 4 …" at bounding box center [225, 232] width 103 height 25
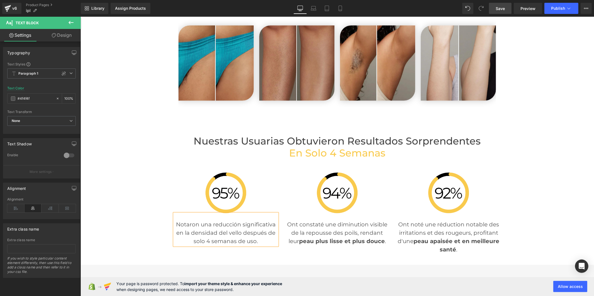
click at [224, 221] on p "Notaron una reducción significativa en la densidad del vello después de solo 4 …" at bounding box center [225, 232] width 103 height 25
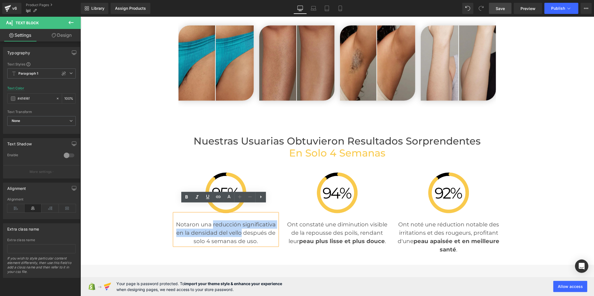
drag, startPoint x: 210, startPoint y: 217, endPoint x: 238, endPoint y: 224, distance: 28.9
click at [238, 224] on p "Notaron una reducción significativa en la densidad del vello después de solo 4 …" at bounding box center [225, 232] width 103 height 25
click at [185, 199] on icon at bounding box center [186, 197] width 7 height 7
click at [296, 224] on p "Ont constaté une diminution visible de la repousse des poils, rendant leur peau…" at bounding box center [337, 232] width 103 height 25
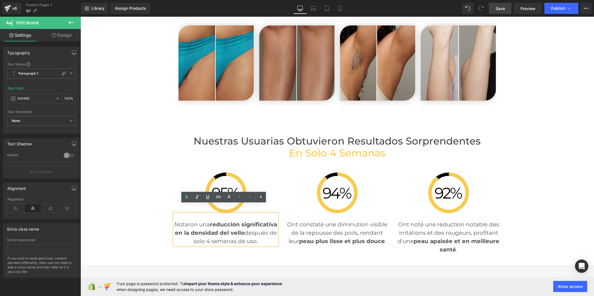
click at [296, 224] on p "Ont constaté une diminution visible de la repousse des poils, rendant leur peau…" at bounding box center [337, 232] width 103 height 25
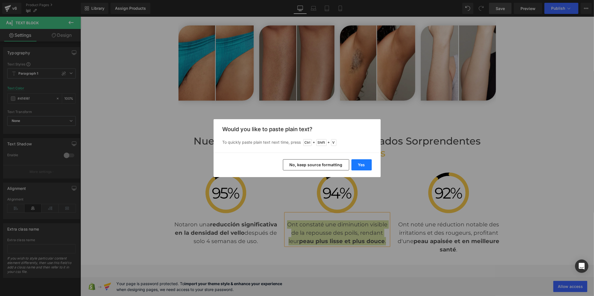
click at [362, 166] on button "Yes" at bounding box center [362, 164] width 20 height 11
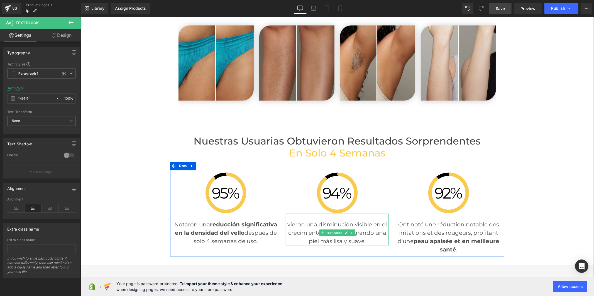
click at [288, 220] on p "vieron una disminución visible en el crecimiento del vello, logrando una piel m…" at bounding box center [337, 232] width 103 height 25
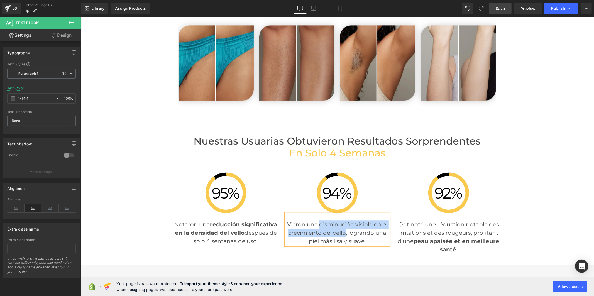
drag, startPoint x: 316, startPoint y: 215, endPoint x: 342, endPoint y: 222, distance: 27.1
click at [342, 222] on p "Vieron una disminución visible en el crecimiento del vello, logrando una piel m…" at bounding box center [337, 232] width 103 height 25
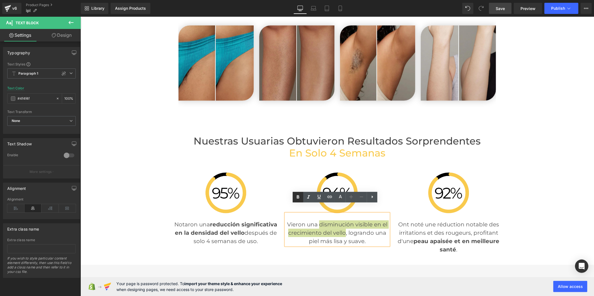
drag, startPoint x: 300, startPoint y: 198, endPoint x: 232, endPoint y: 164, distance: 76.1
click at [300, 198] on icon at bounding box center [298, 197] width 7 height 7
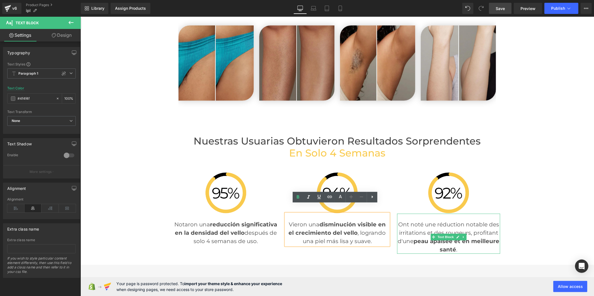
click at [416, 224] on p "Ont noté une réduction notable des irritations et des rougeurs, profitant d'une…" at bounding box center [448, 236] width 103 height 33
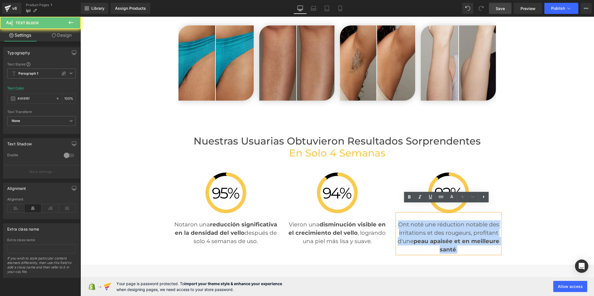
click at [416, 224] on p "Ont noté une réduction notable des irritations et des rougeurs, profitant d'une…" at bounding box center [448, 236] width 103 height 33
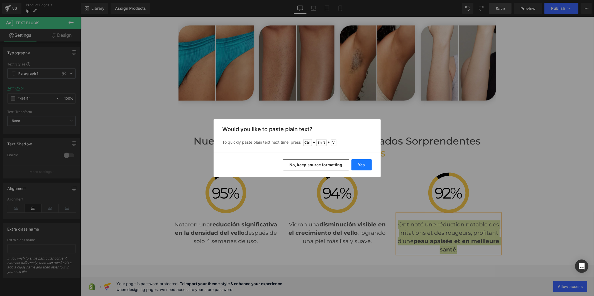
click at [362, 163] on button "Yes" at bounding box center [362, 164] width 20 height 11
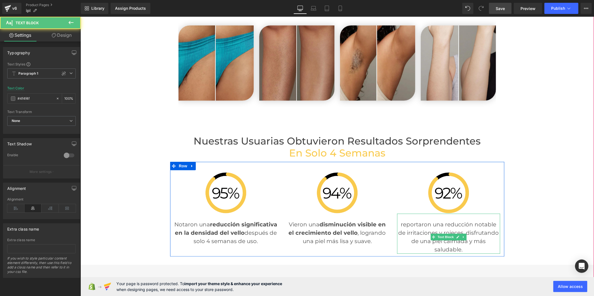
click at [426, 225] on p "reportaron una reducción notable de irritaciones y rojeces, disfrutando de una …" at bounding box center [448, 236] width 103 height 33
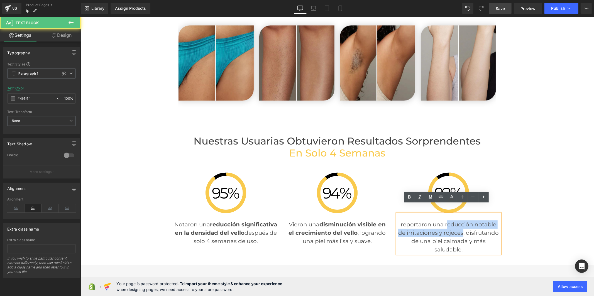
drag, startPoint x: 460, startPoint y: 225, endPoint x: 444, endPoint y: 218, distance: 16.8
click at [444, 220] on p "reportaron una reducción notable de irritaciones y rojeces, disfrutando de una …" at bounding box center [448, 236] width 103 height 33
drag, startPoint x: 442, startPoint y: 217, endPoint x: 460, endPoint y: 223, distance: 18.4
click at [460, 223] on p "reportaron una reducción notable de irritaciones y rojeces, disfrutando de una …" at bounding box center [448, 236] width 103 height 33
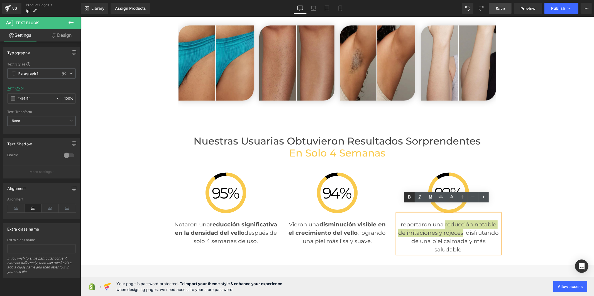
click at [409, 200] on icon at bounding box center [409, 197] width 7 height 7
click at [505, 6] on span "Save" at bounding box center [500, 9] width 9 height 6
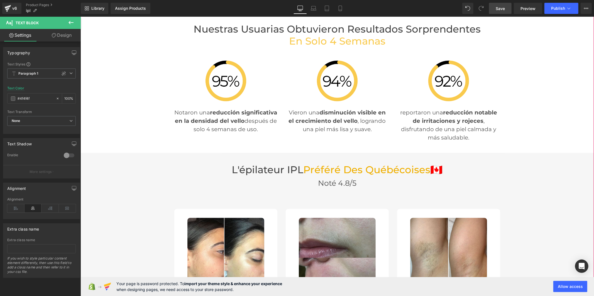
scroll to position [1306, 0]
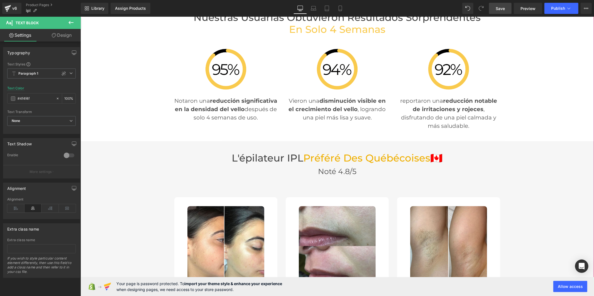
click at [289, 152] on h3 "L'épilateur IPL Préféré Des québécoises 🇨🇦" at bounding box center [337, 158] width 326 height 12
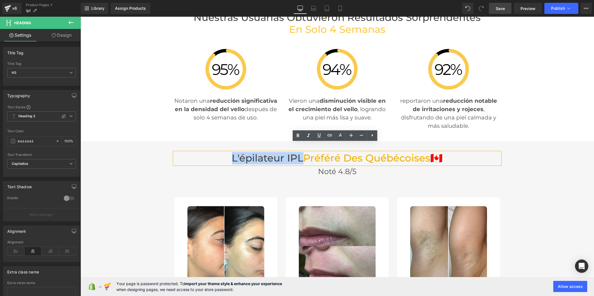
drag, startPoint x: 297, startPoint y: 150, endPoint x: 224, endPoint y: 149, distance: 73.3
click at [224, 152] on h3 "L'épilateur IPL Préféré Des québécoises 🇨🇦" at bounding box center [337, 158] width 326 height 12
paste div
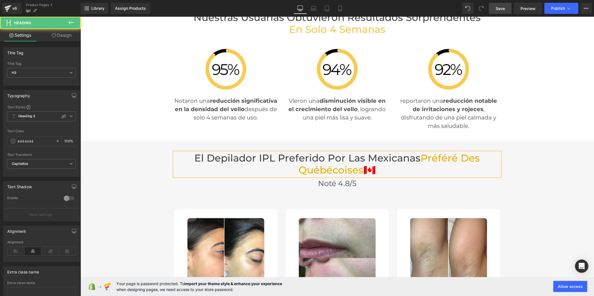
click at [371, 164] on span "🇨🇦" at bounding box center [370, 170] width 12 height 12
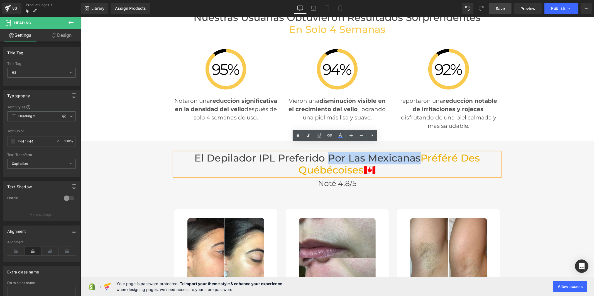
drag, startPoint x: 325, startPoint y: 148, endPoint x: 416, endPoint y: 150, distance: 92.0
click at [416, 152] on h3 "El Depilador IPL Preferido por las Mexicanas Préféré Des québécoises 🇨🇦" at bounding box center [337, 164] width 326 height 24
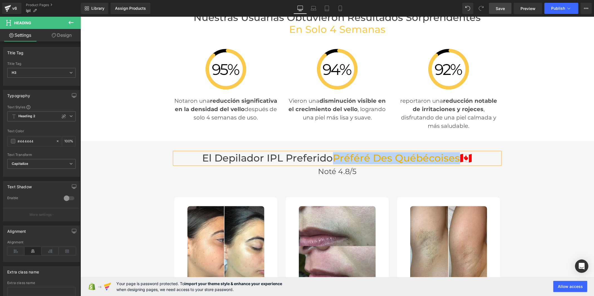
drag, startPoint x: 456, startPoint y: 150, endPoint x: 333, endPoint y: 151, distance: 122.9
click at [333, 152] on h3 "El Depilador IPL Preferido Préféré Des québécoises 🇨🇦" at bounding box center [337, 158] width 326 height 12
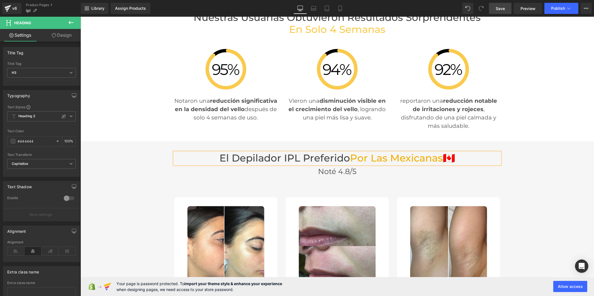
click at [346, 152] on h3 "El Depilador IPL Preferido por las Mexicanas 🇨🇦" at bounding box center [337, 158] width 326 height 12
click at [458, 152] on h3 "El Depilador IPL Preferido por las Mexicanas 🇨🇦" at bounding box center [337, 158] width 326 height 12
click at [314, 167] on h2 "Noté 4.8/5" at bounding box center [337, 171] width 326 height 9
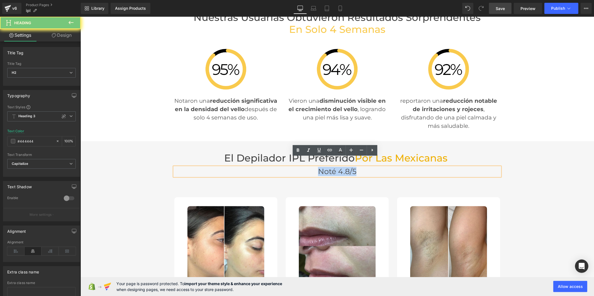
click at [314, 167] on h2 "Noté 4.8/5" at bounding box center [337, 171] width 326 height 9
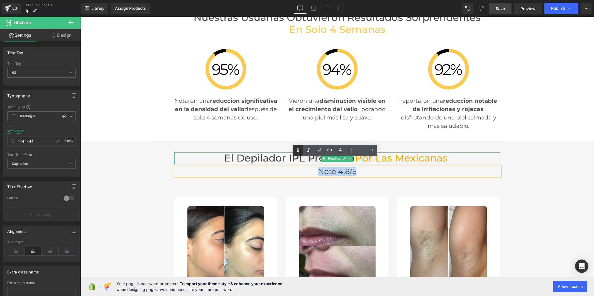
paste div
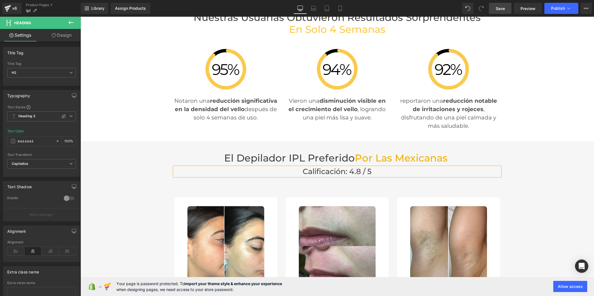
click at [499, 12] on link "Save" at bounding box center [500, 8] width 23 height 11
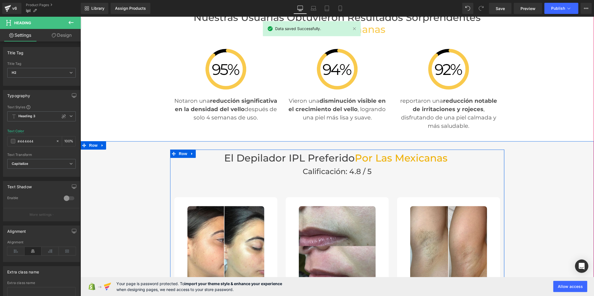
scroll to position [1492, 0]
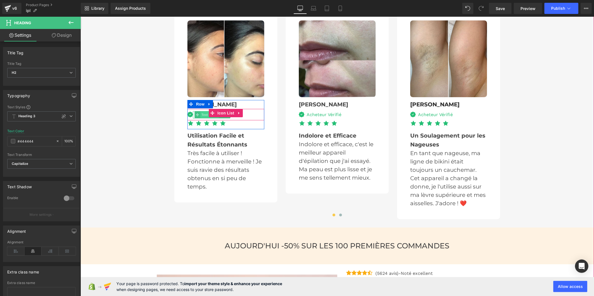
click at [201, 111] on span "Text Block" at bounding box center [209, 114] width 18 height 7
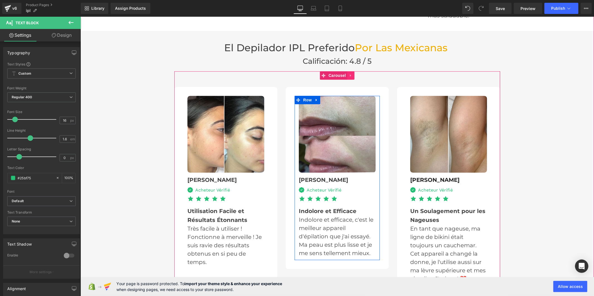
scroll to position [1368, 0]
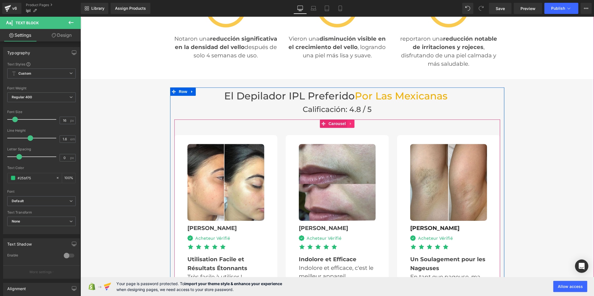
click at [350, 119] on link at bounding box center [350, 123] width 7 height 8
click at [324, 119] on link "Carousel" at bounding box center [333, 123] width 27 height 8
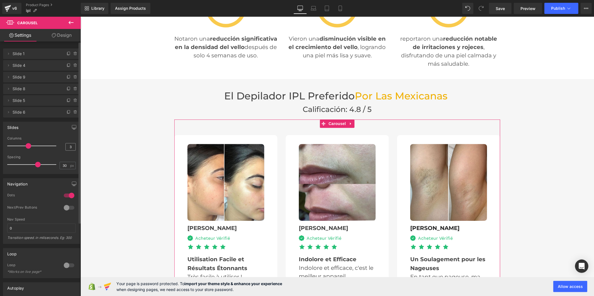
drag, startPoint x: 26, startPoint y: 145, endPoint x: 72, endPoint y: 143, distance: 46.0
click at [69, 146] on div "Columns 3" at bounding box center [41, 146] width 69 height 19
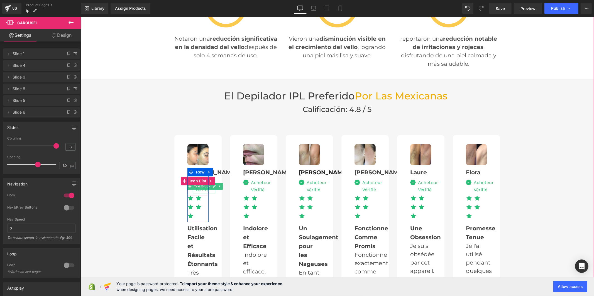
click at [194, 182] on div "Acheteur Vérifié" at bounding box center [204, 186] width 22 height 14
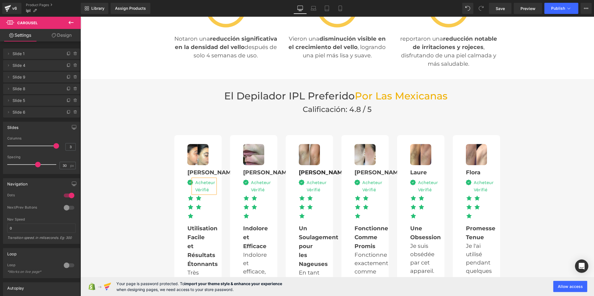
click at [194, 182] on div "Acheteur Vérifié" at bounding box center [204, 186] width 22 height 14
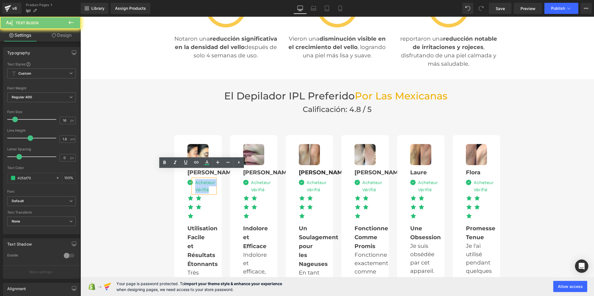
click at [194, 182] on div "Acheteur Vérifié" at bounding box center [204, 186] width 22 height 14
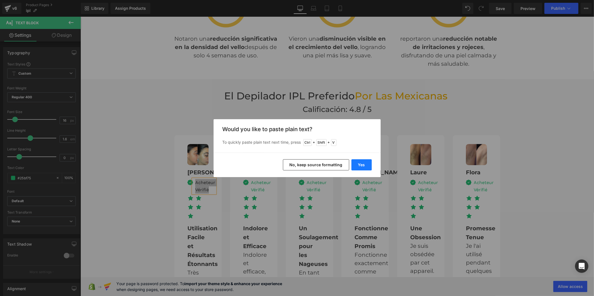
drag, startPoint x: 358, startPoint y: 164, endPoint x: 264, endPoint y: 147, distance: 95.7
click at [358, 164] on button "Yes" at bounding box center [362, 164] width 20 height 11
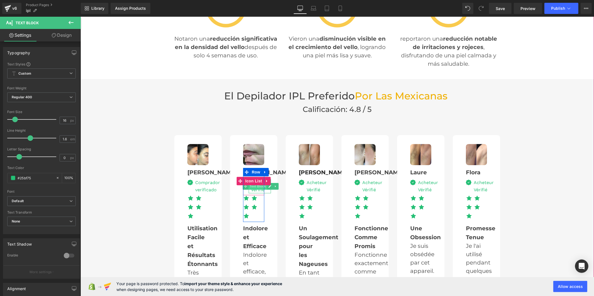
click at [257, 183] on span "Text Block" at bounding box center [258, 186] width 18 height 7
click at [267, 183] on link at bounding box center [270, 186] width 6 height 7
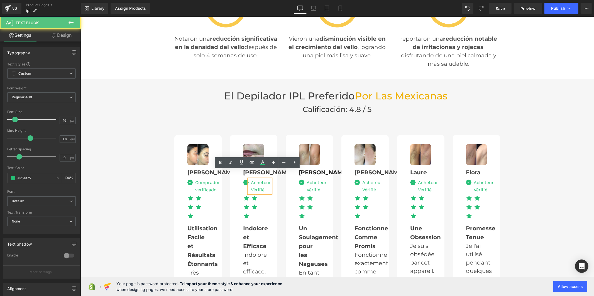
click at [259, 180] on div "Acheteur Vérifié" at bounding box center [260, 186] width 22 height 14
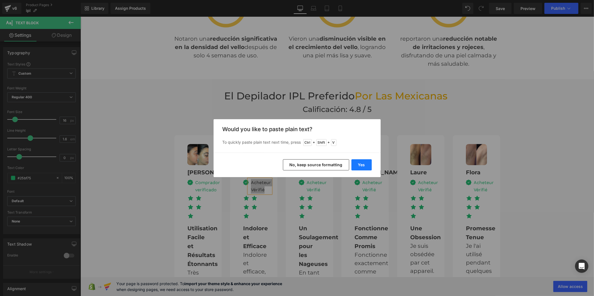
drag, startPoint x: 357, startPoint y: 165, endPoint x: 264, endPoint y: 151, distance: 94.4
click at [357, 165] on button "Yes" at bounding box center [362, 164] width 20 height 11
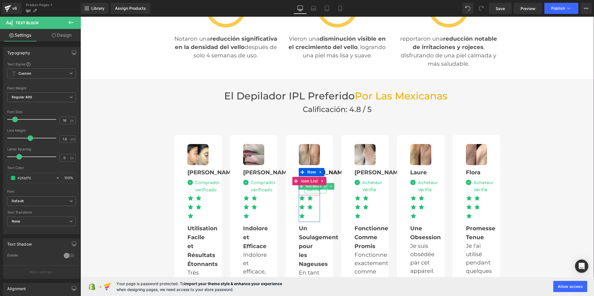
click at [324, 185] on icon at bounding box center [325, 186] width 3 height 3
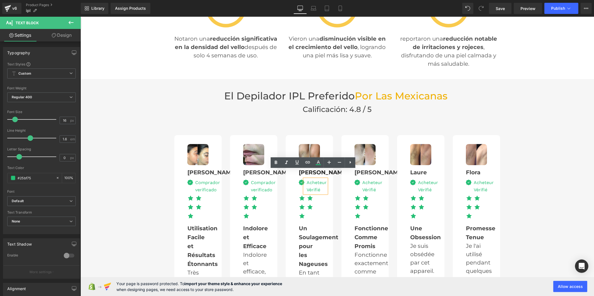
click at [310, 179] on div "Acheteur Vérifié" at bounding box center [315, 186] width 22 height 14
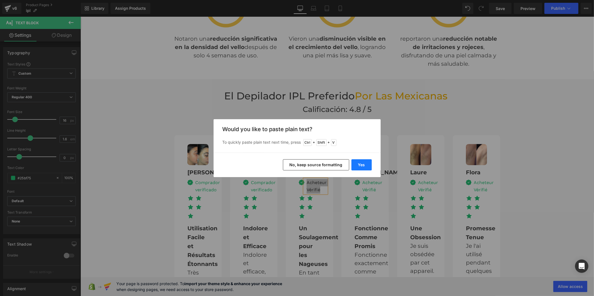
click at [359, 165] on button "Yes" at bounding box center [362, 164] width 20 height 11
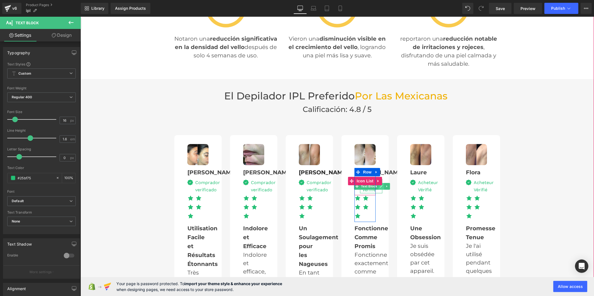
click at [380, 184] on icon at bounding box center [381, 185] width 3 height 3
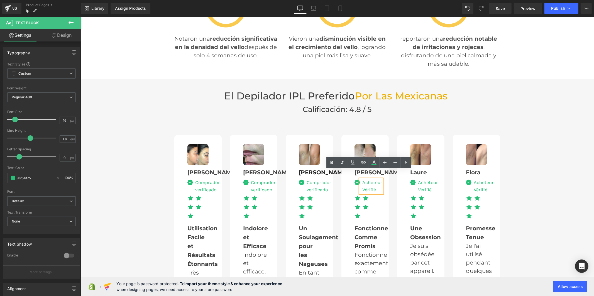
click at [364, 179] on div "Acheteur Vérifié" at bounding box center [371, 186] width 22 height 14
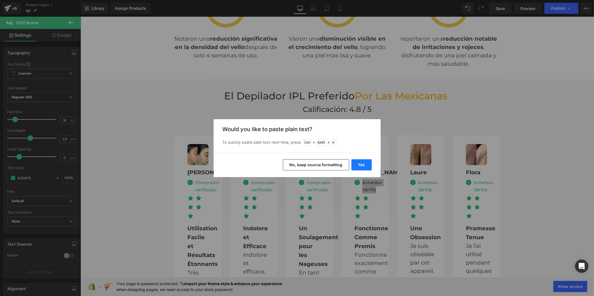
drag, startPoint x: 362, startPoint y: 165, endPoint x: 280, endPoint y: 153, distance: 82.5
click at [362, 165] on button "Yes" at bounding box center [362, 164] width 20 height 11
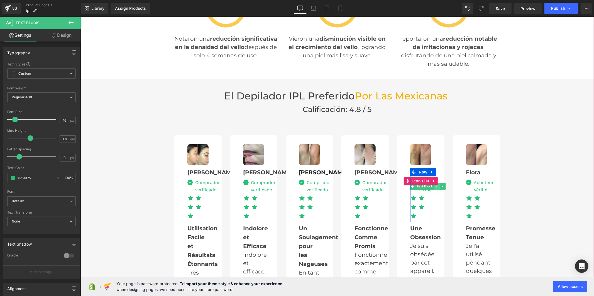
click at [434, 183] on link at bounding box center [437, 186] width 6 height 7
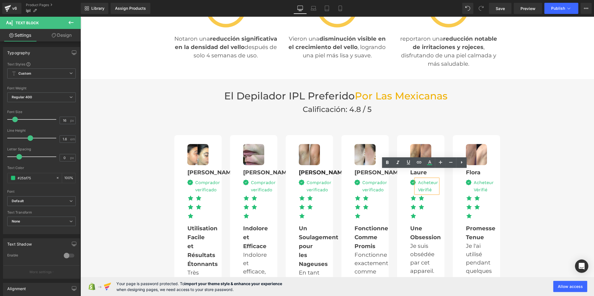
click at [423, 182] on div "Acheteur Vérifié" at bounding box center [427, 186] width 22 height 14
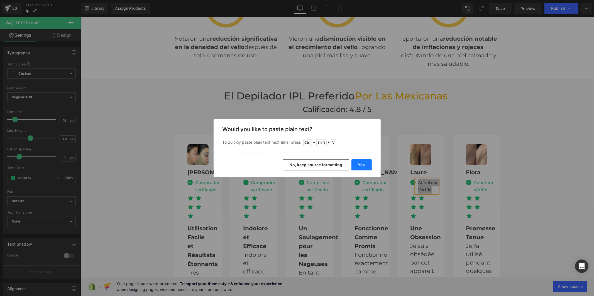
click at [358, 164] on button "Yes" at bounding box center [362, 164] width 20 height 11
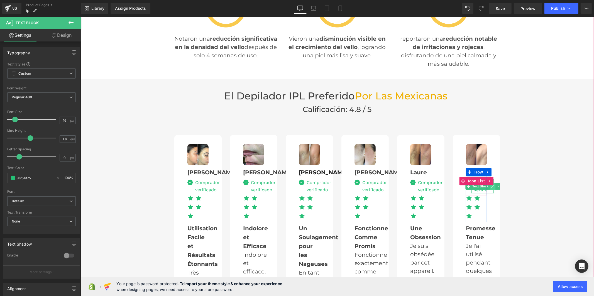
click at [491, 185] on icon at bounding box center [492, 186] width 3 height 3
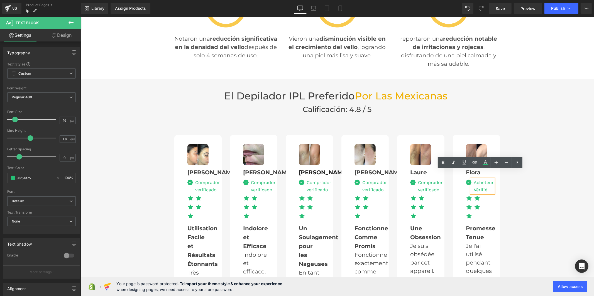
click at [477, 180] on div "Acheteur Vérifié" at bounding box center [482, 186] width 22 height 14
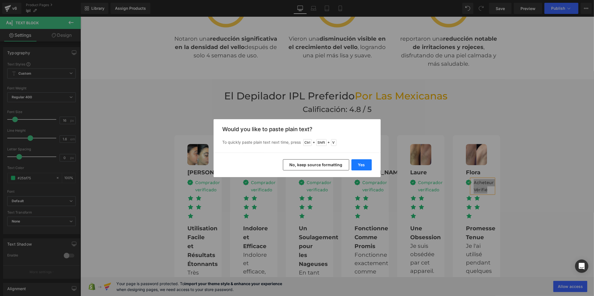
click at [362, 165] on button "Yes" at bounding box center [362, 164] width 20 height 11
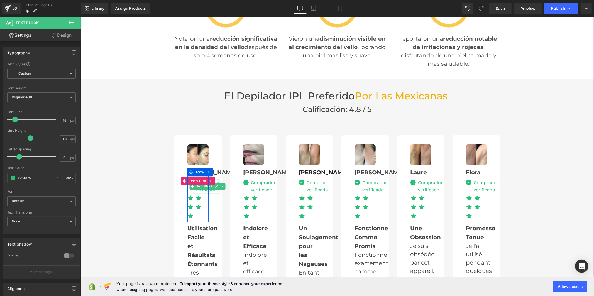
click at [199, 182] on div "Comprador verificado" at bounding box center [206, 186] width 27 height 14
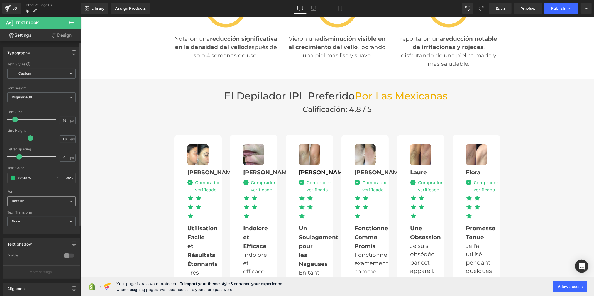
click at [17, 201] on icon "Default" at bounding box center [18, 201] width 12 height 5
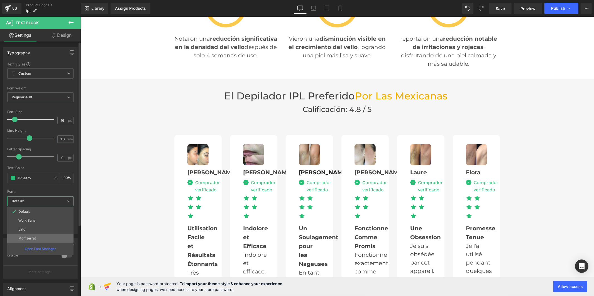
drag, startPoint x: 28, startPoint y: 239, endPoint x: 38, endPoint y: 206, distance: 34.4
click at [28, 239] on p "Montserrat" at bounding box center [27, 239] width 18 height 4
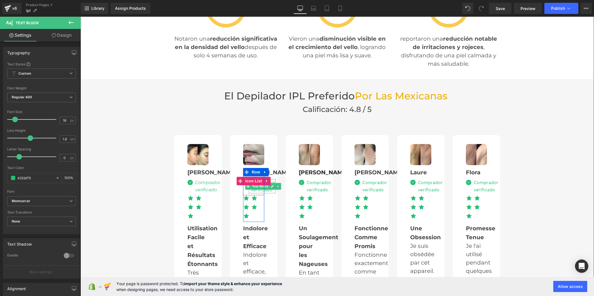
click at [258, 181] on div "Comprador verificado" at bounding box center [262, 186] width 27 height 14
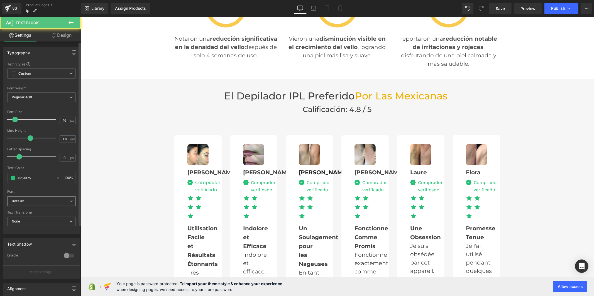
click at [48, 201] on b "Default" at bounding box center [41, 201] width 58 height 5
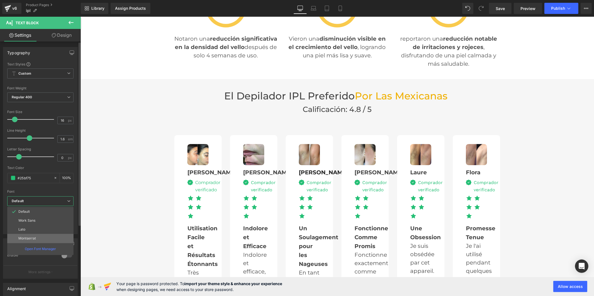
drag, startPoint x: 43, startPoint y: 238, endPoint x: 107, endPoint y: 186, distance: 83.0
click at [43, 238] on li "Montserrat" at bounding box center [40, 238] width 66 height 9
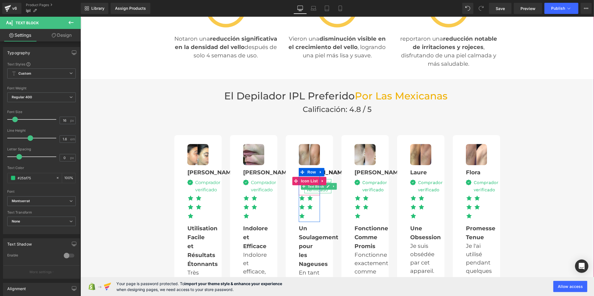
click at [316, 183] on span "Text Block" at bounding box center [315, 186] width 18 height 7
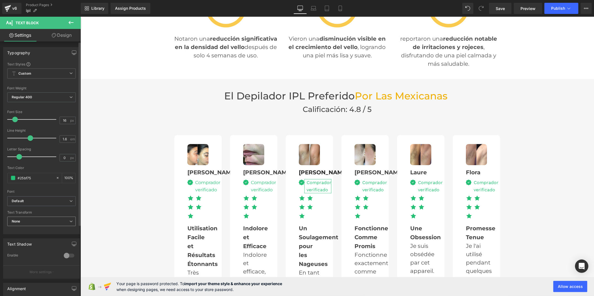
click at [34, 221] on span "None" at bounding box center [41, 222] width 69 height 10
click at [37, 203] on b "Default" at bounding box center [39, 201] width 55 height 5
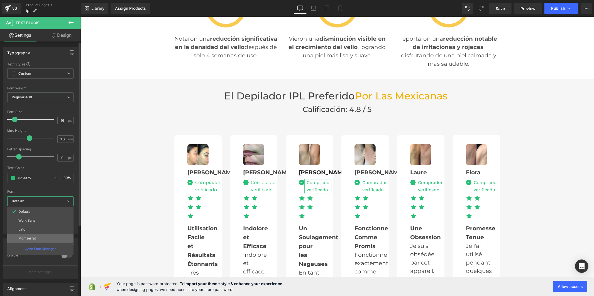
click at [35, 237] on p "Montserrat" at bounding box center [27, 239] width 18 height 4
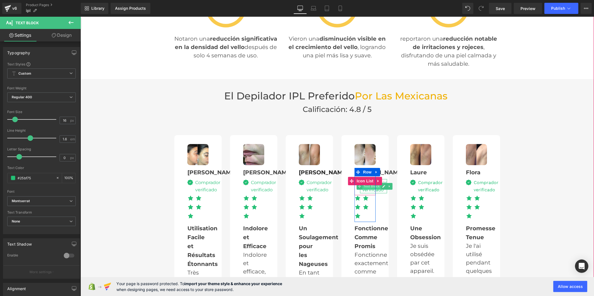
click at [369, 183] on span "Text Block" at bounding box center [371, 186] width 18 height 7
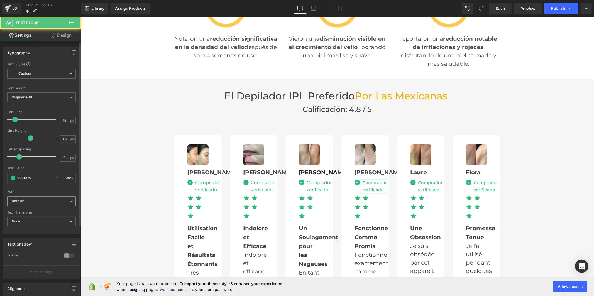
click at [34, 198] on span "Default" at bounding box center [41, 201] width 69 height 10
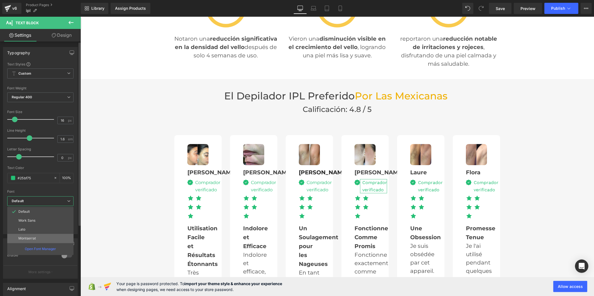
click at [30, 237] on p "Montserrat" at bounding box center [27, 239] width 18 height 4
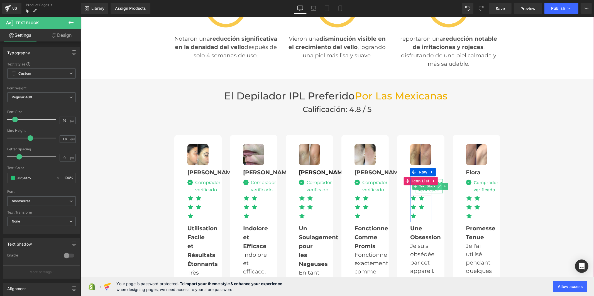
click at [438, 184] on icon at bounding box center [439, 185] width 3 height 3
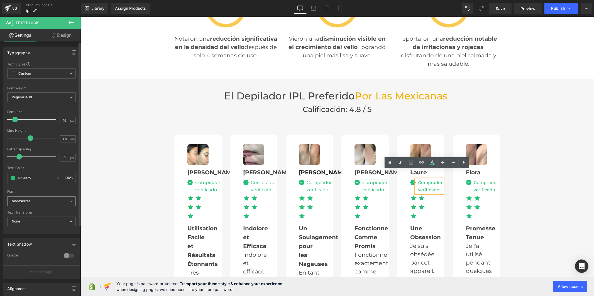
click at [18, 198] on span "Montserrat" at bounding box center [41, 201] width 69 height 10
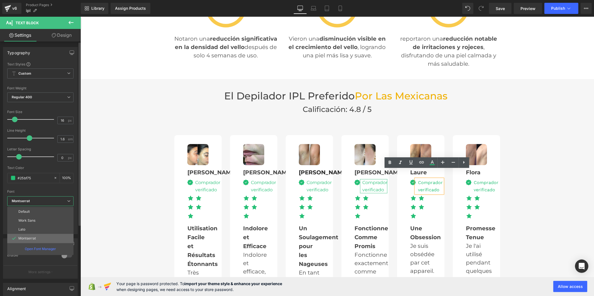
drag, startPoint x: 32, startPoint y: 238, endPoint x: 30, endPoint y: 211, distance: 26.9
click at [32, 238] on p "Montserrat" at bounding box center [27, 239] width 18 height 4
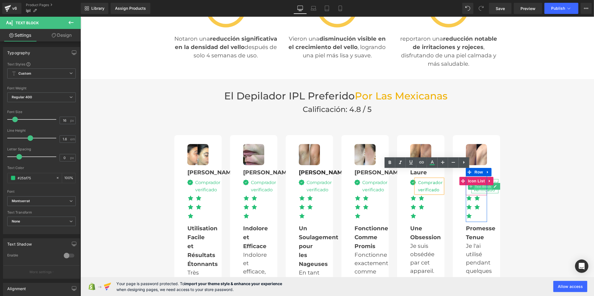
click at [479, 183] on span "Text Block" at bounding box center [483, 186] width 18 height 7
click at [23, 201] on icon "Default" at bounding box center [18, 201] width 12 height 5
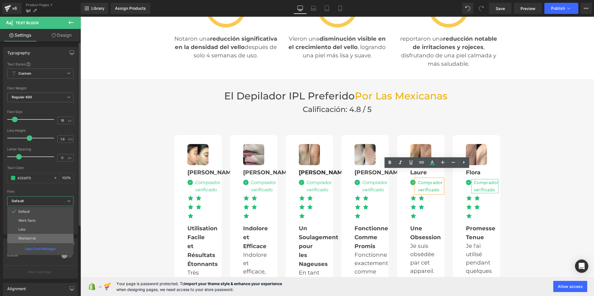
click at [24, 236] on li "Montserrat" at bounding box center [40, 238] width 66 height 9
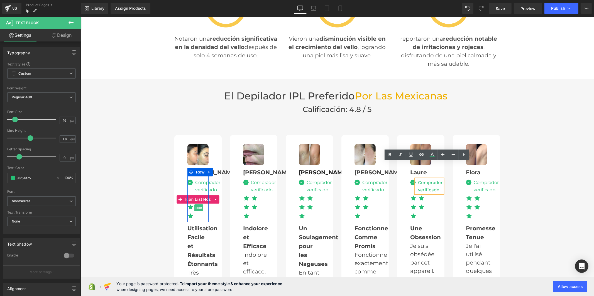
scroll to position [1461, 0]
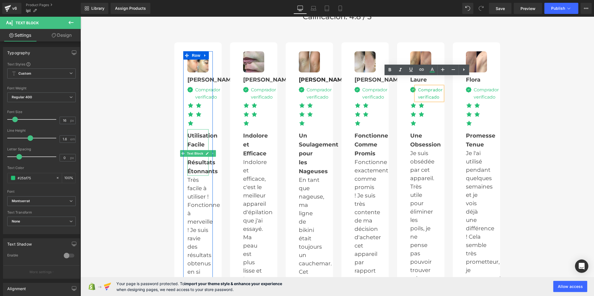
click at [193, 156] on b "Utilisation Facile et Résultats Étonnants" at bounding box center [202, 153] width 30 height 42
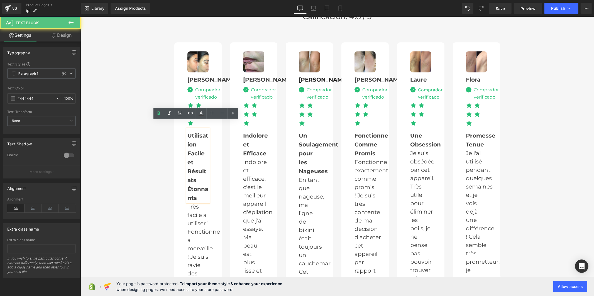
click at [193, 156] on div "Utilisation Facile et Résultats Étonnants" at bounding box center [197, 165] width 21 height 73
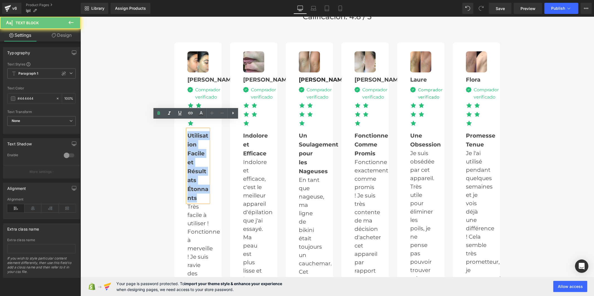
click at [193, 156] on div "Utilisation Facile et Résultats Étonnants" at bounding box center [197, 165] width 21 height 73
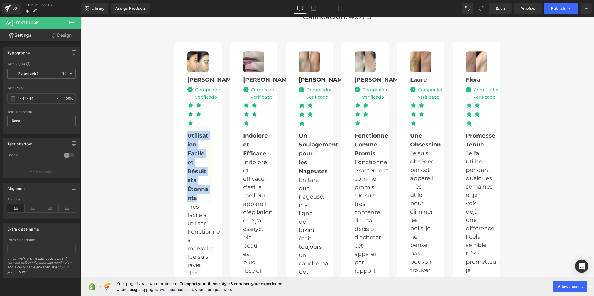
click at [195, 228] on p "Très facile à utiliser ! Fonctionne à merveille ! Je suis ravie des résultats o…" at bounding box center [197, 260] width 21 height 117
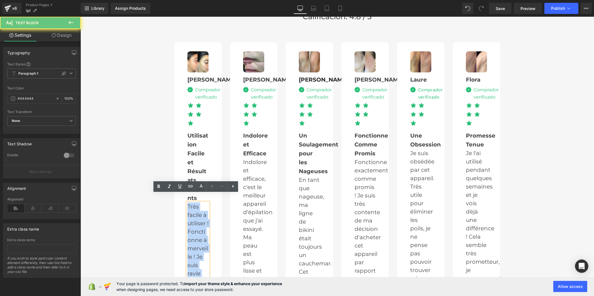
click at [195, 228] on p "Très facile à utiliser ! Fonctionne à merveille ! Je suis ravie des résultats o…" at bounding box center [197, 269] width 21 height 134
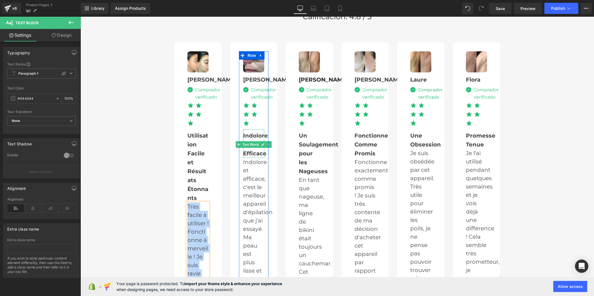
click at [249, 143] on strong "Indolore et Efficace" at bounding box center [255, 144] width 25 height 25
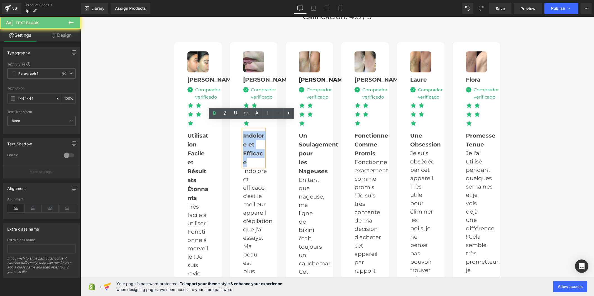
click at [249, 143] on strong "Indolore et Efficace" at bounding box center [253, 148] width 21 height 33
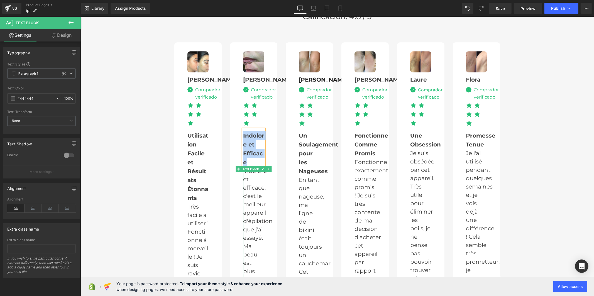
click at [248, 201] on p "Indolore et efficace, c'est le meilleur appareil d'épilation que j'ai essayé. M…" at bounding box center [253, 242] width 21 height 150
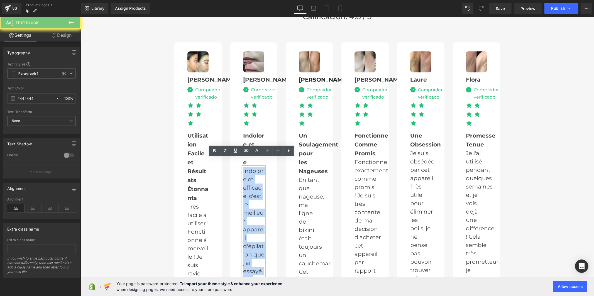
click at [248, 201] on p "Indolore et efficace, c'est le meilleur appareil d'épilation que j'ai essayé. M…" at bounding box center [253, 263] width 21 height 192
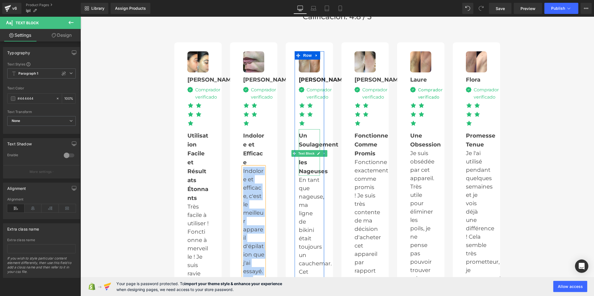
click at [304, 154] on strong "Un Soulagement pour les Nageuses" at bounding box center [319, 153] width 40 height 42
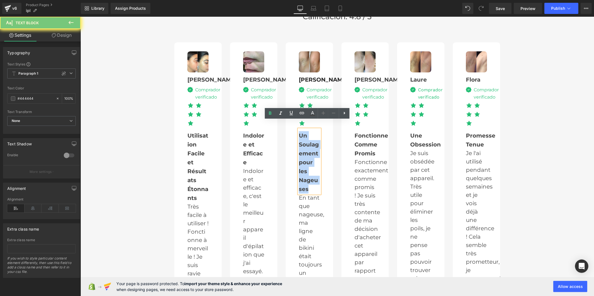
click at [304, 154] on strong "Un Soulagement pour les Nageuses" at bounding box center [309, 162] width 20 height 60
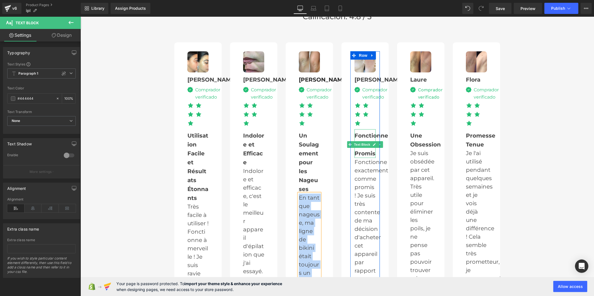
click at [359, 141] on strong "Fonctionne Comme Promis" at bounding box center [371, 144] width 34 height 25
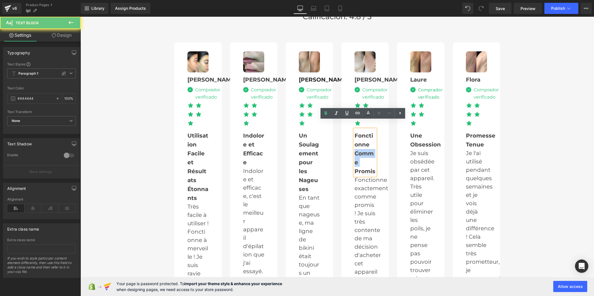
click at [359, 141] on strong "Fonctionne Comme Promis" at bounding box center [364, 153] width 21 height 42
click at [360, 141] on strong "Fonctionne Comme Promis" at bounding box center [364, 153] width 21 height 42
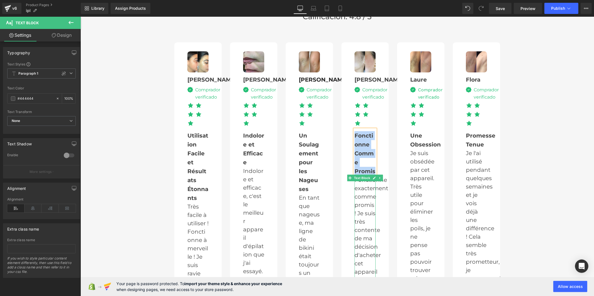
click at [358, 200] on p "Fonctionne exactement comme promis ! Je suis très contente de ma décision d'ach…" at bounding box center [364, 259] width 21 height 167
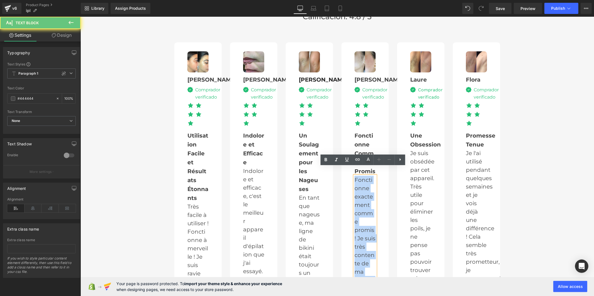
click at [358, 200] on p "Fonctionne exactement comme promis ! Je suis très contente de ma décision d'ach…" at bounding box center [364, 284] width 21 height 217
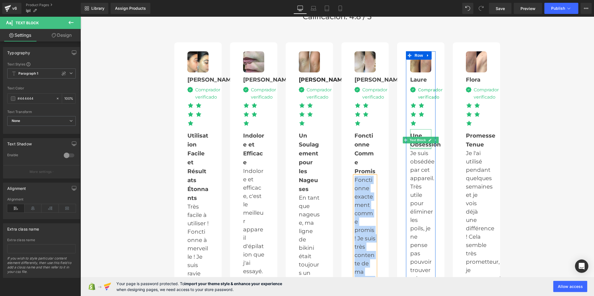
click at [420, 147] on div at bounding box center [420, 147] width 21 height 1
click at [420, 139] on div "Une Obsession" at bounding box center [420, 139] width 21 height 20
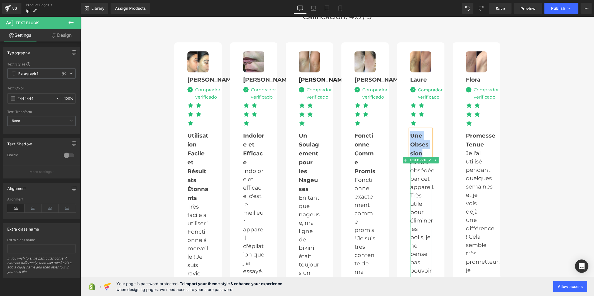
click at [420, 215] on p "Je suis obsédée par cet appareil. Très utile pour éliminer les poils, je ne pen…" at bounding box center [420, 233] width 21 height 150
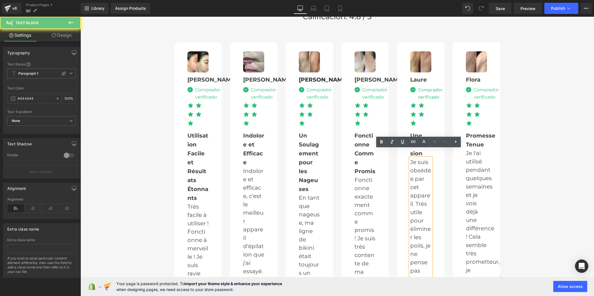
click at [420, 215] on p "Je suis obsédée par cet appareil. Très utile pour éliminer les poils, je ne pen…" at bounding box center [420, 241] width 21 height 167
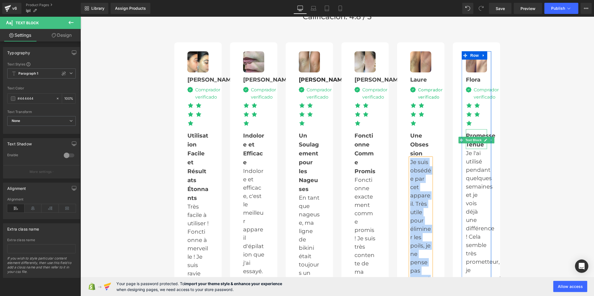
click at [468, 136] on strong "Promesse Tenue" at bounding box center [481, 140] width 30 height 16
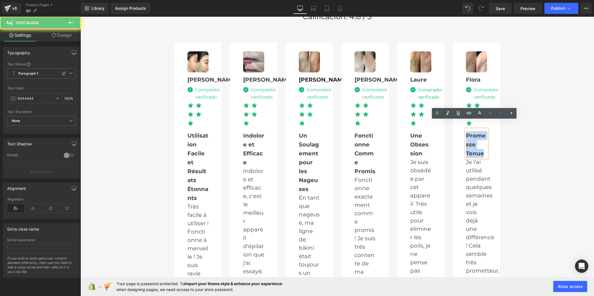
click at [468, 136] on strong "Promesse Tenue" at bounding box center [476, 144] width 20 height 25
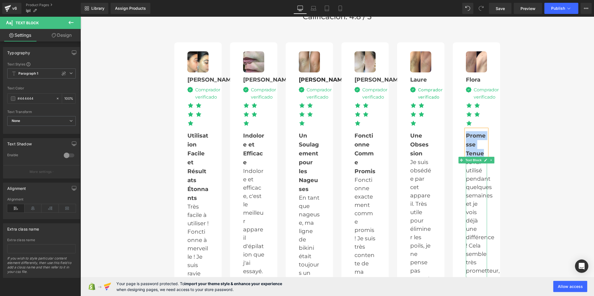
click at [473, 179] on p "Je l'ai utilisé pendant quelques semaines et je vois déjà une différence ! Cela…" at bounding box center [476, 229] width 21 height 142
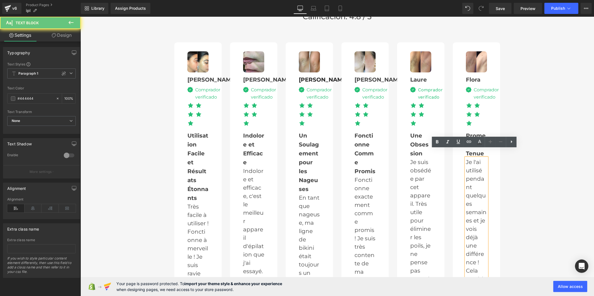
click at [473, 179] on p "Je l'ai utilisé pendant quelques semaines et je vois déjà une différence ! Cela…" at bounding box center [476, 250] width 21 height 184
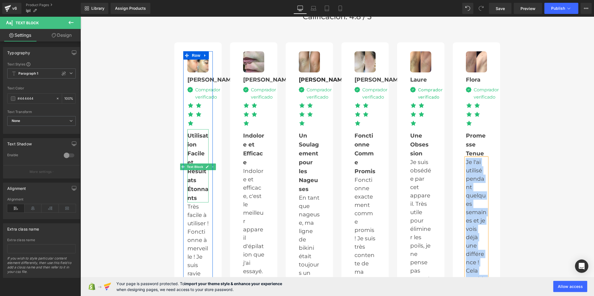
click at [192, 141] on b "Utilisation Facile et Résultats Étonnants" at bounding box center [197, 166] width 21 height 69
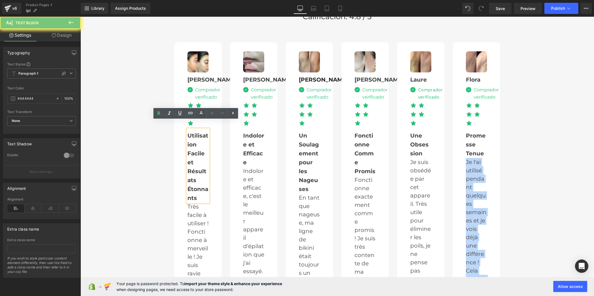
click at [192, 141] on b "Utilisation Facile et Résultats Étonnants" at bounding box center [197, 166] width 21 height 69
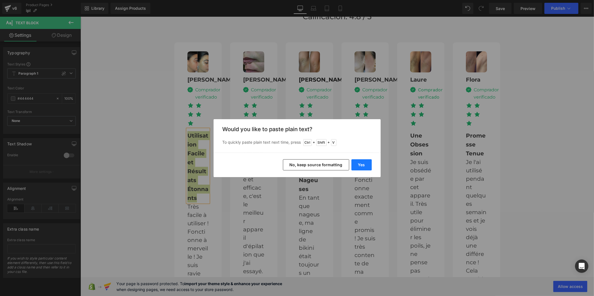
click at [362, 165] on button "Yes" at bounding box center [362, 164] width 20 height 11
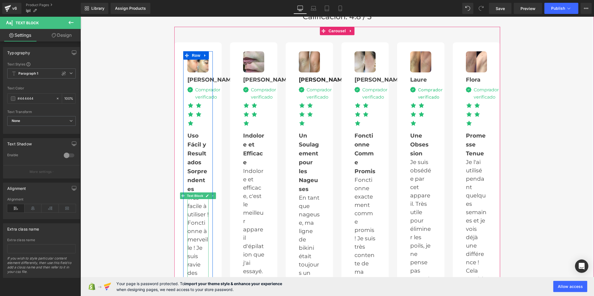
click at [201, 210] on p "Très facile à utiliser ! Fonctionne à merveille ! Je suis ravie des résultats o…" at bounding box center [197, 260] width 21 height 134
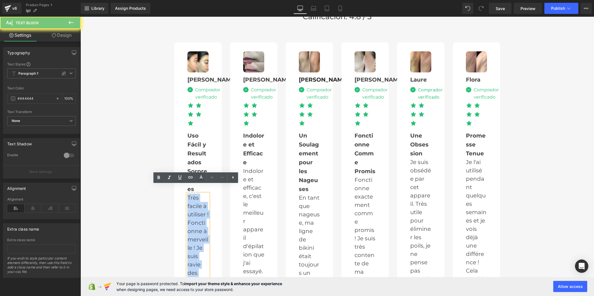
click at [201, 210] on p "Très facile à utiliser ! Fonctionne à merveille ! Je suis ravie des résultats o…" at bounding box center [197, 260] width 21 height 134
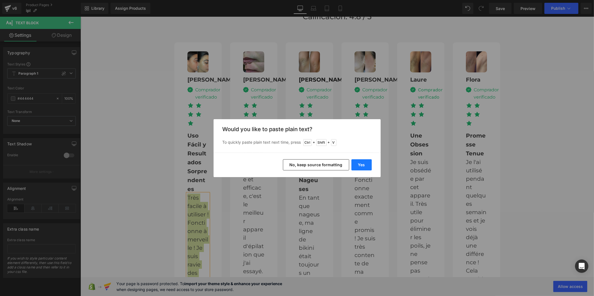
click at [367, 165] on button "Yes" at bounding box center [362, 164] width 20 height 11
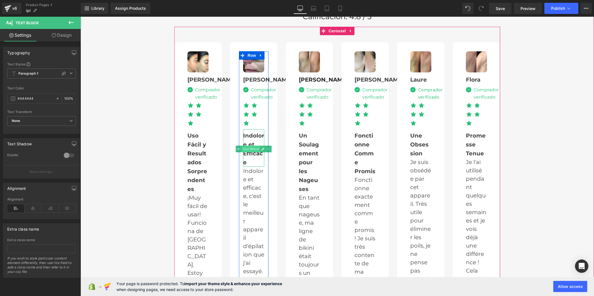
click at [245, 145] on span "Text Block" at bounding box center [250, 148] width 18 height 7
click at [248, 132] on strong "Indolore et Efficace" at bounding box center [253, 148] width 21 height 33
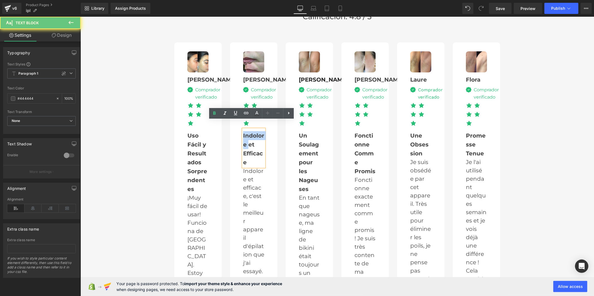
click at [248, 132] on strong "Indolore et Efficace" at bounding box center [253, 148] width 21 height 33
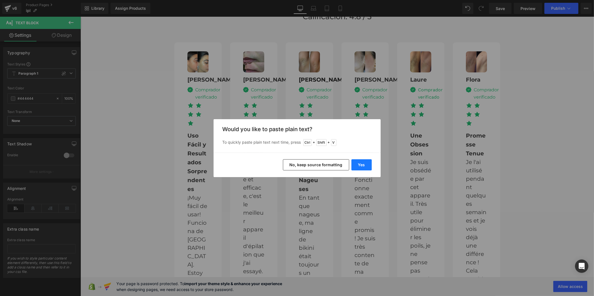
click at [365, 163] on button "Yes" at bounding box center [362, 164] width 20 height 11
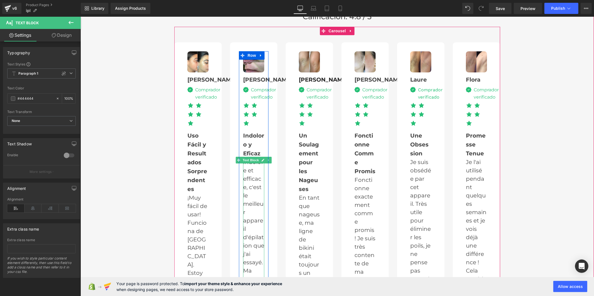
click at [245, 174] on p "Indolore et efficace, c'est le meilleur appareil d'épilation que j'ai essayé. M…" at bounding box center [253, 254] width 21 height 192
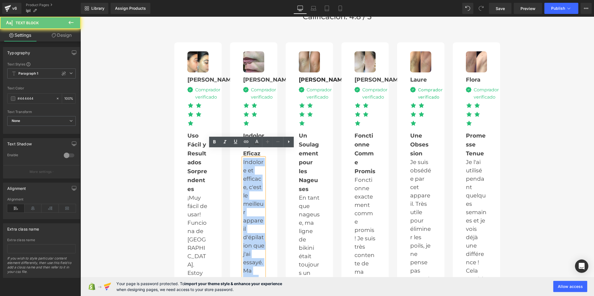
click at [245, 174] on p "Indolore et efficace, c'est le meilleur appareil d'épilation que j'ai essayé. M…" at bounding box center [253, 254] width 21 height 192
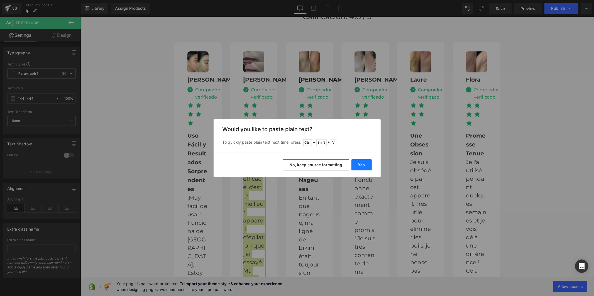
click at [355, 164] on button "Yes" at bounding box center [362, 164] width 20 height 11
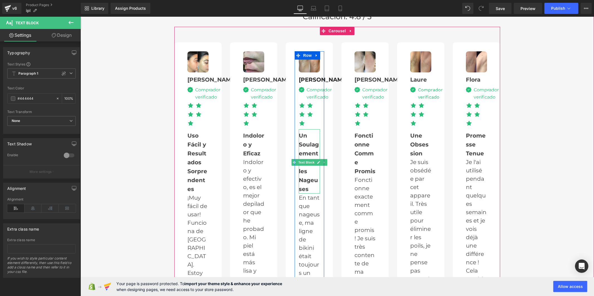
click at [303, 141] on strong "Un Soulagement pour les Nageuses" at bounding box center [309, 162] width 20 height 60
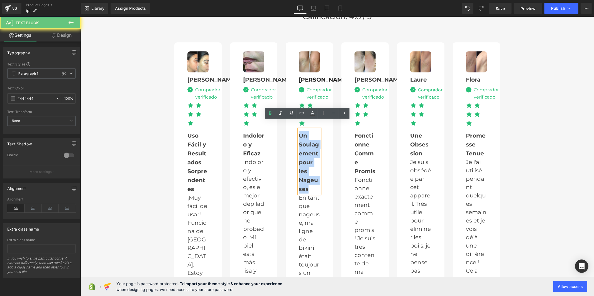
click at [303, 141] on strong "Un Soulagement pour les Nageuses" at bounding box center [309, 162] width 20 height 60
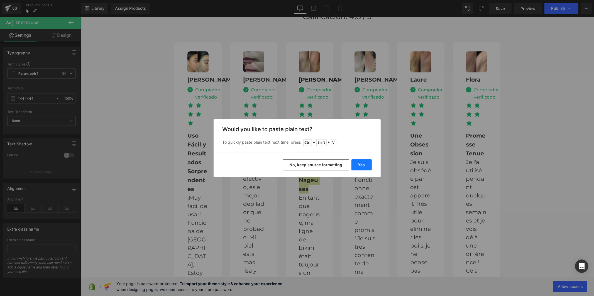
drag, startPoint x: 354, startPoint y: 165, endPoint x: 274, endPoint y: 147, distance: 82.3
click at [354, 165] on button "Yes" at bounding box center [362, 164] width 20 height 11
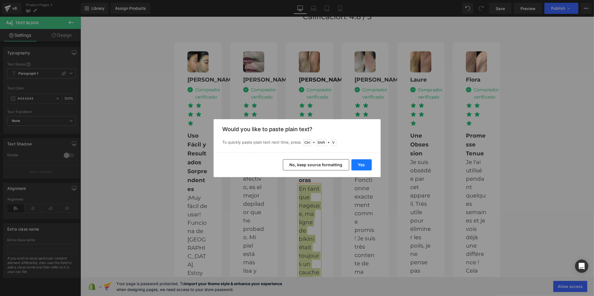
click at [360, 165] on button "Yes" at bounding box center [362, 164] width 20 height 11
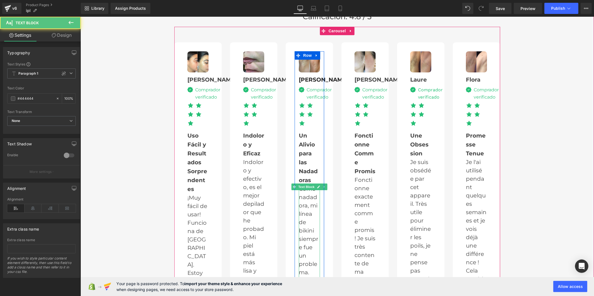
click at [306, 200] on p "Como nadadora, mi línea de bikini siempre fue un problema. Este aparato me camb…" at bounding box center [309, 292] width 21 height 217
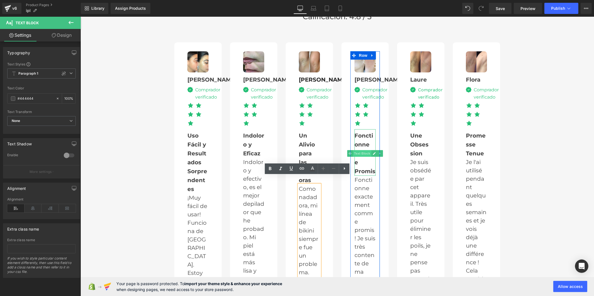
click at [357, 150] on span "Text Block" at bounding box center [362, 153] width 18 height 7
click at [359, 154] on div "Fonctionne Comme Promis" at bounding box center [364, 152] width 21 height 47
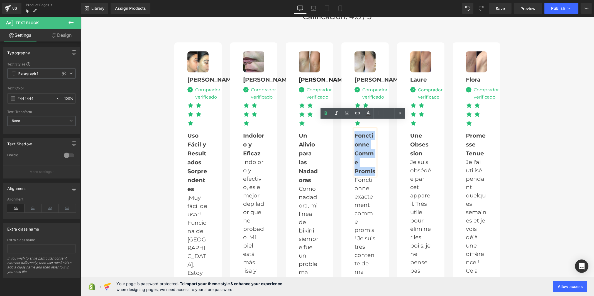
click at [359, 154] on div "Fonctionne Comme Promis" at bounding box center [364, 152] width 21 height 47
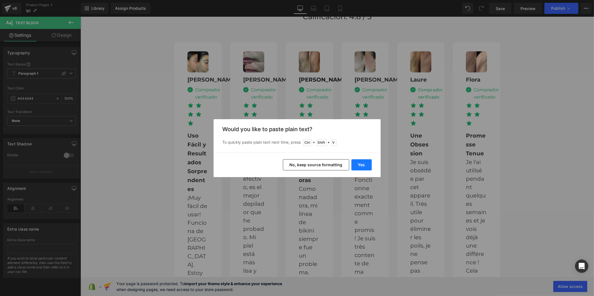
click at [357, 164] on button "Yes" at bounding box center [362, 164] width 20 height 11
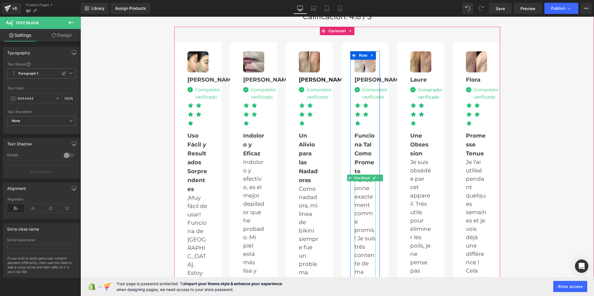
click at [360, 186] on p "Fonctionne exactement comme promis ! Je suis très contente de ma décision d'ach…" at bounding box center [364, 284] width 21 height 217
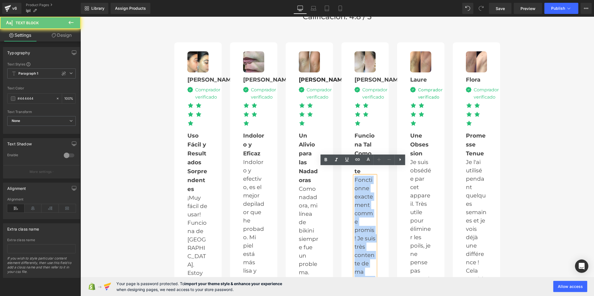
click at [360, 186] on p "Fonctionne exactement comme promis ! Je suis très contente de ma décision d'ach…" at bounding box center [364, 284] width 21 height 217
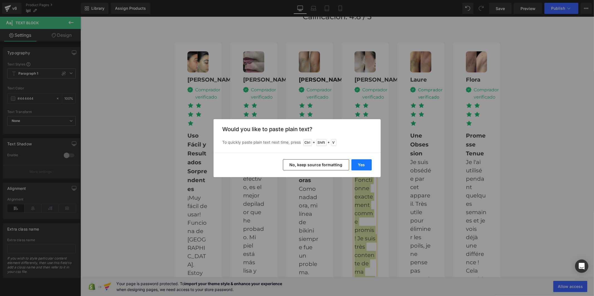
click at [359, 165] on button "Yes" at bounding box center [362, 164] width 20 height 11
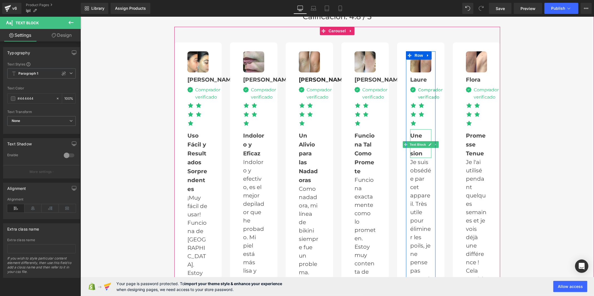
click at [413, 144] on strong "Une Obsession" at bounding box center [419, 144] width 18 height 25
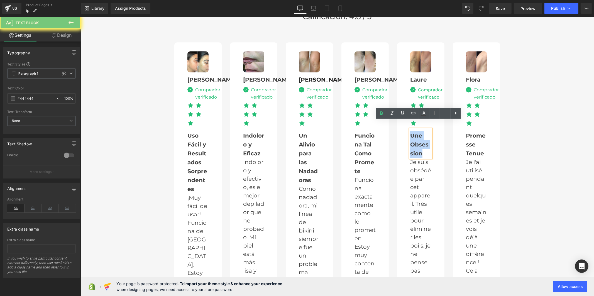
click at [413, 144] on strong "Une Obsession" at bounding box center [419, 144] width 18 height 25
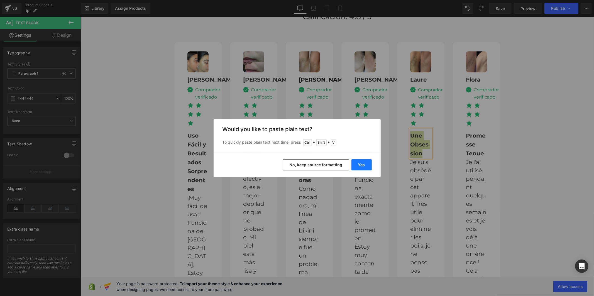
click at [356, 168] on button "Yes" at bounding box center [362, 164] width 20 height 11
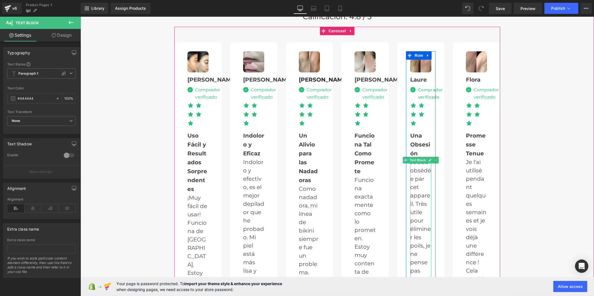
click at [412, 186] on p "Je suis obsédée par cet appareil. Très utile pour éliminer les poils, je ne pen…" at bounding box center [420, 241] width 21 height 167
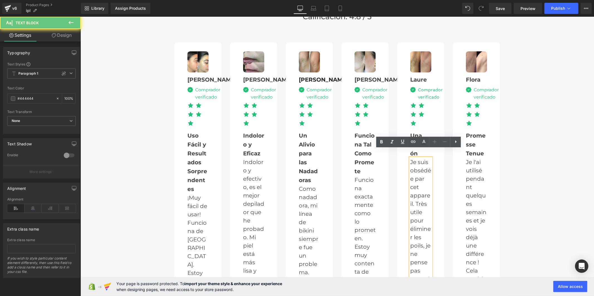
click at [412, 186] on p "Je suis obsédée par cet appareil. Très utile pour éliminer les poils, je ne pen…" at bounding box center [420, 241] width 21 height 167
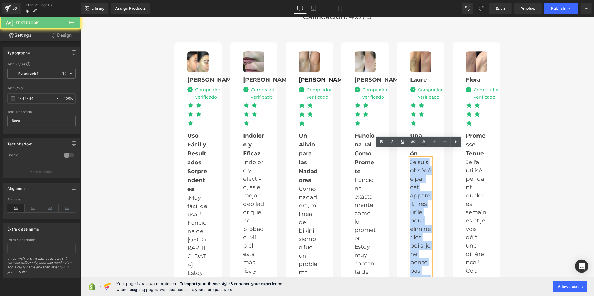
click at [412, 186] on p "Je suis obsédée par cet appareil. Très utile pour éliminer les poils, je ne pen…" at bounding box center [420, 241] width 21 height 167
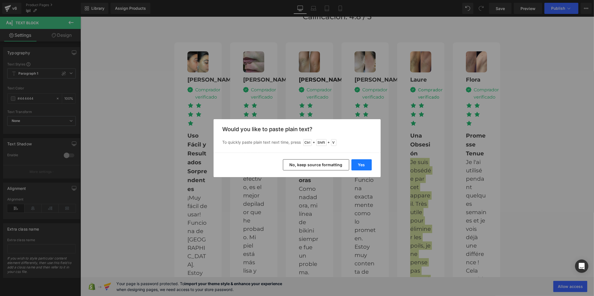
click at [354, 166] on button "Yes" at bounding box center [362, 164] width 20 height 11
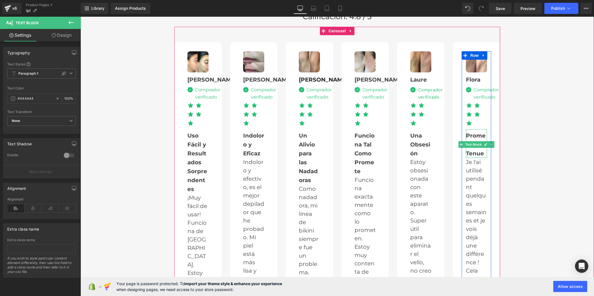
click at [468, 140] on div "Promesse Tenue" at bounding box center [476, 143] width 21 height 29
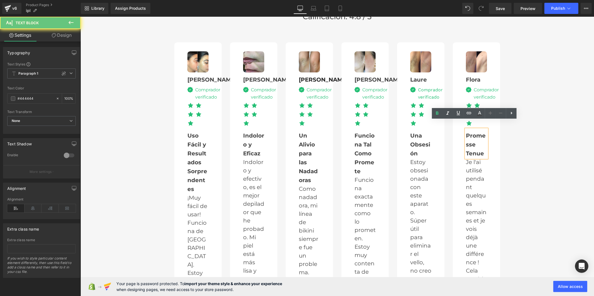
click at [468, 140] on div "Promesse Tenue" at bounding box center [476, 143] width 21 height 29
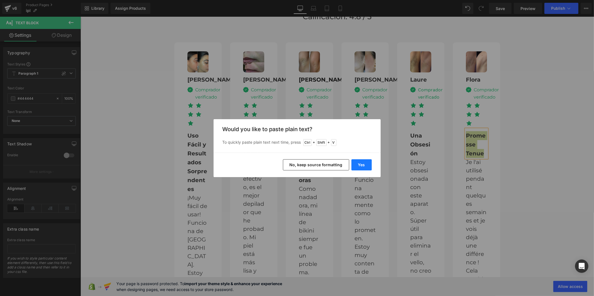
click at [359, 167] on button "Yes" at bounding box center [362, 164] width 20 height 11
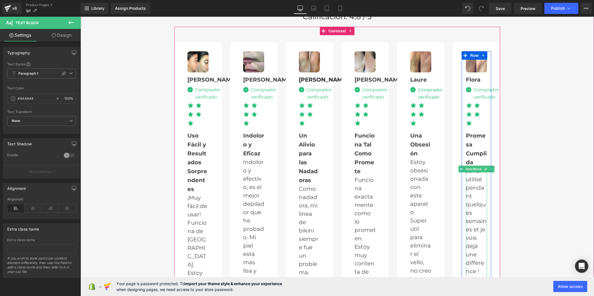
click at [466, 183] on p "Je l'ai utilisé pendant quelques semaines et je vois déjà une différence ! Cela…" at bounding box center [476, 259] width 21 height 184
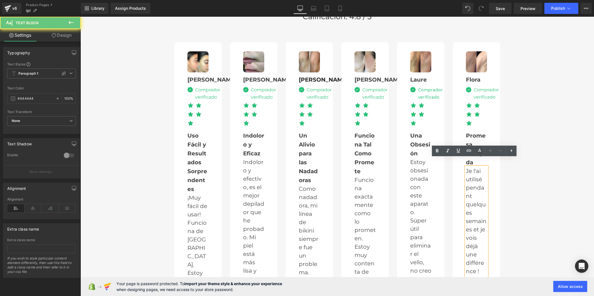
click at [466, 183] on p "Je l'ai utilisé pendant quelques semaines et je vois déjà une différence ! Cela…" at bounding box center [476, 259] width 21 height 184
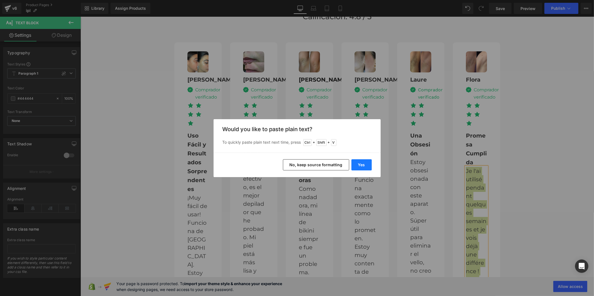
drag, startPoint x: 363, startPoint y: 164, endPoint x: 282, endPoint y: 148, distance: 82.8
click at [363, 164] on button "Yes" at bounding box center [362, 164] width 20 height 11
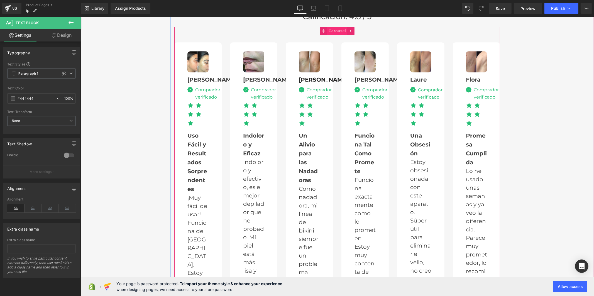
click at [337, 26] on span "Carousel" at bounding box center [337, 30] width 20 height 8
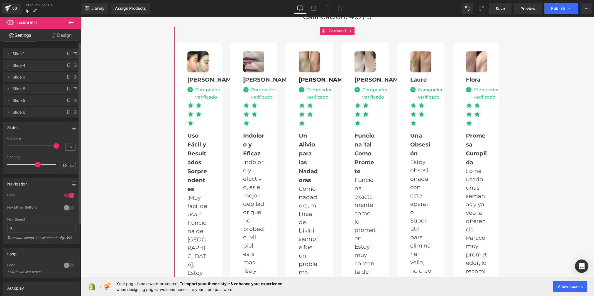
click at [31, 144] on div at bounding box center [33, 145] width 46 height 11
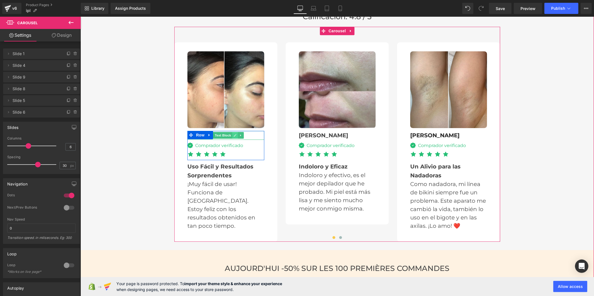
click at [233, 134] on icon at bounding box center [234, 135] width 3 height 3
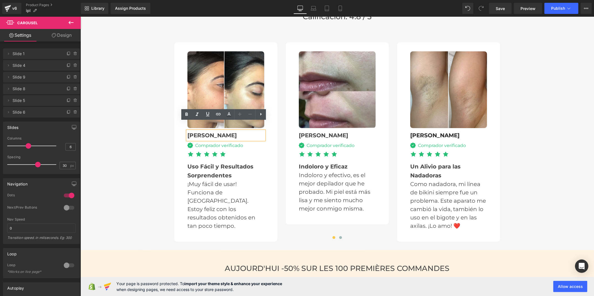
click at [199, 132] on b "[PERSON_NAME]" at bounding box center [211, 135] width 49 height 7
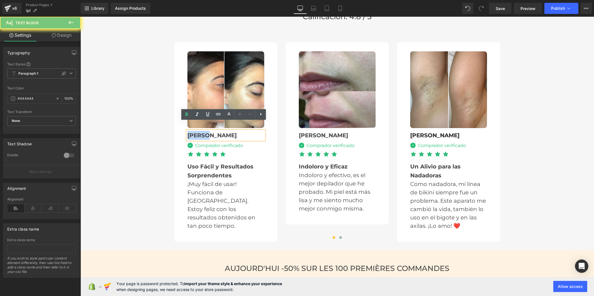
click at [199, 132] on b "[PERSON_NAME]" at bounding box center [211, 135] width 49 height 7
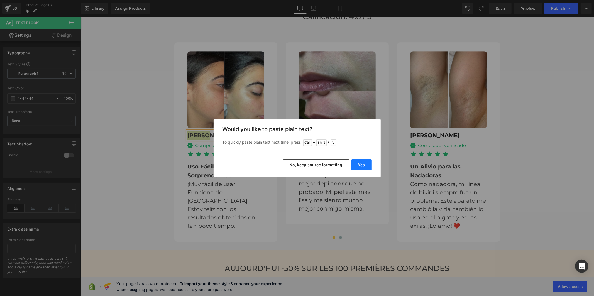
click at [358, 164] on button "Yes" at bounding box center [362, 164] width 20 height 11
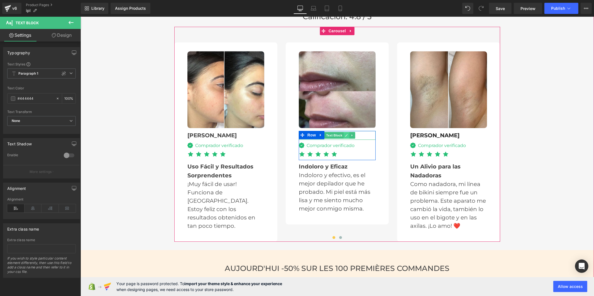
click at [345, 133] on icon at bounding box center [346, 134] width 3 height 3
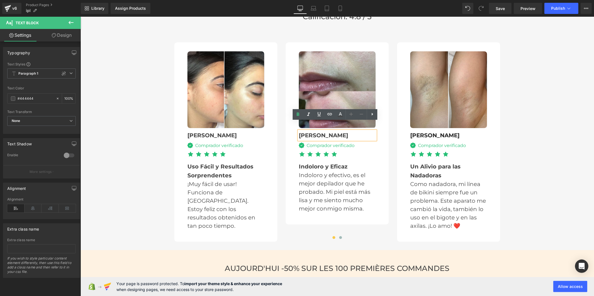
click at [314, 132] on b "[PERSON_NAME]" at bounding box center [323, 135] width 49 height 7
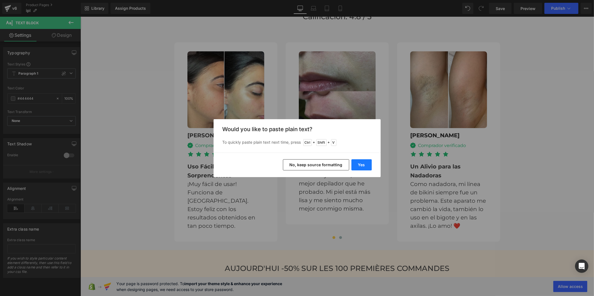
drag, startPoint x: 361, startPoint y: 165, endPoint x: 280, endPoint y: 147, distance: 82.8
click at [361, 165] on button "Yes" at bounding box center [362, 164] width 20 height 11
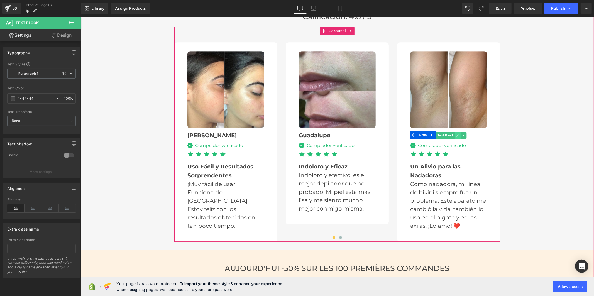
click at [455, 132] on link at bounding box center [458, 135] width 6 height 7
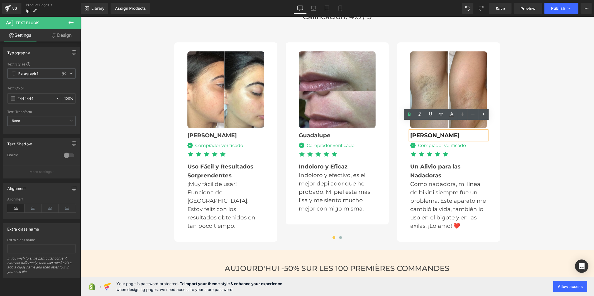
click at [414, 132] on b "[PERSON_NAME]" at bounding box center [434, 135] width 49 height 7
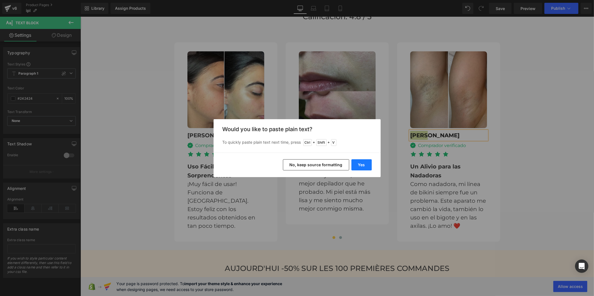
click at [360, 166] on button "Yes" at bounding box center [362, 164] width 20 height 11
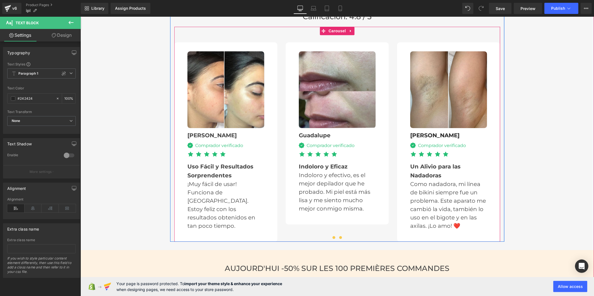
click at [339, 235] on button at bounding box center [340, 238] width 7 height 6
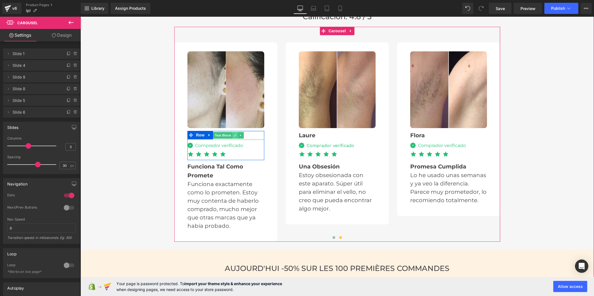
click at [233, 133] on icon at bounding box center [234, 134] width 3 height 3
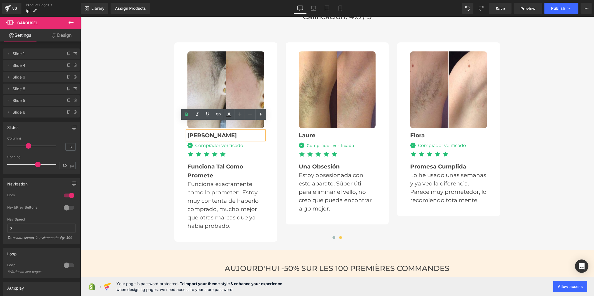
click at [196, 132] on b "[PERSON_NAME]" at bounding box center [211, 135] width 49 height 7
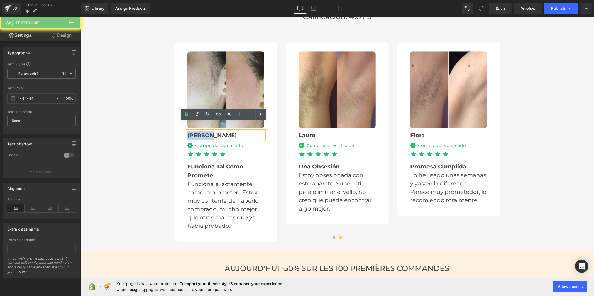
click at [196, 132] on b "[PERSON_NAME]" at bounding box center [211, 135] width 49 height 7
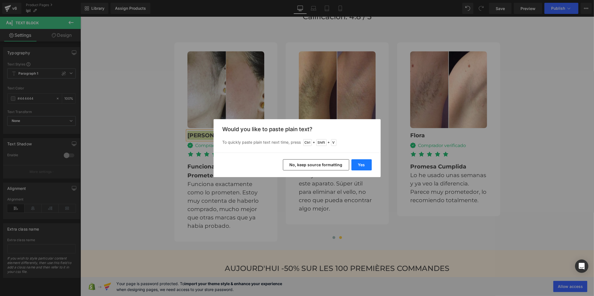
click at [358, 168] on button "Yes" at bounding box center [362, 164] width 20 height 11
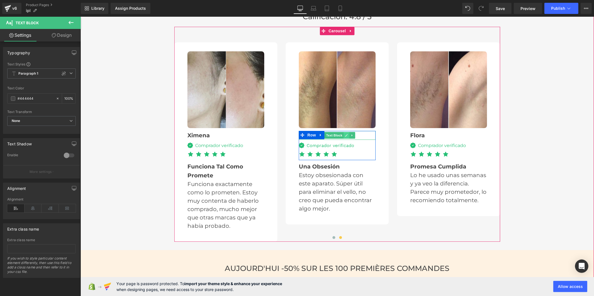
click at [345, 133] on icon at bounding box center [346, 134] width 3 height 3
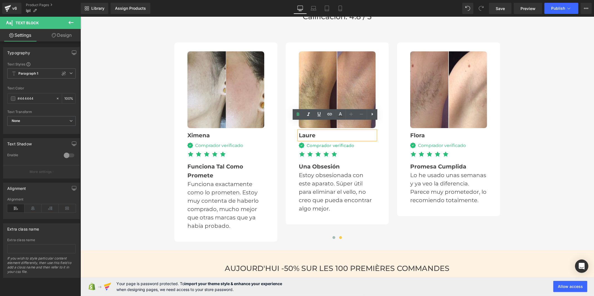
click at [304, 132] on b "Laure" at bounding box center [307, 135] width 17 height 7
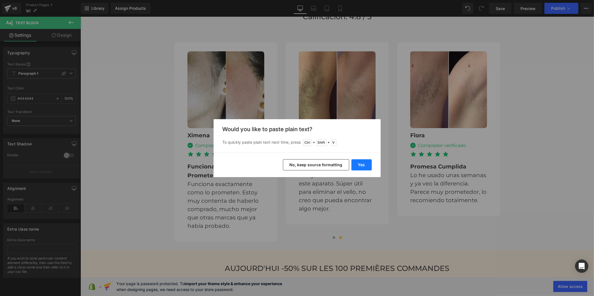
drag, startPoint x: 366, startPoint y: 165, endPoint x: 316, endPoint y: 129, distance: 61.6
click at [366, 165] on button "Yes" at bounding box center [362, 164] width 20 height 11
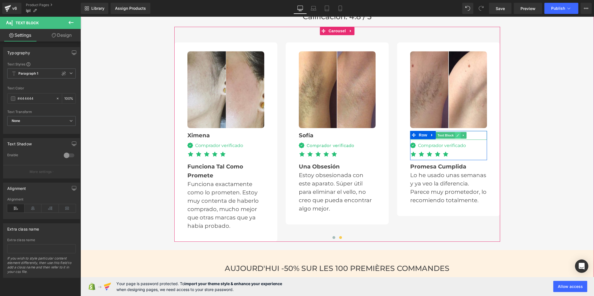
click at [455, 132] on link at bounding box center [458, 135] width 6 height 7
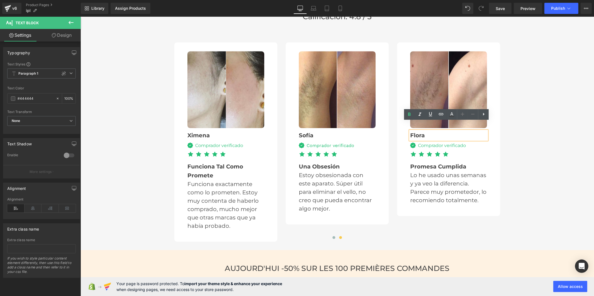
click at [425, 131] on div "Flora" at bounding box center [448, 135] width 77 height 9
click at [501, 6] on span "Save" at bounding box center [500, 9] width 9 height 6
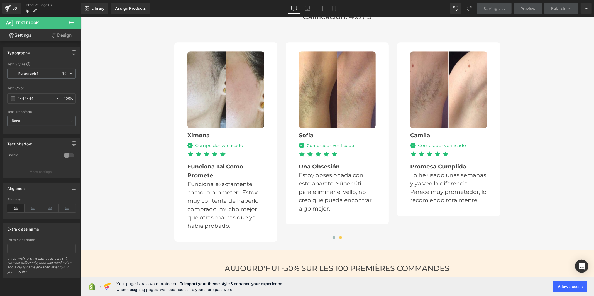
scroll to position [1585, 0]
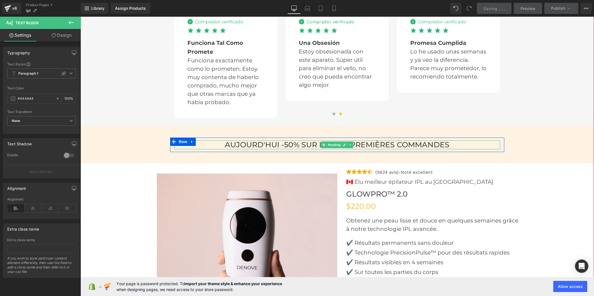
click at [289, 140] on h3 "AUJOURD'HUI -50% SUR LES 100 PREMIÈRES COMMANDES" at bounding box center [337, 144] width 326 height 9
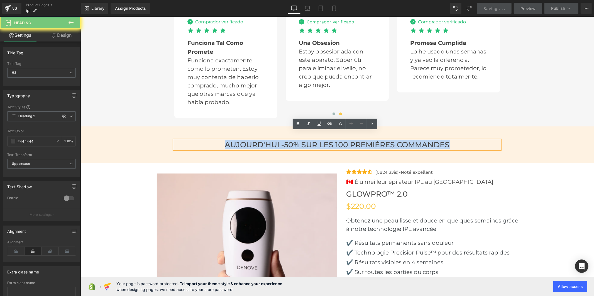
click at [289, 140] on h3 "AUJOURD'HUI -50% SUR LES 100 PREMIÈRES COMMANDES" at bounding box center [337, 144] width 326 height 9
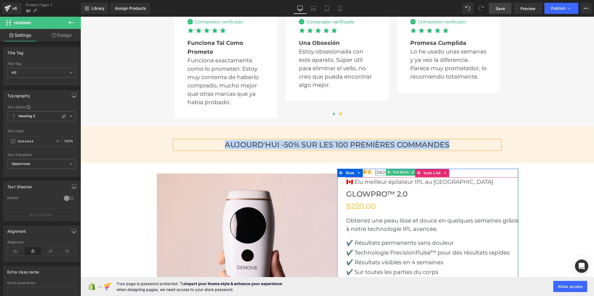
click at [381, 169] on p "(5624 avis)-Noté excellent" at bounding box center [403, 172] width 57 height 7
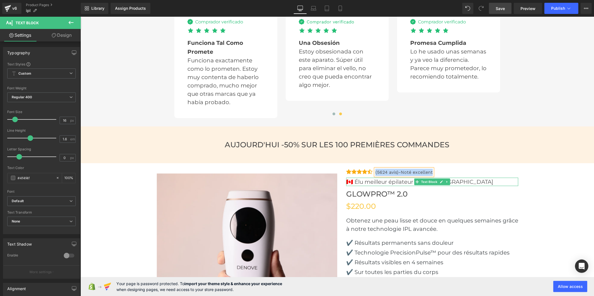
click at [370, 177] on p "🇨🇦 Élu meilleur épilateur IPL au [GEOGRAPHIC_DATA]" at bounding box center [432, 181] width 172 height 8
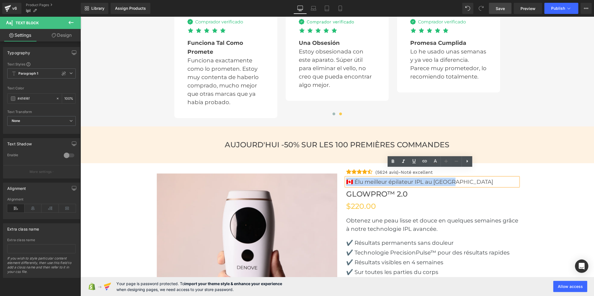
drag, startPoint x: 452, startPoint y: 173, endPoint x: 344, endPoint y: 171, distance: 108.4
click at [346, 177] on p "🇨🇦 Élu meilleur épilateur IPL au [GEOGRAPHIC_DATA]" at bounding box center [432, 181] width 172 height 8
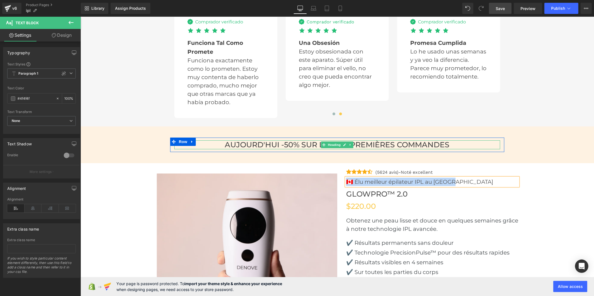
click at [275, 140] on h3 "AUJOURD'HUI -50% SUR LES 100 PREMIÈRES COMMANDES" at bounding box center [337, 144] width 326 height 9
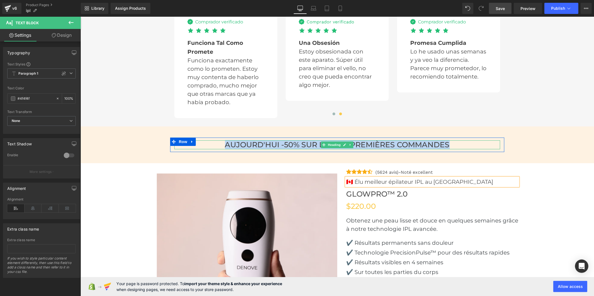
click at [275, 140] on h3 "AUJOURD'HUI -50% SUR LES 100 PREMIÈRES COMMANDES" at bounding box center [337, 144] width 326 height 9
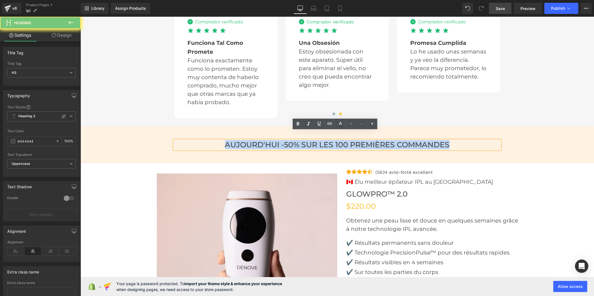
paste div
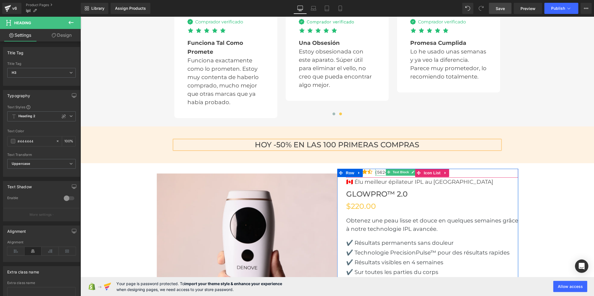
click at [380, 169] on p "(5624 avis)-Noté excellent" at bounding box center [403, 172] width 57 height 7
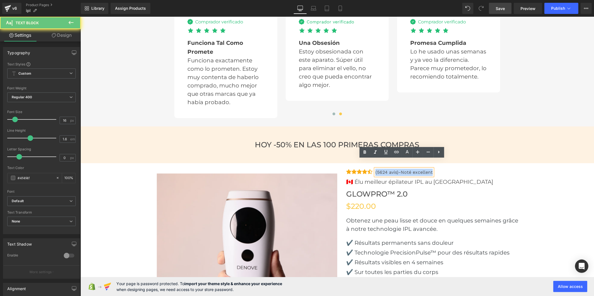
click at [380, 169] on p "(5624 avis)-Noté excellent" at bounding box center [403, 172] width 57 height 7
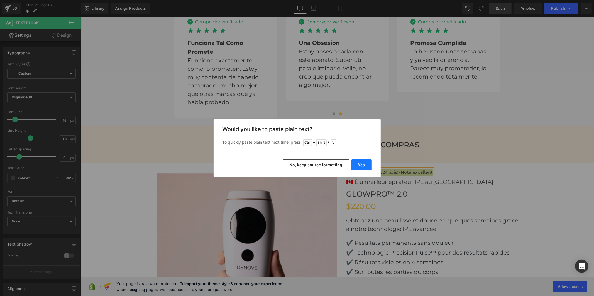
click at [366, 162] on button "Yes" at bounding box center [362, 164] width 20 height 11
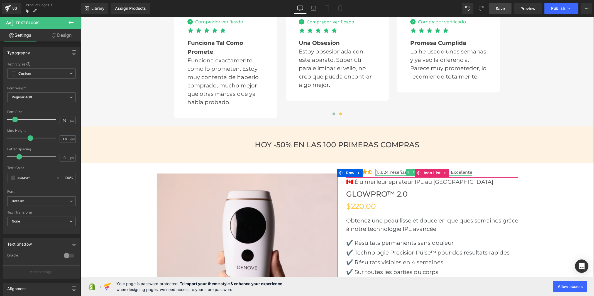
click at [381, 169] on p "(5,624 reseñas) – Calificado como Excelente" at bounding box center [423, 172] width 97 height 7
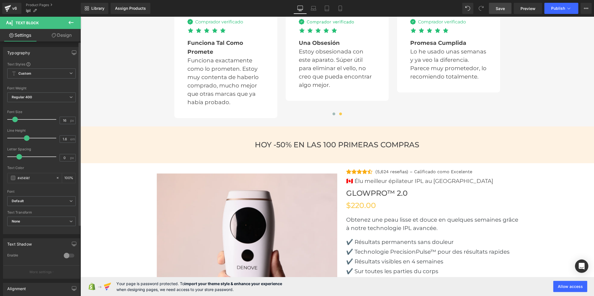
drag, startPoint x: 27, startPoint y: 138, endPoint x: 24, endPoint y: 138, distance: 2.8
click at [24, 138] on span at bounding box center [27, 138] width 6 height 6
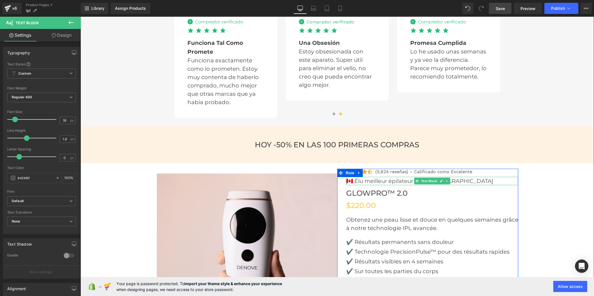
click at [390, 177] on p "🇨🇦 Élu meilleur épilateur IPL au [GEOGRAPHIC_DATA]" at bounding box center [432, 181] width 172 height 8
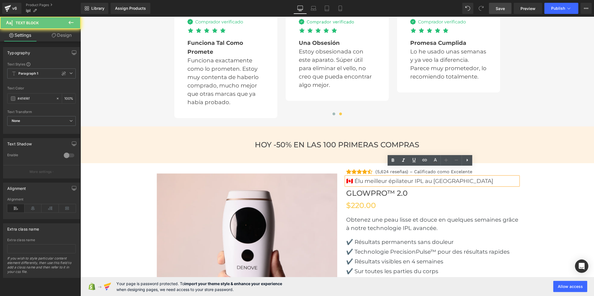
click at [390, 177] on p "🇨🇦 Élu meilleur épilateur IPL au [GEOGRAPHIC_DATA]" at bounding box center [432, 181] width 172 height 8
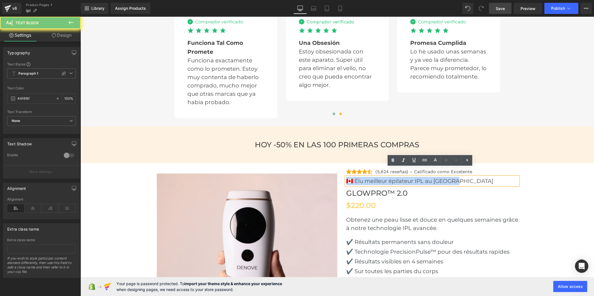
click at [390, 177] on p "🇨🇦 Élu meilleur épilateur IPL au [GEOGRAPHIC_DATA]" at bounding box center [432, 181] width 172 height 8
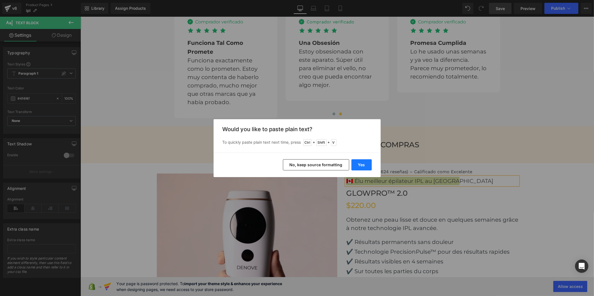
click at [369, 165] on button "Yes" at bounding box center [362, 164] width 20 height 11
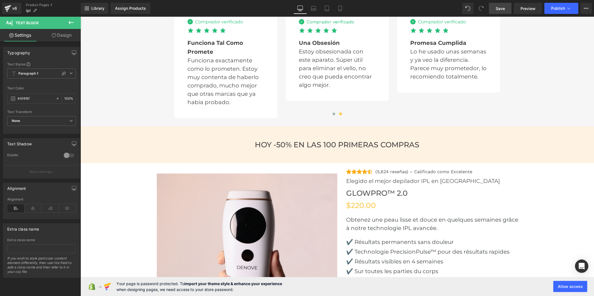
click at [504, 10] on span "Save" at bounding box center [500, 9] width 9 height 6
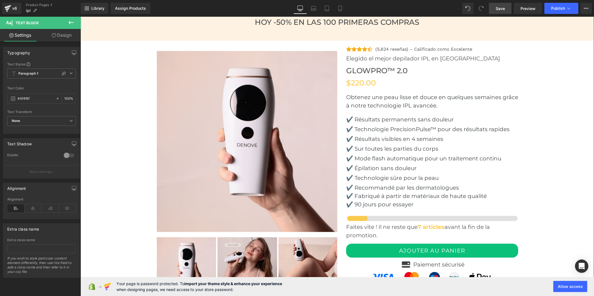
scroll to position [1709, 0]
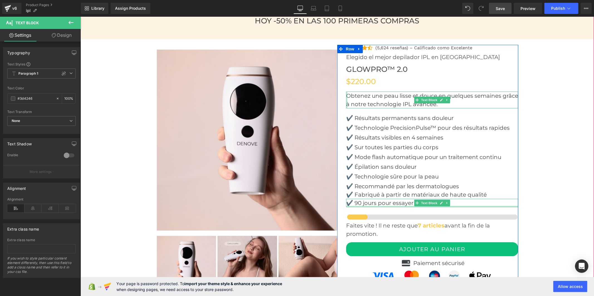
drag, startPoint x: 450, startPoint y: 197, endPoint x: 345, endPoint y: 83, distance: 155.7
click at [346, 83] on div "Icon Icon Icon Icon Icon Icon List Hoz (5,624 reseñas) – Calificado como Excele…" at bounding box center [432, 187] width 172 height 284
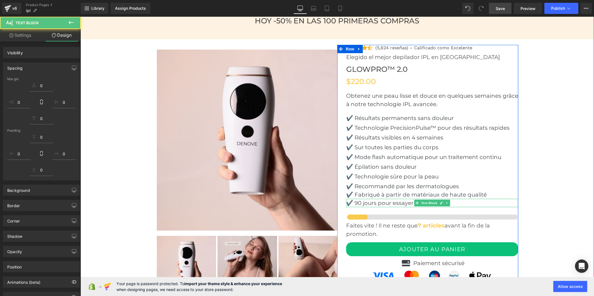
click at [497, 10] on span "Save" at bounding box center [500, 9] width 9 height 6
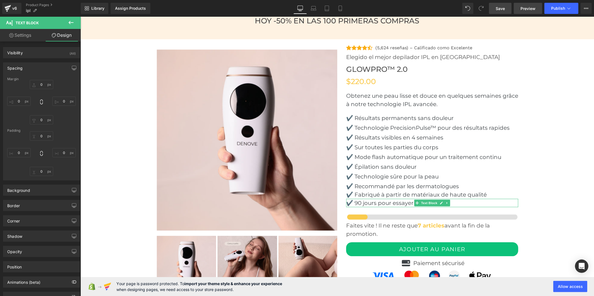
click at [529, 11] on link "Preview" at bounding box center [528, 8] width 28 height 11
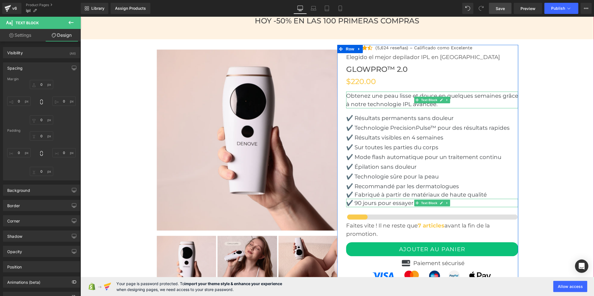
click at [362, 92] on p "Obtenez une peau lisse et douce en quelques semaines grâce à notre technologie …" at bounding box center [432, 99] width 172 height 17
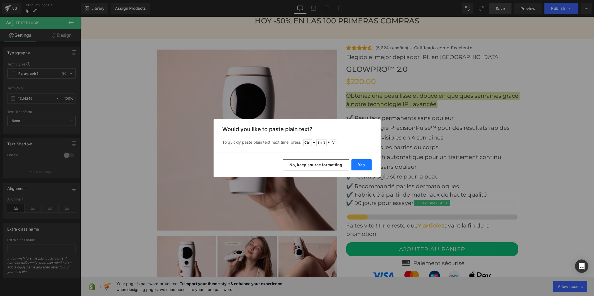
drag, startPoint x: 365, startPoint y: 162, endPoint x: 284, endPoint y: 146, distance: 82.4
click at [365, 162] on button "Yes" at bounding box center [362, 164] width 20 height 11
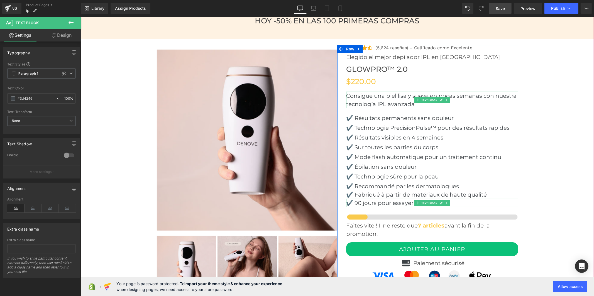
click at [369, 91] on p "Consigue una piel lisa y suave en pocas semanas con nuestra tecnología IPL avan…" at bounding box center [432, 99] width 172 height 17
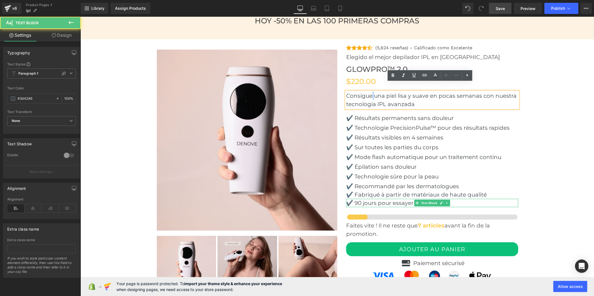
click at [369, 91] on p "Consigue una piel lisa y suave en pocas semanas con nuestra tecnología IPL avan…" at bounding box center [432, 99] width 172 height 17
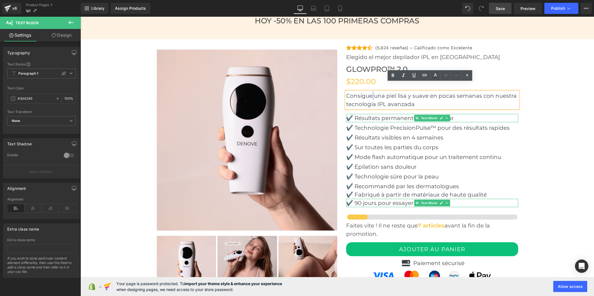
click at [386, 114] on p "✔️ Résultats permanents sans douleur" at bounding box center [432, 118] width 172 height 8
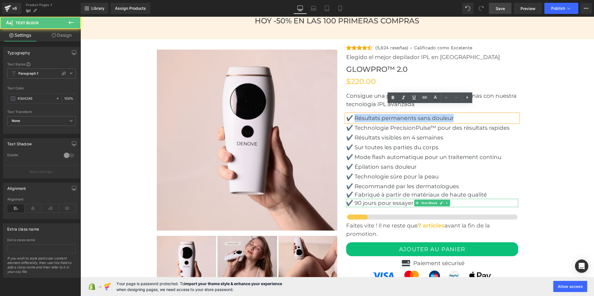
drag, startPoint x: 454, startPoint y: 108, endPoint x: 353, endPoint y: 111, distance: 100.9
click at [353, 114] on p "✔️ Résultats permanents sans douleur" at bounding box center [432, 118] width 172 height 8
click at [372, 114] on p "✔️ Résultats permanents sans douleur" at bounding box center [432, 118] width 172 height 8
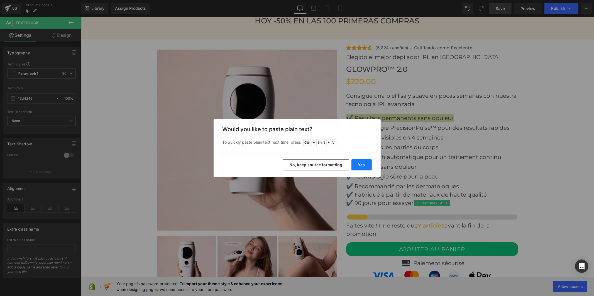
drag, startPoint x: 365, startPoint y: 164, endPoint x: 281, endPoint y: 148, distance: 85.5
click at [365, 164] on button "Yes" at bounding box center [362, 164] width 20 height 11
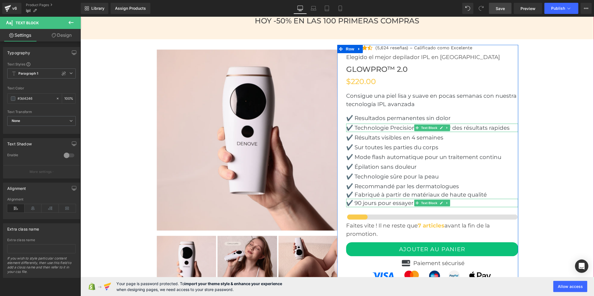
click at [398, 123] on p "✔️ Technologie PrecisionPulse™ pour des résultats rapides" at bounding box center [432, 127] width 172 height 8
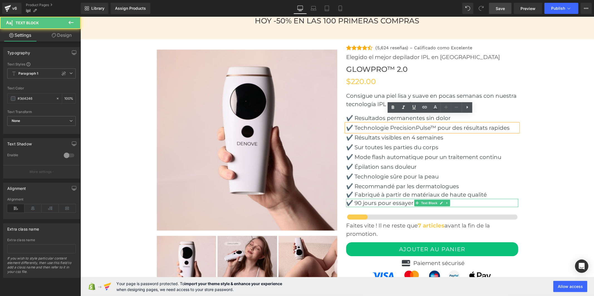
click at [398, 123] on p "✔️ Technologie PrecisionPulse™ pour des résultats rapides" at bounding box center [432, 127] width 172 height 8
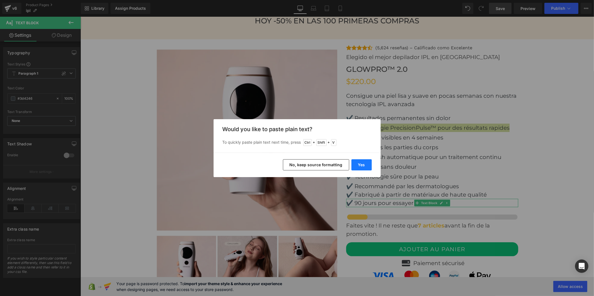
drag, startPoint x: 366, startPoint y: 165, endPoint x: 293, endPoint y: 135, distance: 79.1
click at [366, 165] on button "Yes" at bounding box center [362, 164] width 20 height 11
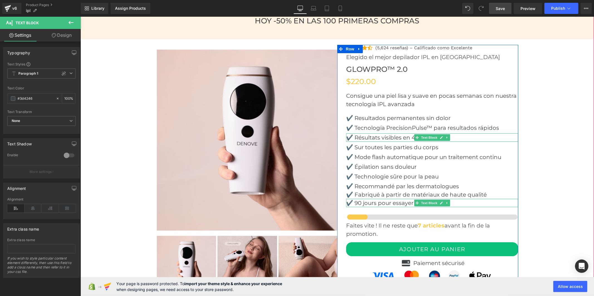
click at [384, 133] on p "✔️ Résultats visibles en 4 semaines" at bounding box center [432, 137] width 172 height 8
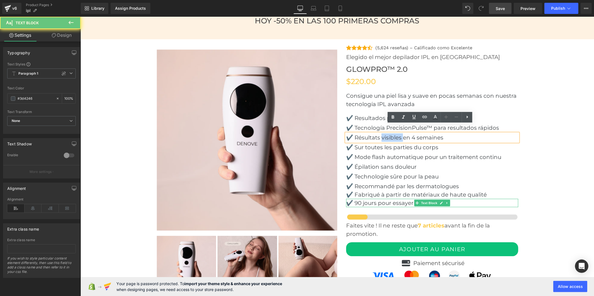
click at [384, 133] on p "✔️ Résultats visibles en 4 semaines" at bounding box center [432, 137] width 172 height 8
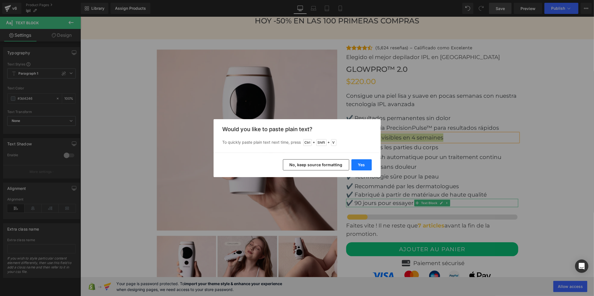
click at [366, 163] on button "Yes" at bounding box center [362, 164] width 20 height 11
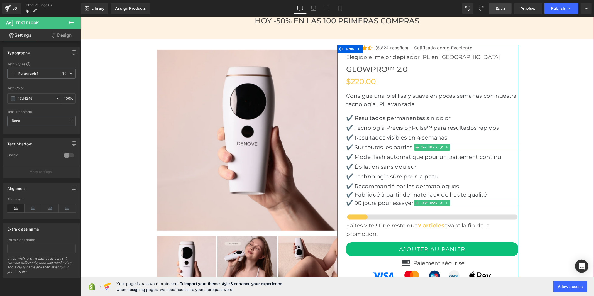
click at [384, 143] on p "✔️ Sur toutes les parties du corps" at bounding box center [432, 147] width 172 height 8
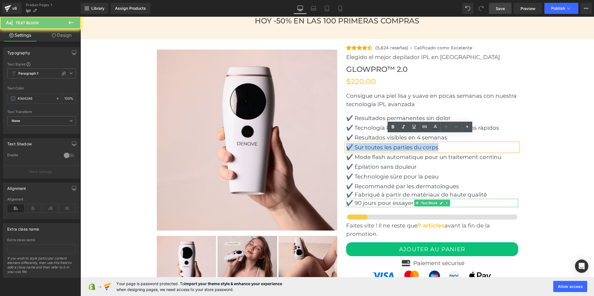
click at [384, 143] on p "✔️ Sur toutes les parties du corps" at bounding box center [432, 147] width 172 height 8
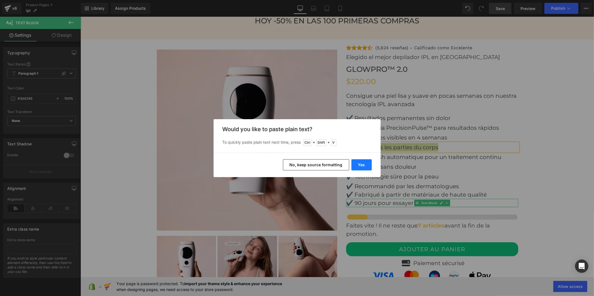
drag, startPoint x: 362, startPoint y: 165, endPoint x: 281, endPoint y: 148, distance: 82.5
click at [362, 165] on button "Yes" at bounding box center [362, 164] width 20 height 11
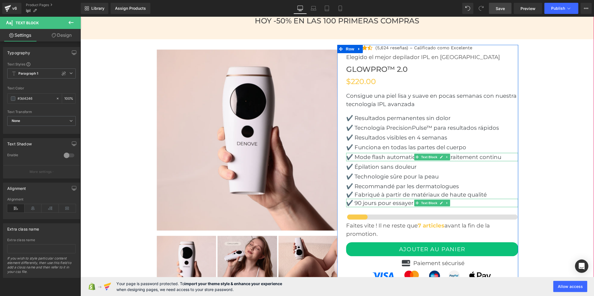
click at [393, 153] on p "✔️ Mode flash automatique pour un traitement continu" at bounding box center [432, 157] width 172 height 8
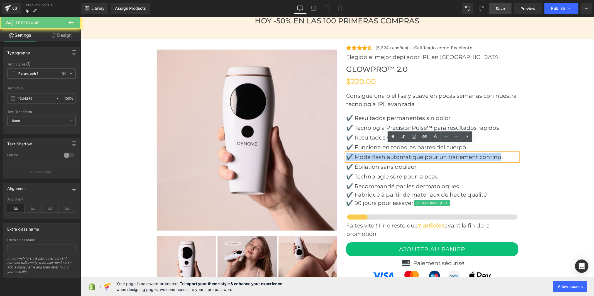
click at [393, 153] on p "✔️ Mode flash automatique pour un traitement continu" at bounding box center [432, 157] width 172 height 8
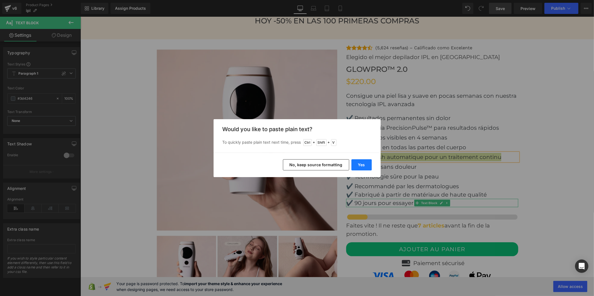
click at [362, 165] on button "Yes" at bounding box center [362, 164] width 20 height 11
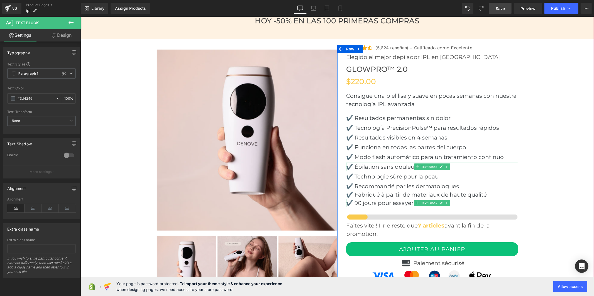
click at [386, 162] on p "✔️ Épilation sans douleur" at bounding box center [432, 166] width 172 height 8
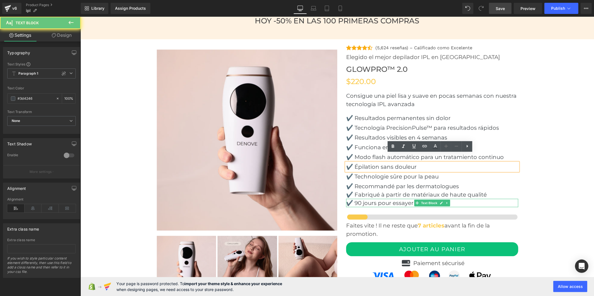
click at [386, 162] on p "✔️ Épilation sans douleur" at bounding box center [432, 166] width 172 height 8
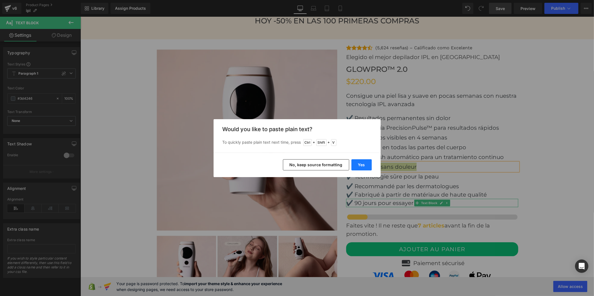
click at [364, 162] on button "Yes" at bounding box center [362, 164] width 20 height 11
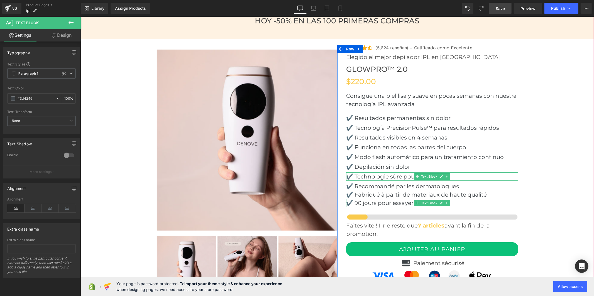
click at [376, 172] on p "✔️ Technologie sûre pour la peau" at bounding box center [432, 176] width 172 height 8
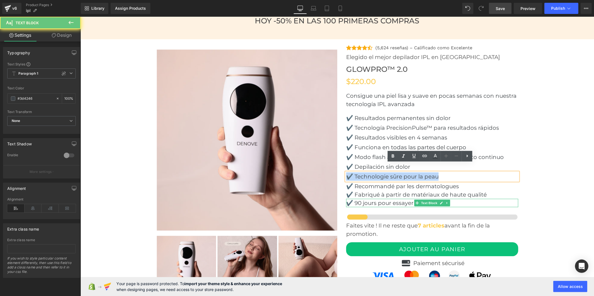
click at [376, 172] on p "✔️ Technologie sûre pour la peau" at bounding box center [432, 176] width 172 height 8
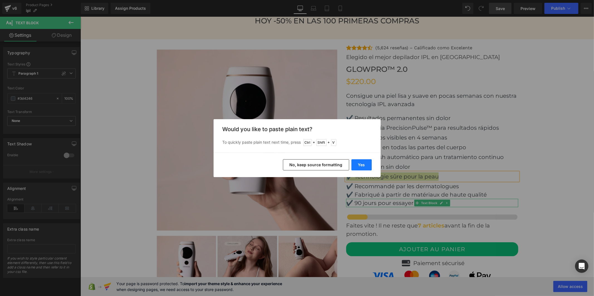
click at [368, 165] on button "Yes" at bounding box center [362, 164] width 20 height 11
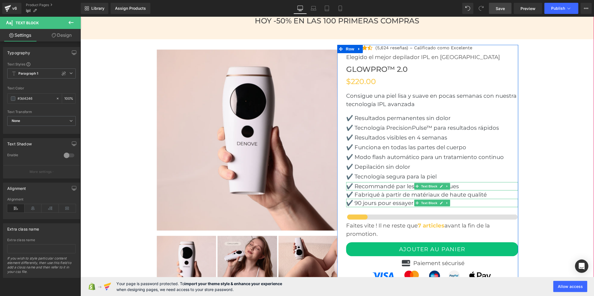
click at [361, 182] on p "✔️ Recommandé par les dermatologues" at bounding box center [432, 186] width 172 height 8
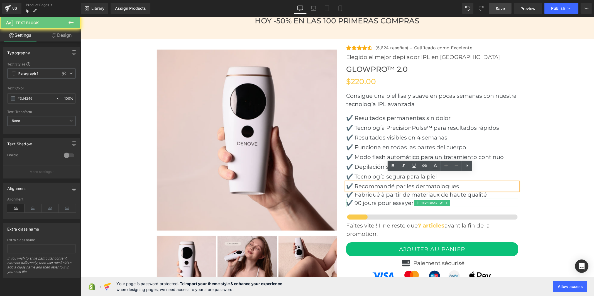
click at [361, 182] on p "✔️ Recommandé par les dermatologues" at bounding box center [432, 186] width 172 height 8
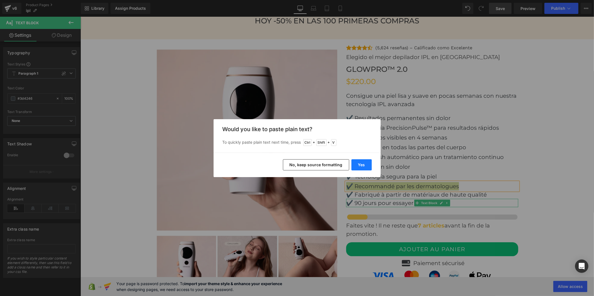
click at [365, 164] on button "Yes" at bounding box center [362, 164] width 20 height 11
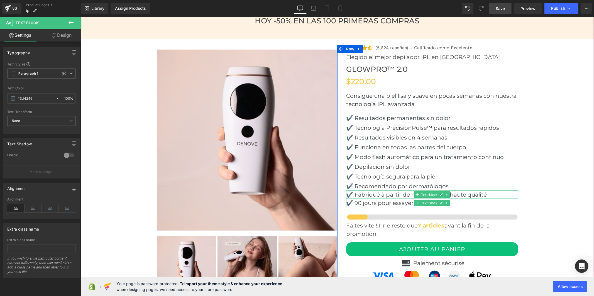
click at [367, 190] on p "✔️ Fabriqué à partir de matériaux de haute qualité" at bounding box center [432, 194] width 172 height 8
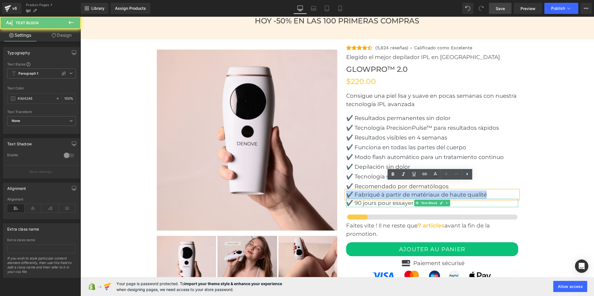
click at [367, 190] on p "✔️ Fabriqué à partir de matériaux de haute qualité" at bounding box center [432, 194] width 172 height 8
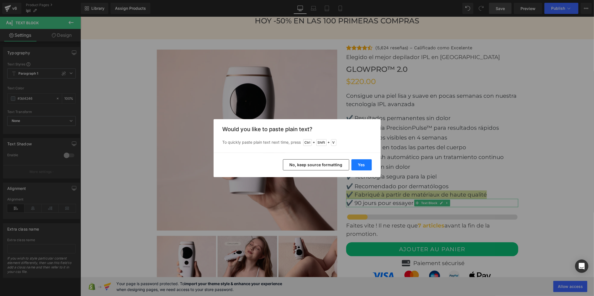
drag, startPoint x: 360, startPoint y: 168, endPoint x: 278, endPoint y: 165, distance: 81.7
click at [360, 168] on button "Yes" at bounding box center [362, 164] width 20 height 11
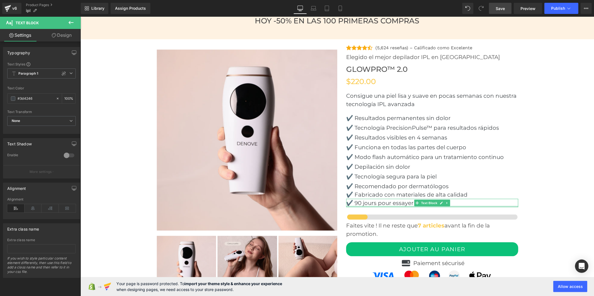
click at [378, 206] on div at bounding box center [432, 206] width 172 height 1
click at [378, 199] on p "✔️ 90 jours pour essayer" at bounding box center [432, 203] width 172 height 8
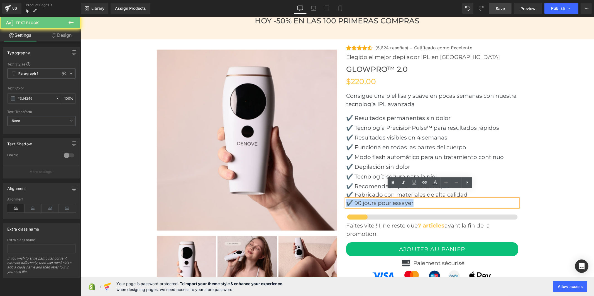
click at [378, 199] on p "✔️ 90 jours pour essayer" at bounding box center [432, 203] width 172 height 8
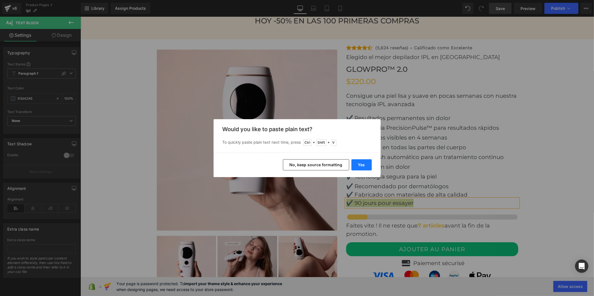
click at [365, 169] on button "Yes" at bounding box center [362, 164] width 20 height 11
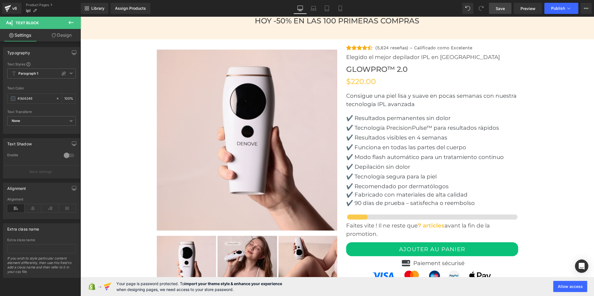
click at [502, 6] on span "Save" at bounding box center [500, 9] width 9 height 6
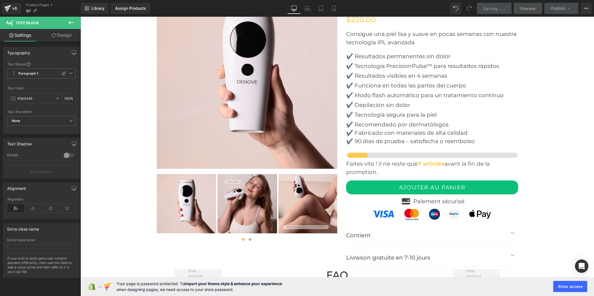
click at [360, 162] on p "Faites vite ! Il ne reste que 7 articles avant la fin de la promotion." at bounding box center [432, 167] width 172 height 17
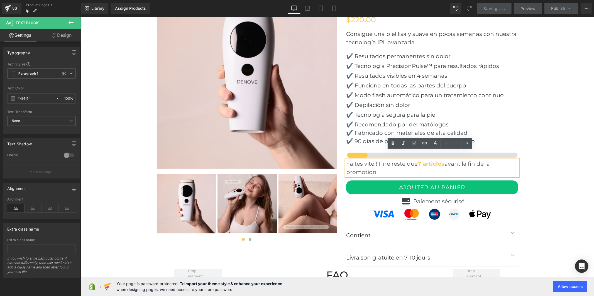
click at [359, 159] on p "Faites vite ! Il ne reste que 7 articles avant la fin de la promotion." at bounding box center [432, 167] width 172 height 17
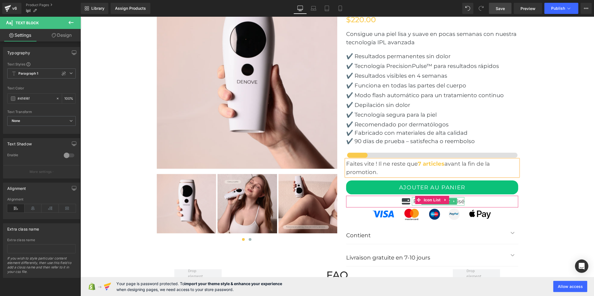
click at [458, 197] on p "Paiement sécurisé" at bounding box center [438, 201] width 51 height 8
